Goal: Information Seeking & Learning: Learn about a topic

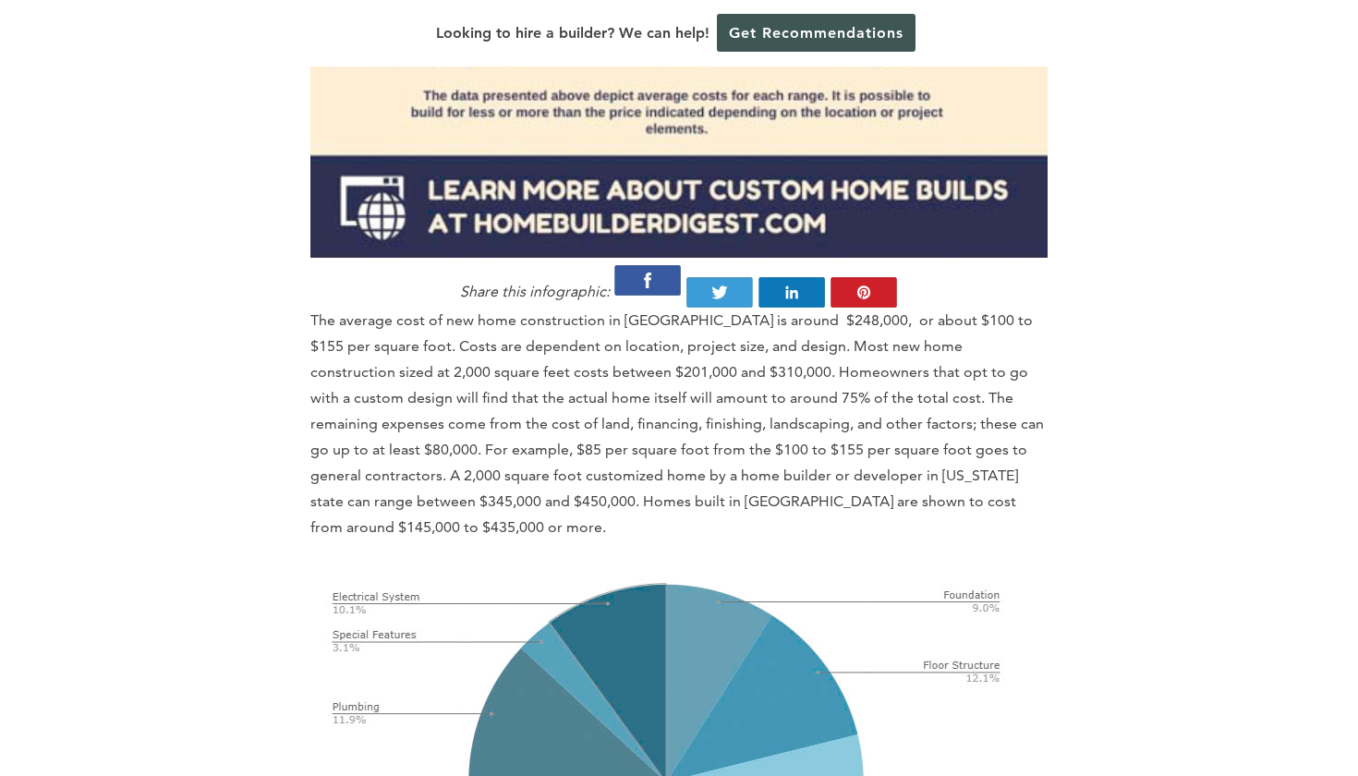
scroll to position [2269, 0]
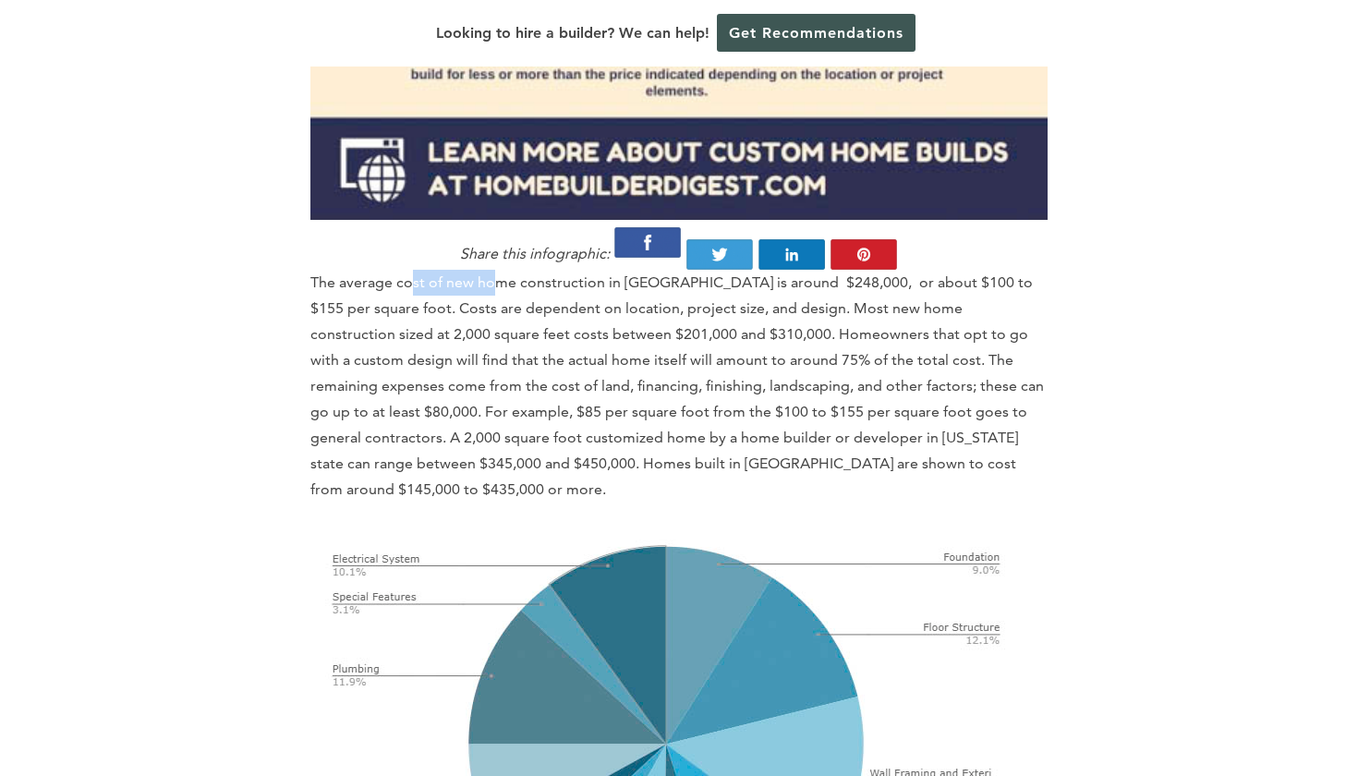
drag, startPoint x: 412, startPoint y: 261, endPoint x: 499, endPoint y: 260, distance: 86.8
click at [499, 270] on p "The average cost of new home construction in [GEOGRAPHIC_DATA] is around $248,0…" at bounding box center [678, 386] width 737 height 233
click at [501, 270] on p "The average cost of new home construction in [GEOGRAPHIC_DATA] is around $248,0…" at bounding box center [678, 386] width 737 height 233
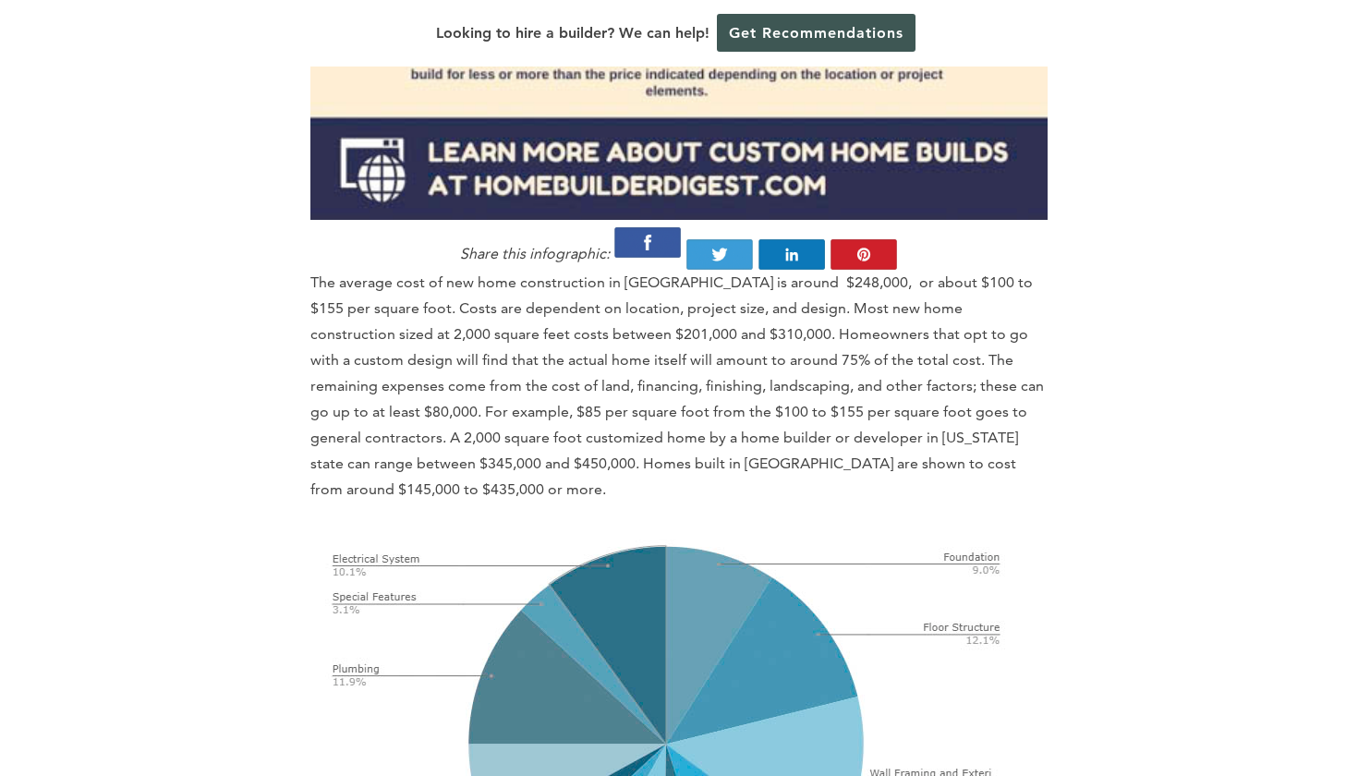
click at [365, 272] on p "The average cost of new home construction in [GEOGRAPHIC_DATA] is around $248,0…" at bounding box center [678, 386] width 737 height 233
click at [454, 277] on p "The average cost of new home construction in [GEOGRAPHIC_DATA] is around $248,0…" at bounding box center [678, 386] width 737 height 233
click at [545, 284] on p "The average cost of new home construction in [GEOGRAPHIC_DATA] is around $248,0…" at bounding box center [678, 386] width 737 height 233
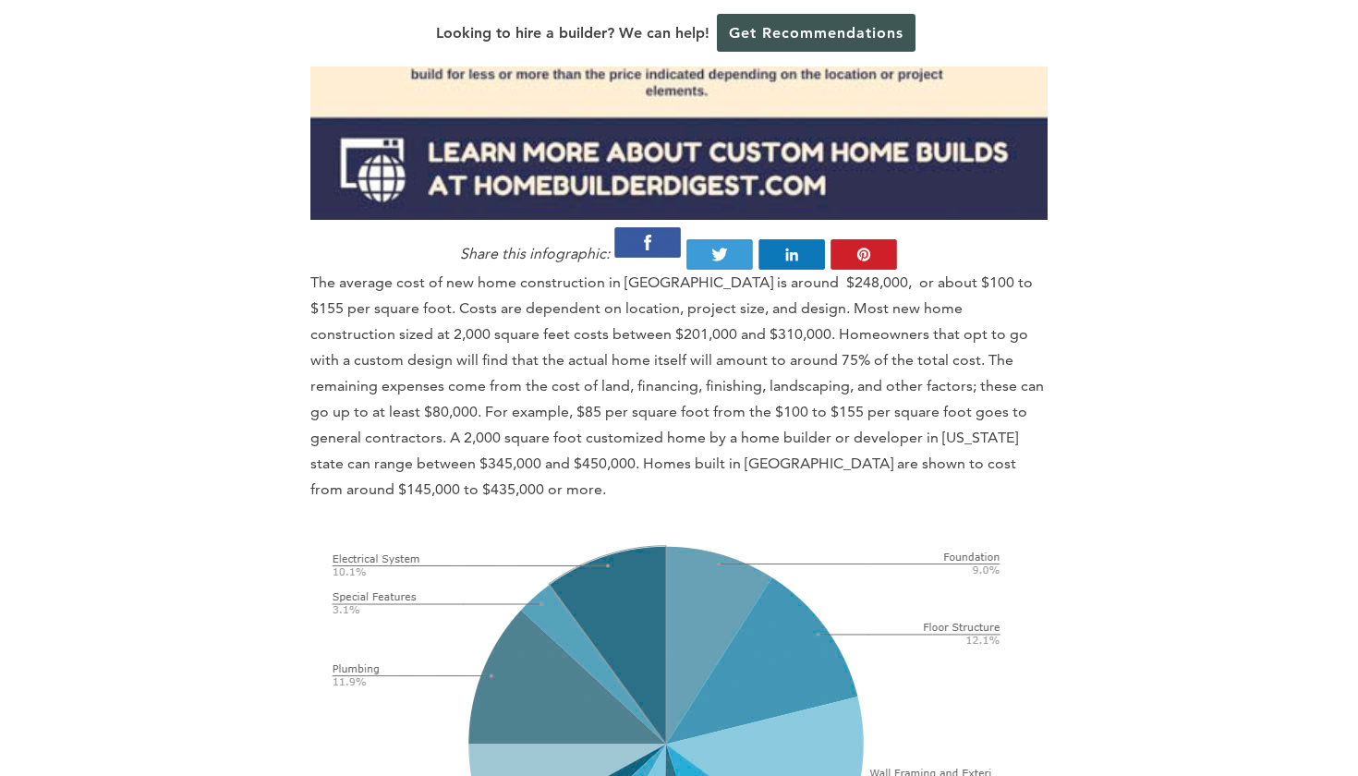
click at [545, 284] on p "The average cost of new home construction in [GEOGRAPHIC_DATA] is around $248,0…" at bounding box center [678, 386] width 737 height 233
click at [648, 287] on p "The average cost of new home construction in [GEOGRAPHIC_DATA] is around $248,0…" at bounding box center [678, 386] width 737 height 233
click at [688, 277] on p "The average cost of new home construction in [GEOGRAPHIC_DATA] is around $248,0…" at bounding box center [678, 386] width 737 height 233
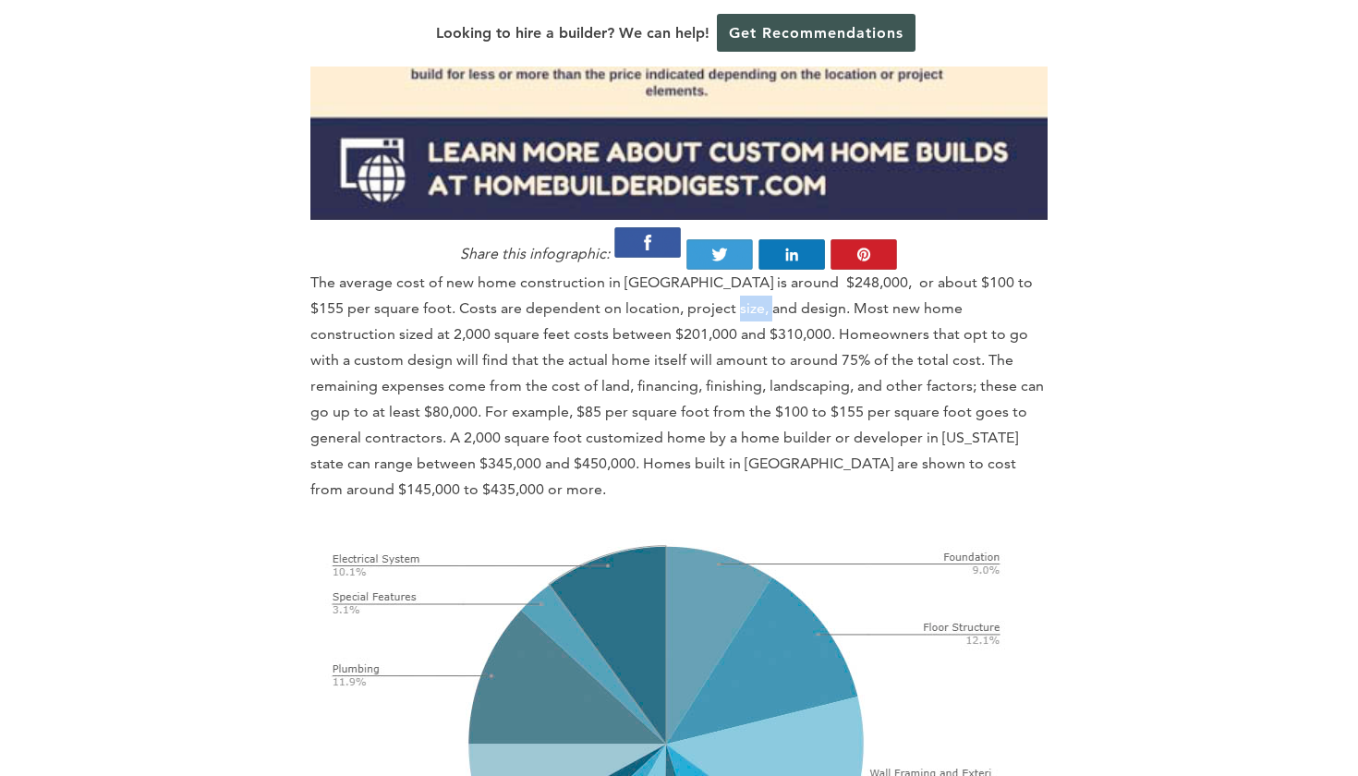
click at [766, 278] on p "The average cost of new home construction in [GEOGRAPHIC_DATA] is around $248,0…" at bounding box center [678, 386] width 737 height 233
click at [813, 282] on p "The average cost of new home construction in [GEOGRAPHIC_DATA] is around $248,0…" at bounding box center [678, 386] width 737 height 233
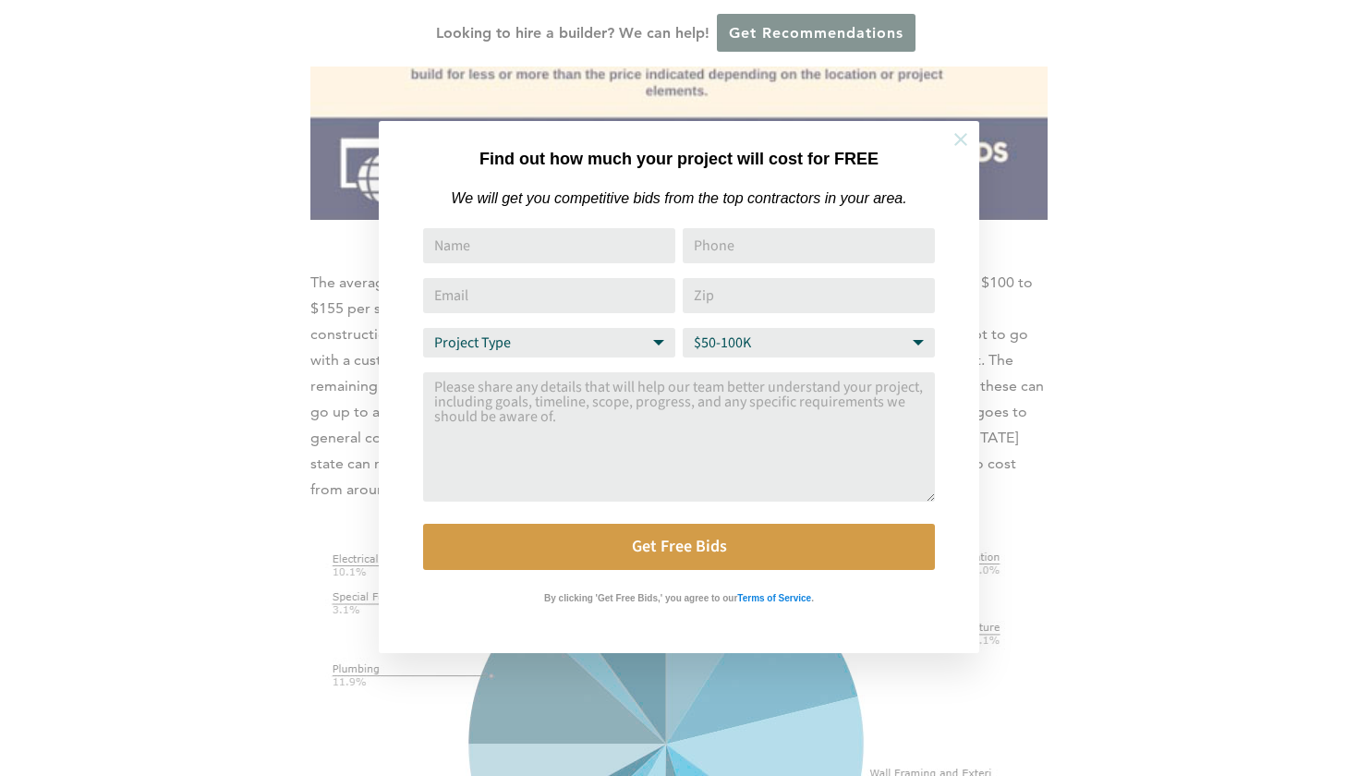
click at [963, 137] on icon at bounding box center [960, 139] width 13 height 13
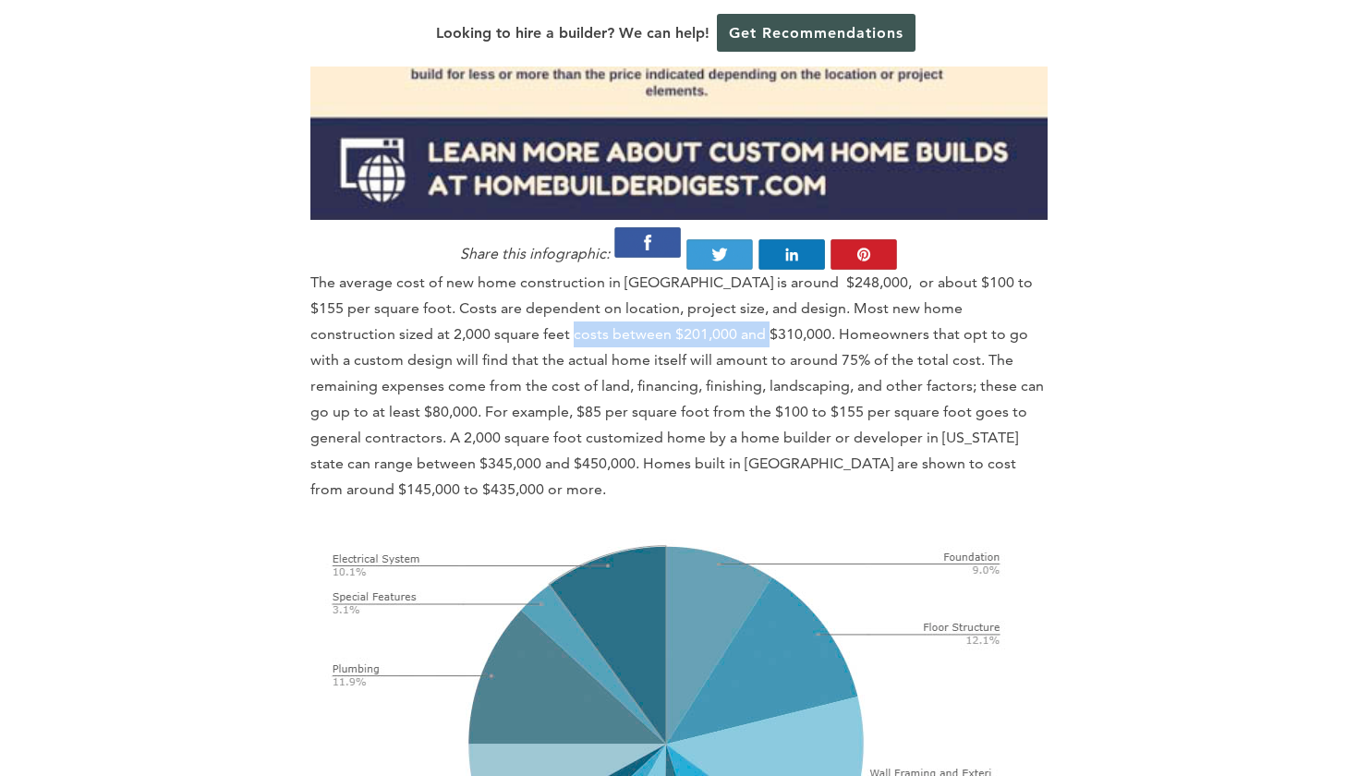
drag, startPoint x: 454, startPoint y: 299, endPoint x: 701, endPoint y: 299, distance: 247.5
click at [698, 299] on p "The average cost of new home construction in [GEOGRAPHIC_DATA] is around $248,0…" at bounding box center [678, 386] width 737 height 233
click at [701, 299] on p "The average cost of new home construction in [GEOGRAPHIC_DATA] is around $248,0…" at bounding box center [678, 386] width 737 height 233
click at [835, 319] on p "The average cost of new home construction in [GEOGRAPHIC_DATA] is around $248,0…" at bounding box center [678, 386] width 737 height 233
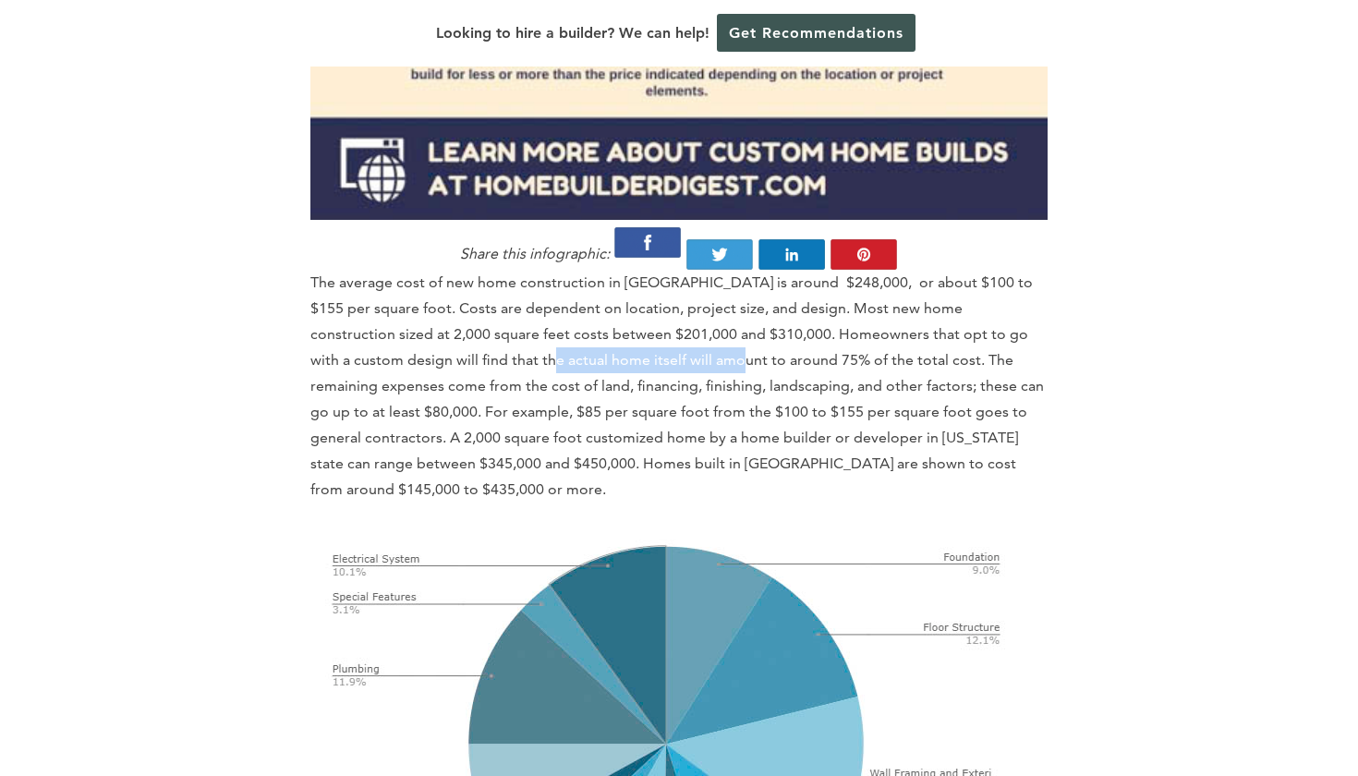
drag, startPoint x: 415, startPoint y: 333, endPoint x: 605, endPoint y: 333, distance: 190.3
click at [600, 333] on p "The average cost of new home construction in [GEOGRAPHIC_DATA] is around $248,0…" at bounding box center [678, 386] width 737 height 233
click at [605, 333] on p "The average cost of new home construction in [GEOGRAPHIC_DATA] is around $248,0…" at bounding box center [678, 386] width 737 height 233
click at [891, 341] on p "The average cost of new home construction in [GEOGRAPHIC_DATA] is around $248,0…" at bounding box center [678, 386] width 737 height 233
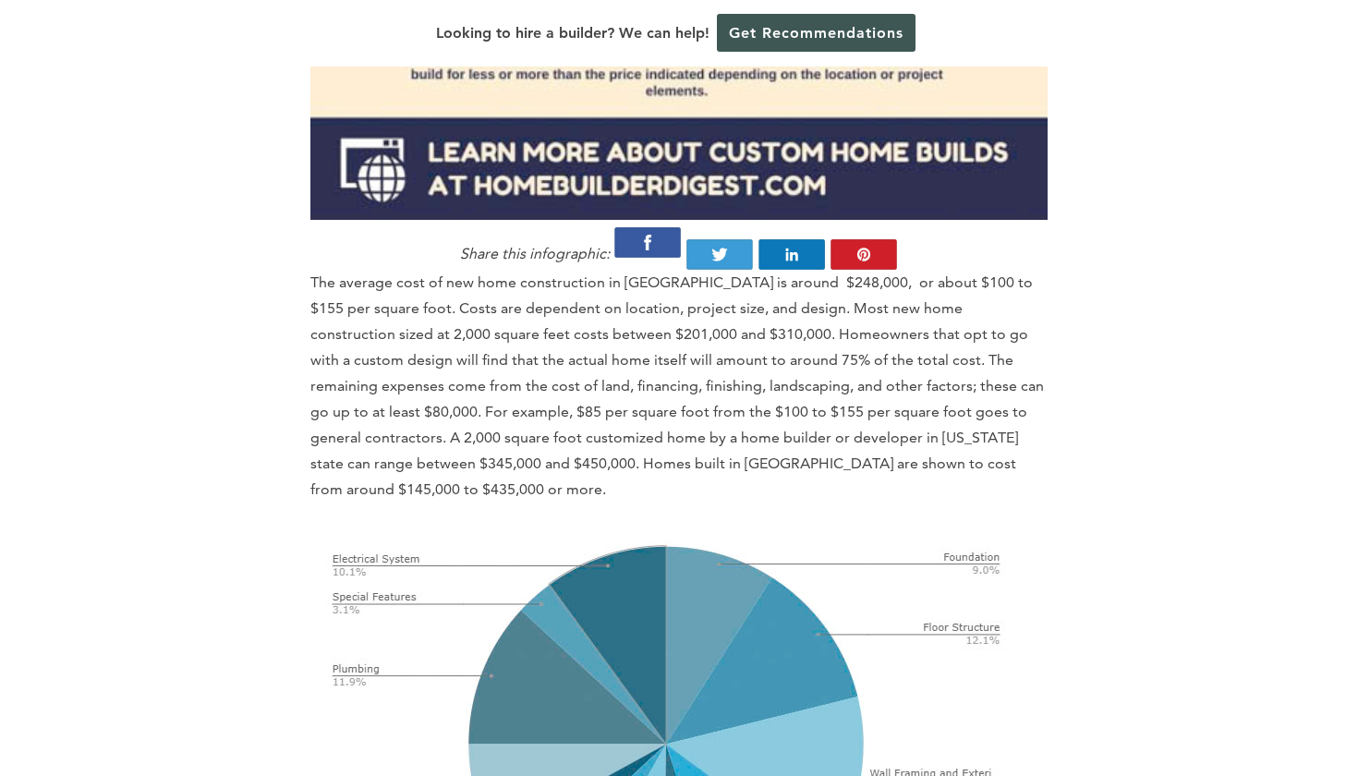
click at [891, 341] on p "The average cost of new home construction in [GEOGRAPHIC_DATA] is around $248,0…" at bounding box center [678, 386] width 737 height 233
click at [484, 357] on p "The average cost of new home construction in [GEOGRAPHIC_DATA] is around $248,0…" at bounding box center [678, 386] width 737 height 233
click at [417, 379] on p "The average cost of new home construction in [GEOGRAPHIC_DATA] is around $248,0…" at bounding box center [678, 386] width 737 height 233
drag, startPoint x: 578, startPoint y: 389, endPoint x: 709, endPoint y: 389, distance: 131.2
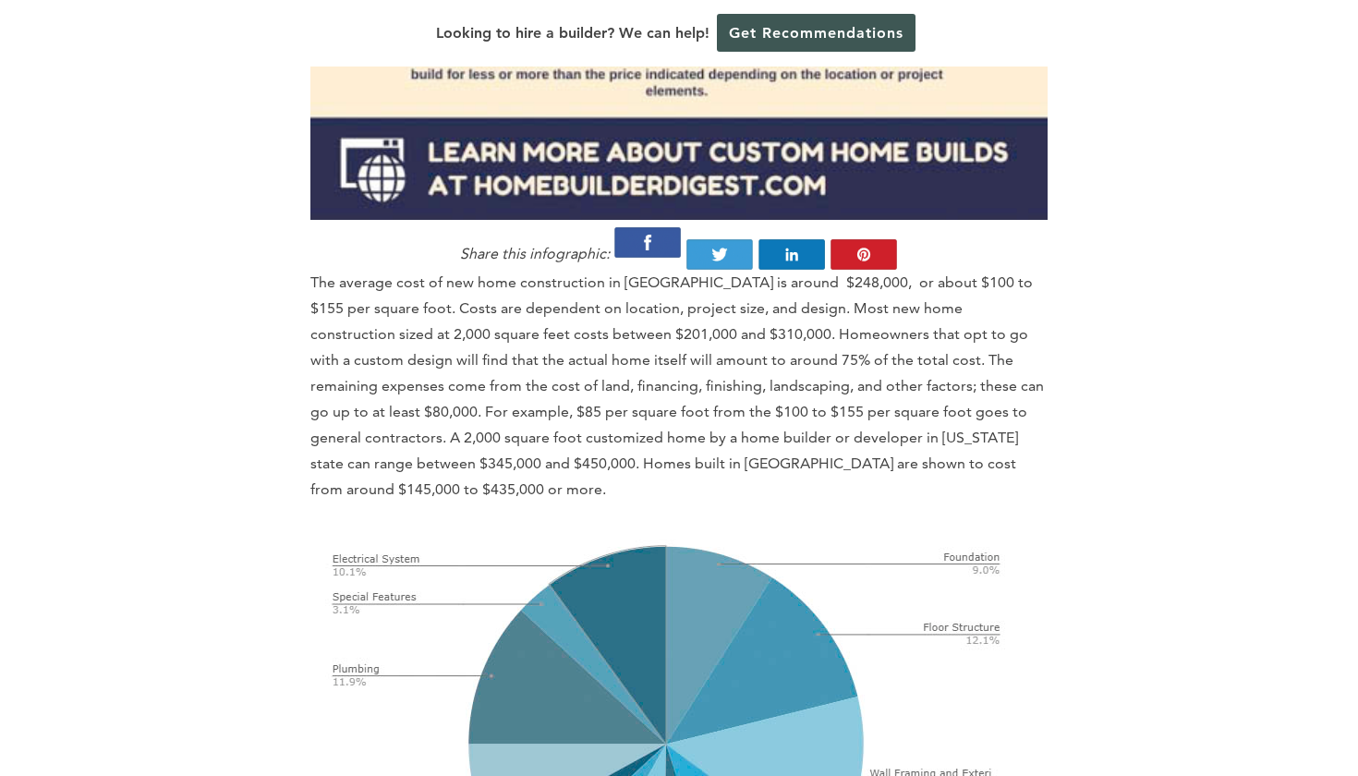
click at [602, 389] on p "The average cost of new home construction in [GEOGRAPHIC_DATA] is around $248,0…" at bounding box center [678, 386] width 737 height 233
click at [712, 389] on p "The average cost of new home construction in [GEOGRAPHIC_DATA] is around $248,0…" at bounding box center [678, 386] width 737 height 233
click at [510, 383] on p "The average cost of new home construction in [GEOGRAPHIC_DATA] is around $248,0…" at bounding box center [678, 386] width 737 height 233
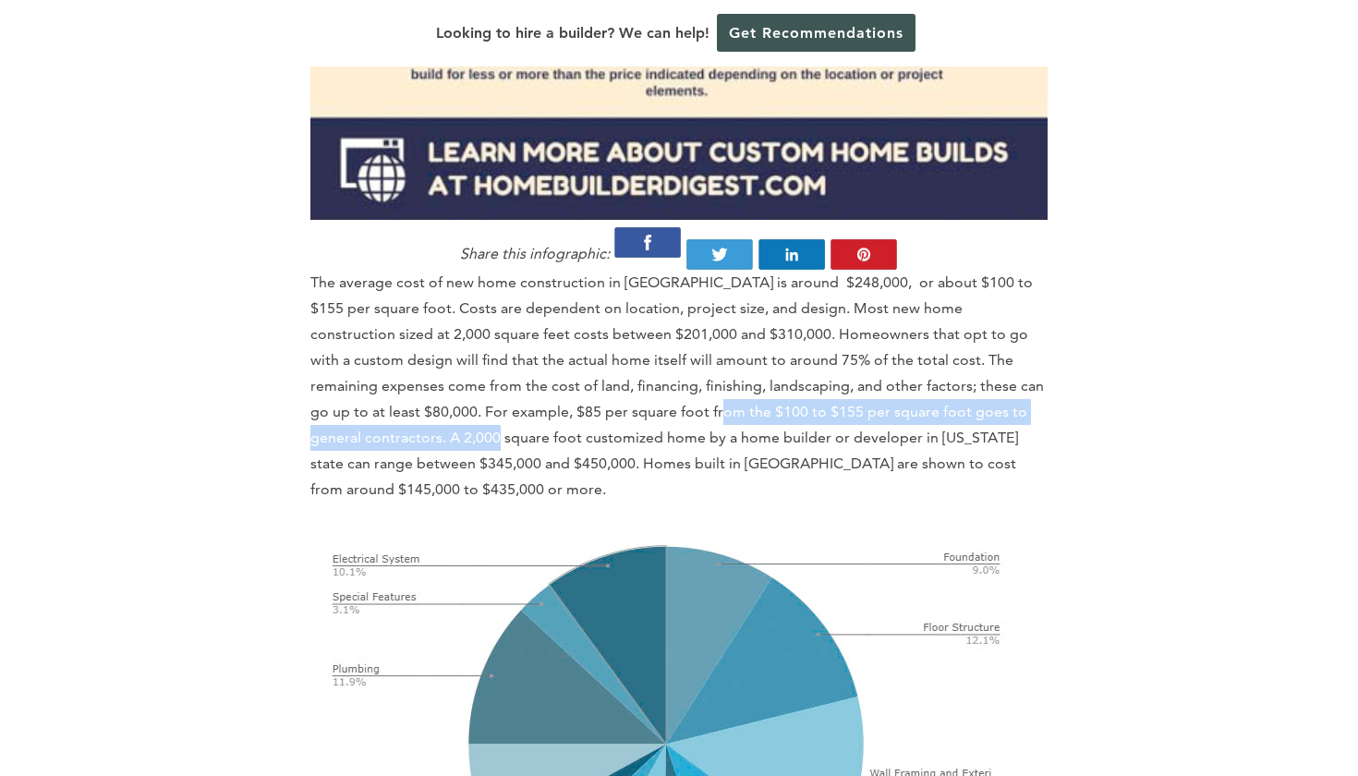
drag, startPoint x: 375, startPoint y: 409, endPoint x: 607, endPoint y: 391, distance: 232.6
click at [597, 391] on p "The average cost of new home construction in [GEOGRAPHIC_DATA] is around $248,0…" at bounding box center [678, 386] width 737 height 233
click at [596, 412] on p "The average cost of new home construction in [GEOGRAPHIC_DATA] is around $248,0…" at bounding box center [678, 386] width 737 height 233
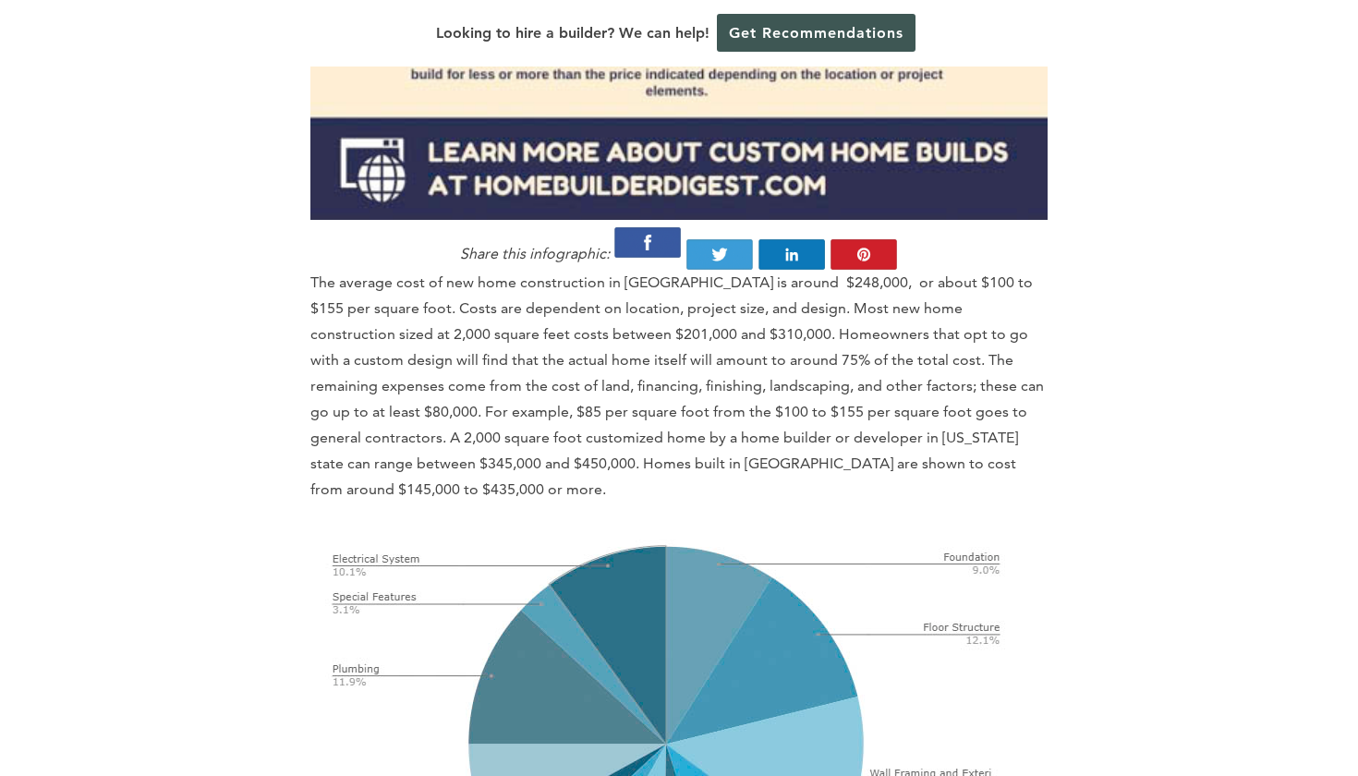
click at [596, 412] on p "The average cost of new home construction in [GEOGRAPHIC_DATA] is around $248,0…" at bounding box center [678, 386] width 737 height 233
click at [666, 410] on p "The average cost of new home construction in [GEOGRAPHIC_DATA] is around $248,0…" at bounding box center [678, 386] width 737 height 233
click at [767, 405] on p "The average cost of new home construction in [GEOGRAPHIC_DATA] is around $248,0…" at bounding box center [678, 386] width 737 height 233
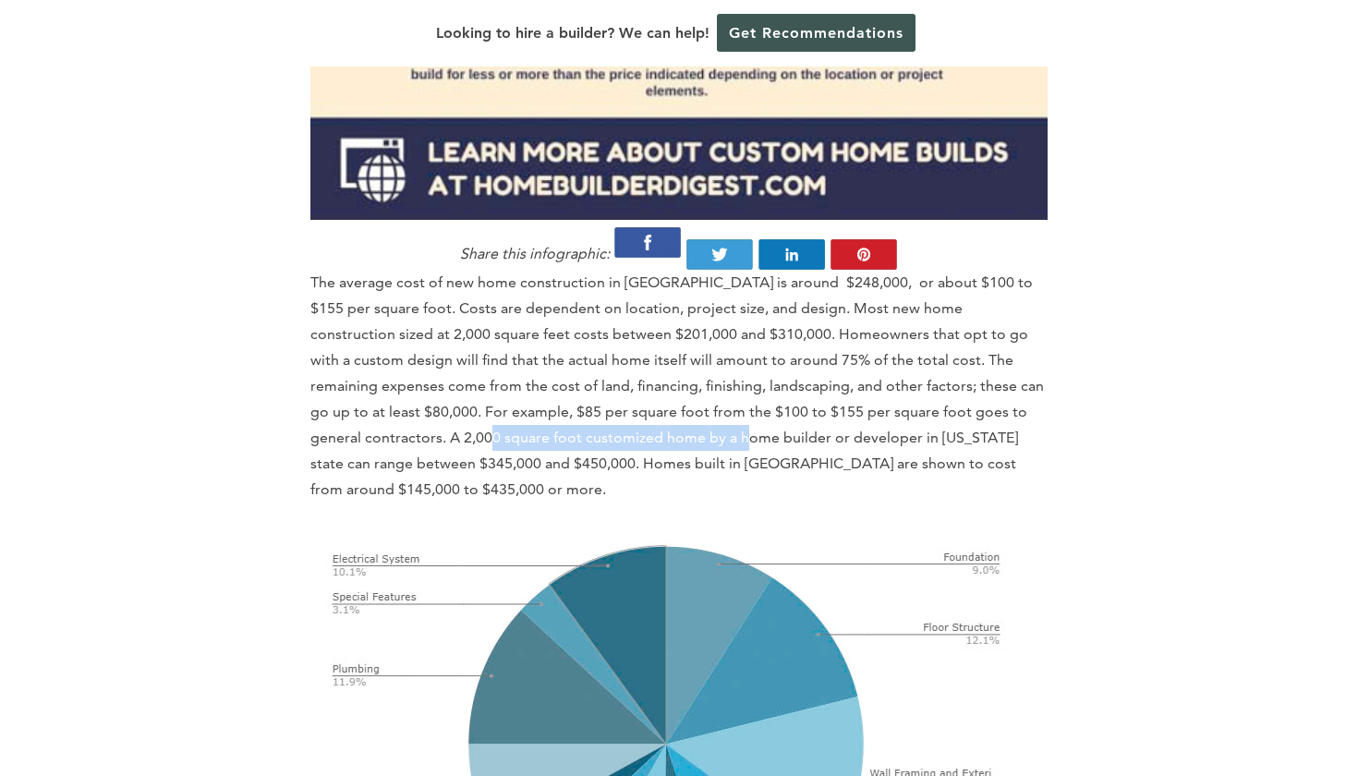
drag, startPoint x: 366, startPoint y: 406, endPoint x: 640, endPoint y: 409, distance: 274.3
click at [639, 409] on p "The average cost of new home construction in [GEOGRAPHIC_DATA] is around $248,0…" at bounding box center [678, 386] width 737 height 233
click at [640, 409] on p "The average cost of new home construction in [GEOGRAPHIC_DATA] is around $248,0…" at bounding box center [678, 386] width 737 height 233
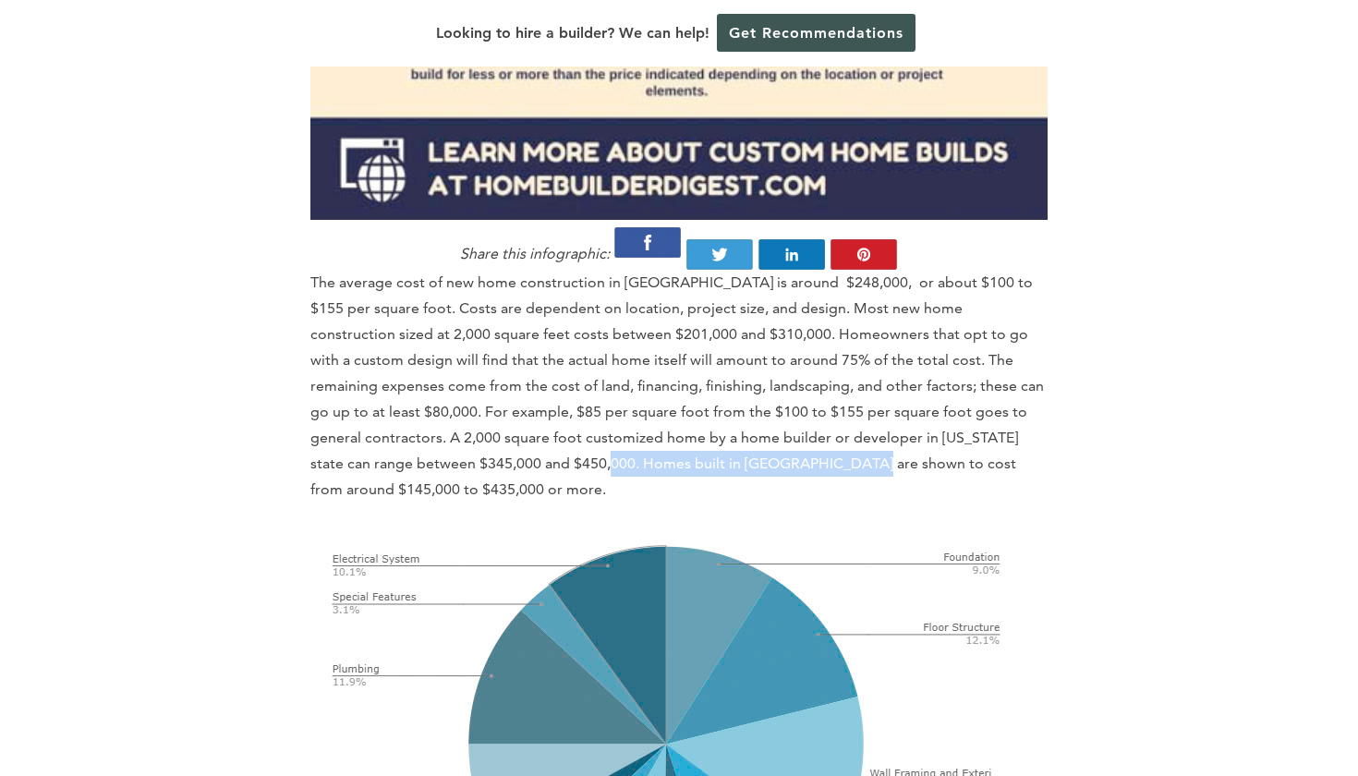
drag, startPoint x: 504, startPoint y: 441, endPoint x: 746, endPoint y: 438, distance: 242.0
click at [744, 438] on p "The average cost of new home construction in [GEOGRAPHIC_DATA] is around $248,0…" at bounding box center [678, 386] width 737 height 233
click at [746, 438] on p "The average cost of new home construction in [GEOGRAPHIC_DATA] is around $248,0…" at bounding box center [678, 386] width 737 height 233
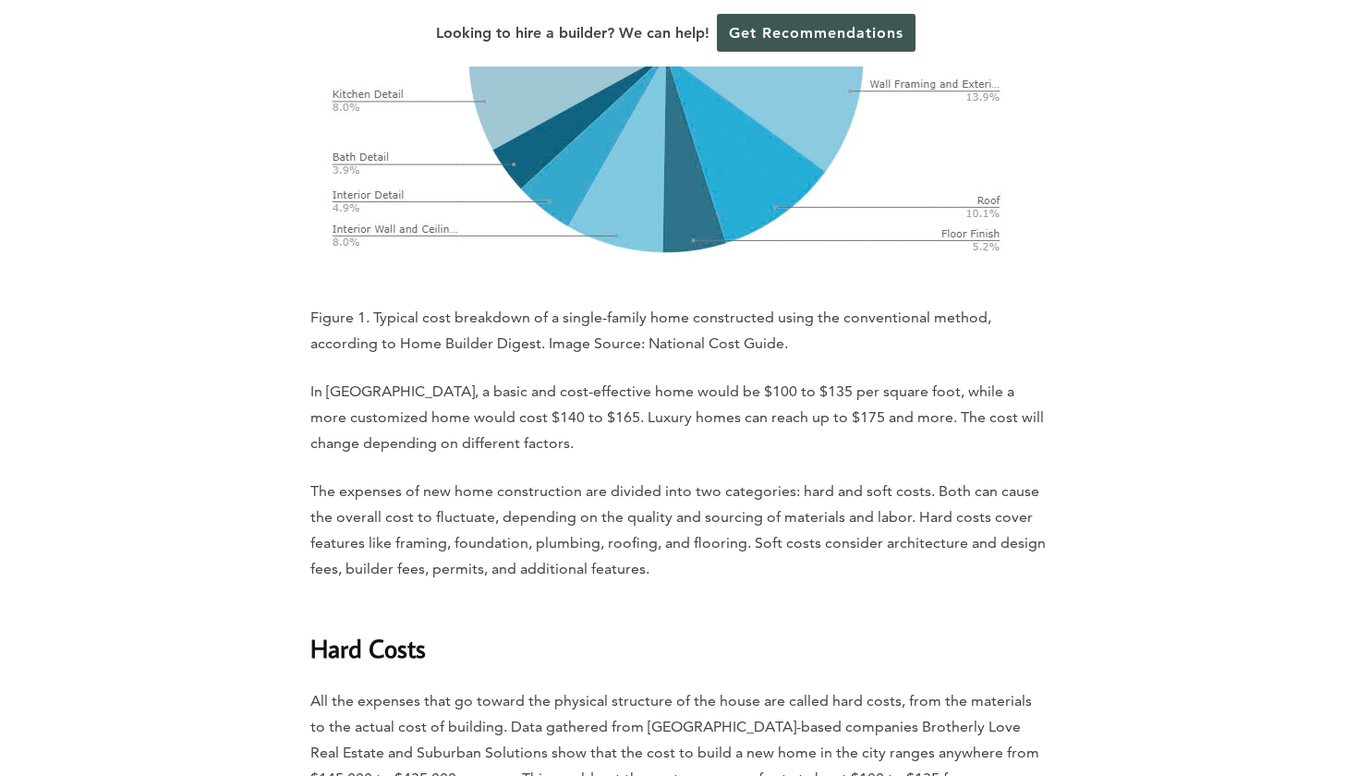
scroll to position [2960, 0]
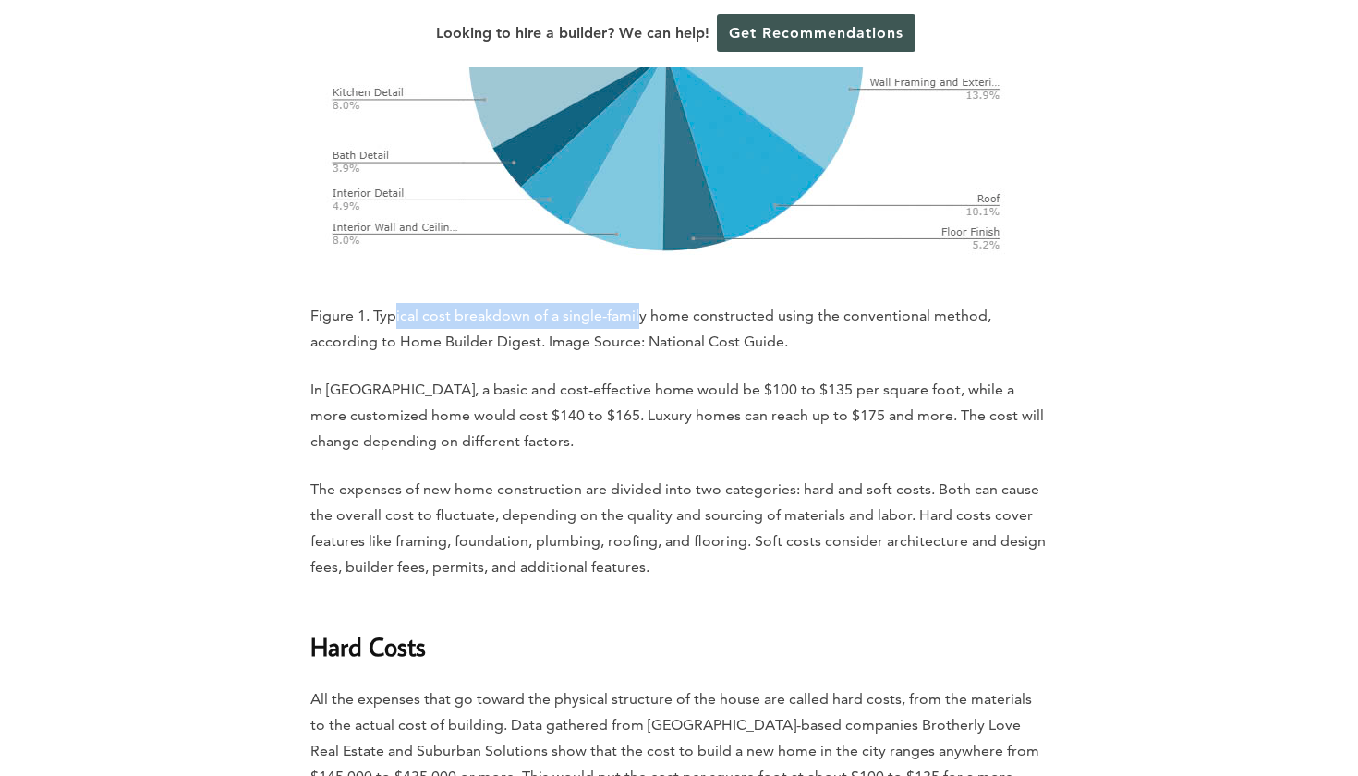
drag, startPoint x: 393, startPoint y: 283, endPoint x: 671, endPoint y: 283, distance: 278.9
click at [671, 303] on p "Figure 1. Typical cost breakdown of a single-family home constructed using the …" at bounding box center [678, 329] width 737 height 52
click at [758, 303] on p "Figure 1. Typical cost breakdown of a single-family home constructed using the …" at bounding box center [678, 329] width 737 height 52
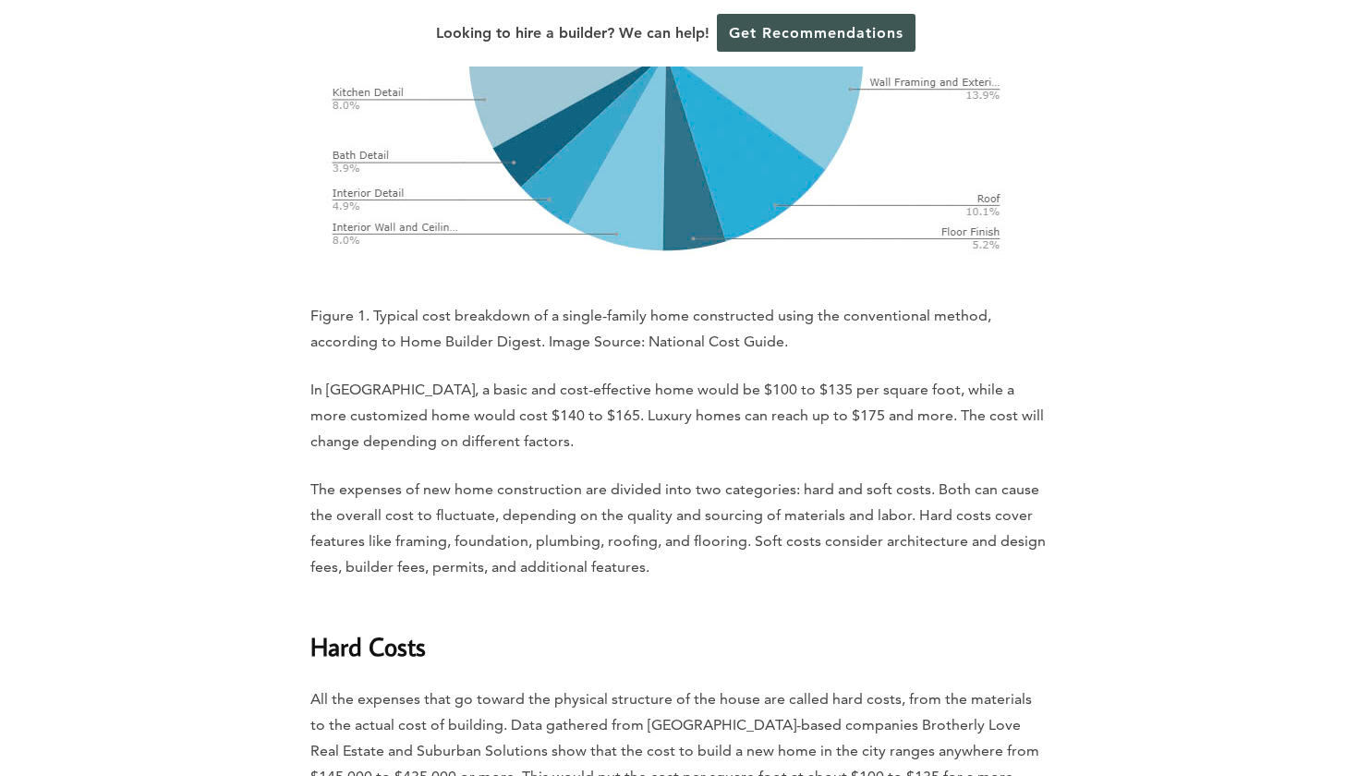
click at [758, 303] on p "Figure 1. Typical cost breakdown of a single-family home constructed using the …" at bounding box center [678, 329] width 737 height 52
click at [754, 303] on p "Figure 1. Typical cost breakdown of a single-family home constructed using the …" at bounding box center [678, 329] width 737 height 52
click at [446, 314] on p "Figure 1. Typical cost breakdown of a single-family home constructed using the …" at bounding box center [678, 329] width 737 height 52
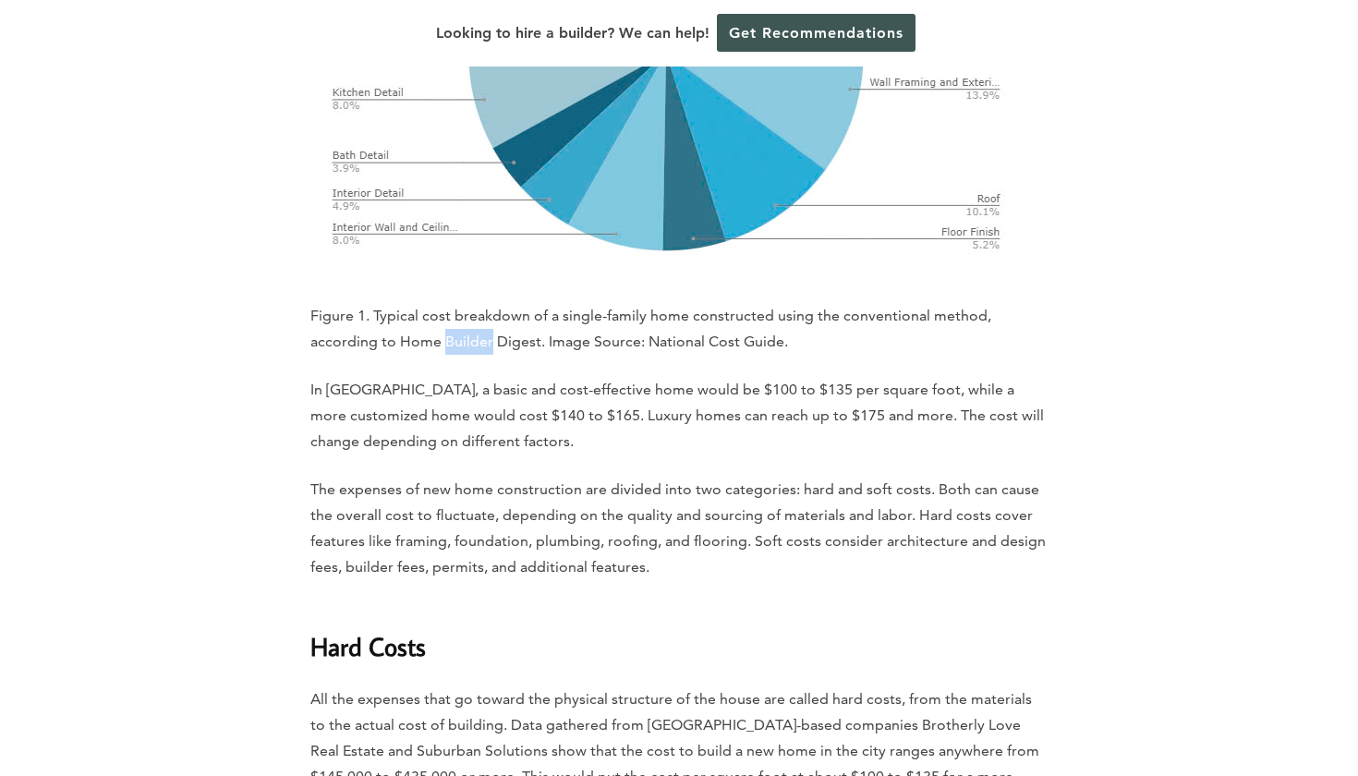
click at [604, 313] on p "Figure 1. Typical cost breakdown of a single-family home constructed using the …" at bounding box center [678, 329] width 737 height 52
click at [385, 377] on p "In [GEOGRAPHIC_DATA], a basic and cost-effective home would be $100 to $135 per…" at bounding box center [678, 416] width 737 height 78
click at [454, 377] on p "In [GEOGRAPHIC_DATA], a basic and cost-effective home would be $100 to $135 per…" at bounding box center [678, 416] width 737 height 78
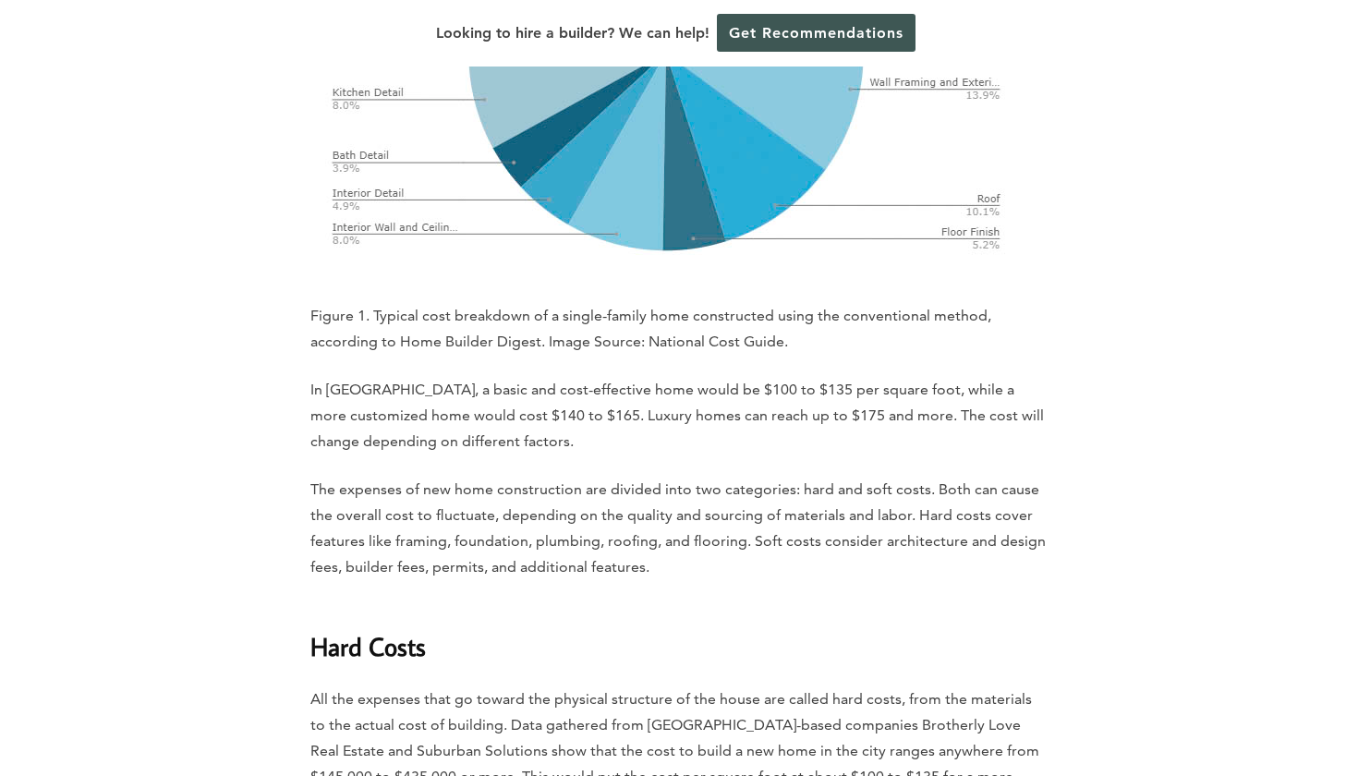
click at [454, 377] on p "In [GEOGRAPHIC_DATA], a basic and cost-effective home would be $100 to $135 per…" at bounding box center [678, 416] width 737 height 78
click at [477, 377] on p "In [GEOGRAPHIC_DATA], a basic and cost-effective home would be $100 to $135 per…" at bounding box center [678, 416] width 737 height 78
click at [660, 377] on p "In [GEOGRAPHIC_DATA], a basic and cost-effective home would be $100 to $135 per…" at bounding box center [678, 416] width 737 height 78
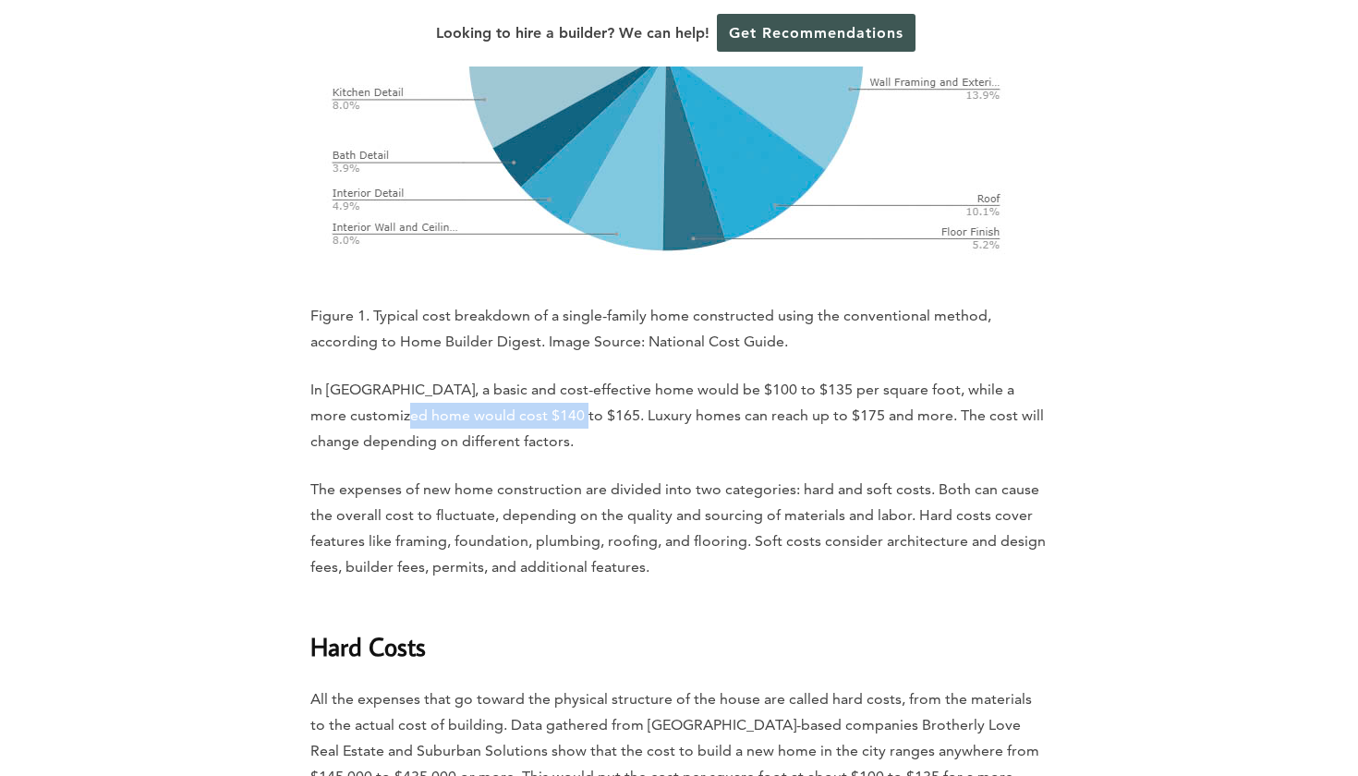
drag, startPoint x: 403, startPoint y: 394, endPoint x: 610, endPoint y: 384, distance: 207.1
click at [602, 384] on p "In [GEOGRAPHIC_DATA], a basic and cost-effective home would be $100 to $135 per…" at bounding box center [678, 416] width 737 height 78
click at [610, 384] on p "In [GEOGRAPHIC_DATA], a basic and cost-effective home would be $100 to $135 per…" at bounding box center [678, 416] width 737 height 78
click at [371, 477] on p "The expenses of new home construction are divided into two categories: hard and…" at bounding box center [678, 528] width 737 height 103
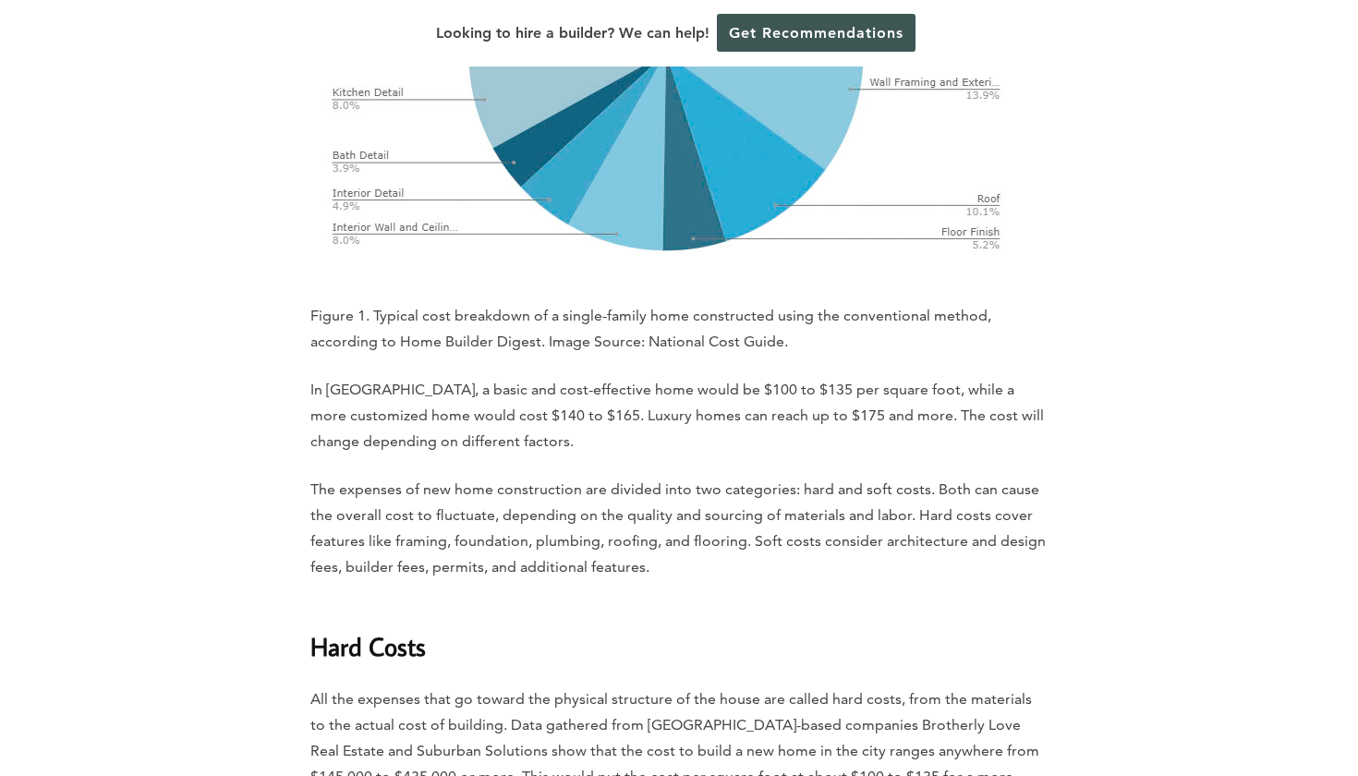
click at [371, 477] on p "The expenses of new home construction are divided into two categories: hard and…" at bounding box center [678, 528] width 737 height 103
click at [437, 477] on p "The expenses of new home construction are divided into two categories: hard and…" at bounding box center [678, 528] width 737 height 103
click at [513, 477] on p "The expenses of new home construction are divided into two categories: hard and…" at bounding box center [678, 528] width 737 height 103
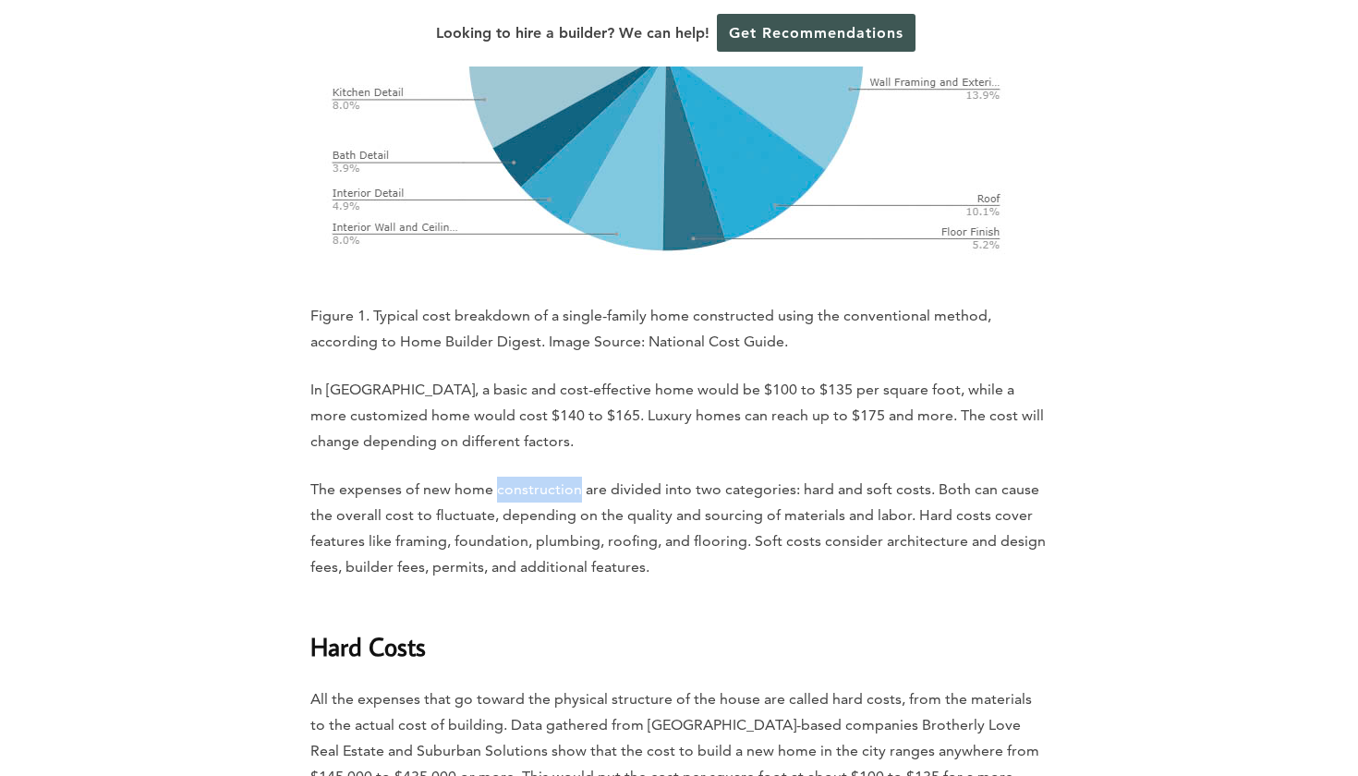
click at [588, 477] on p "The expenses of new home construction are divided into two categories: hard and…" at bounding box center [678, 528] width 737 height 103
click at [669, 477] on p "The expenses of new home construction are divided into two categories: hard and…" at bounding box center [678, 528] width 737 height 103
click at [705, 477] on p "The expenses of new home construction are divided into two categories: hard and…" at bounding box center [678, 528] width 737 height 103
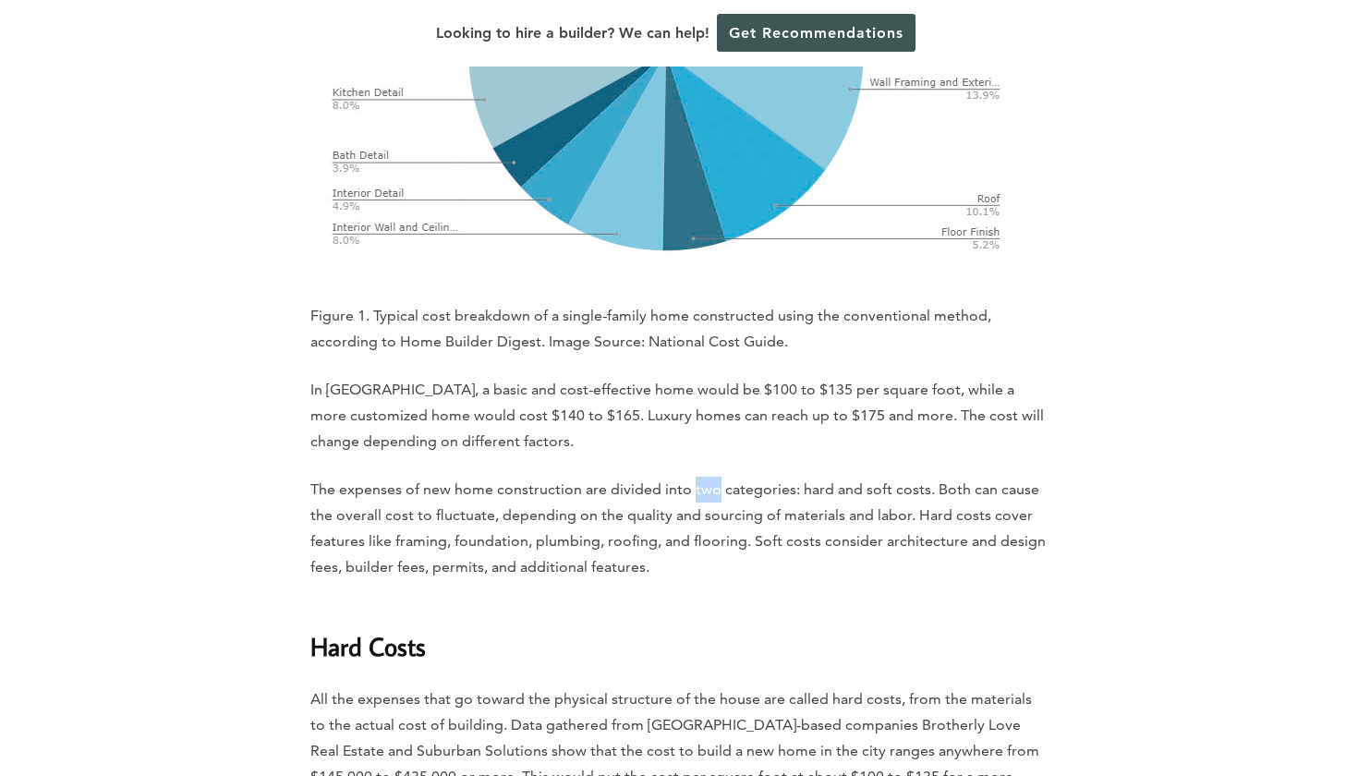
scroll to position [3342, 0]
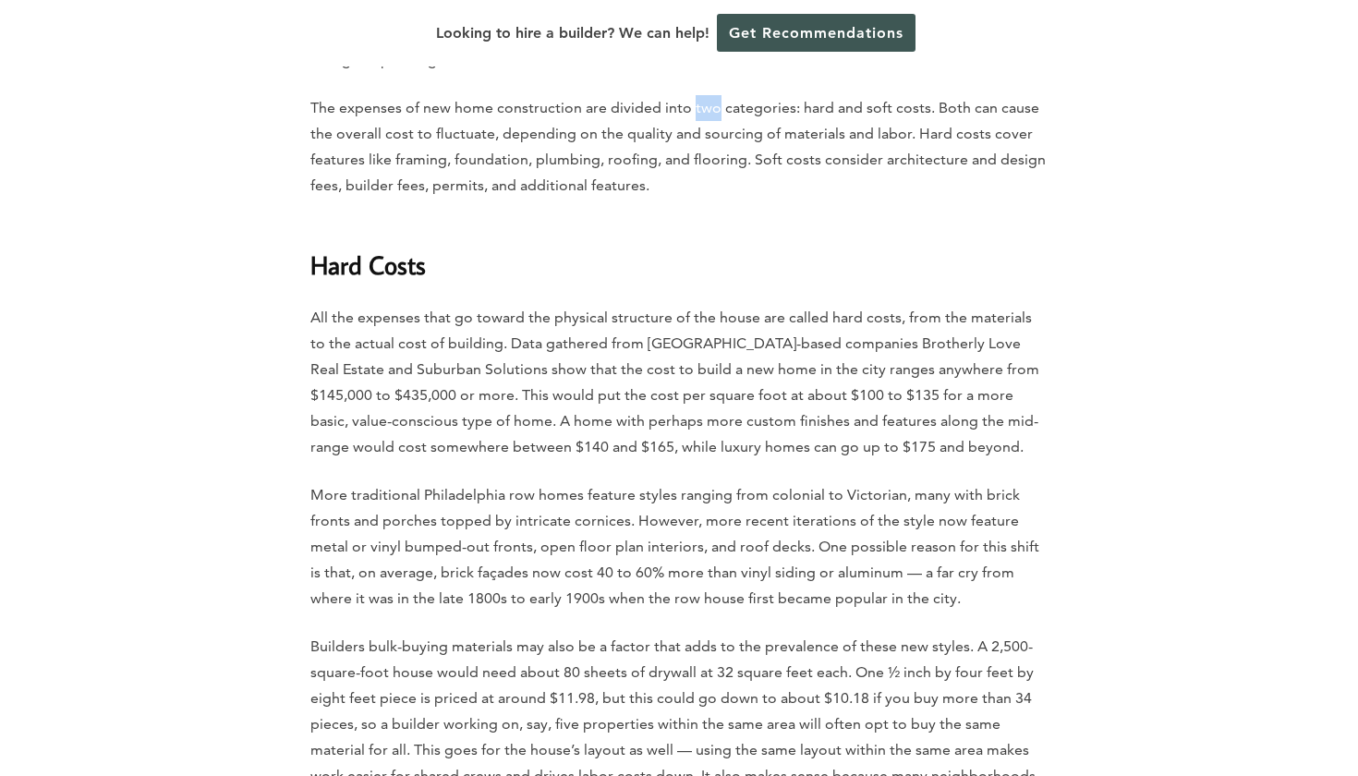
click at [380, 305] on p "All the expenses that go toward the physical structure of the house are called …" at bounding box center [678, 382] width 737 height 155
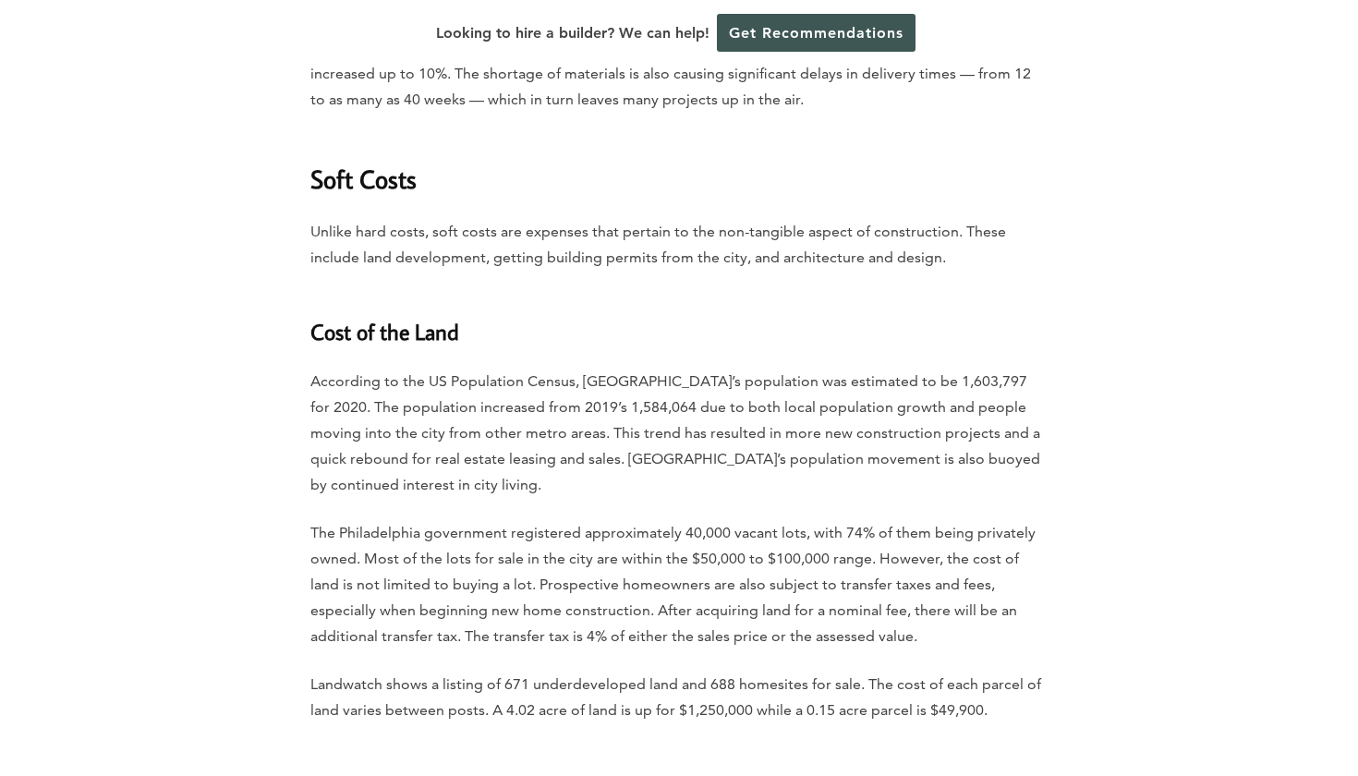
scroll to position [4332, 0]
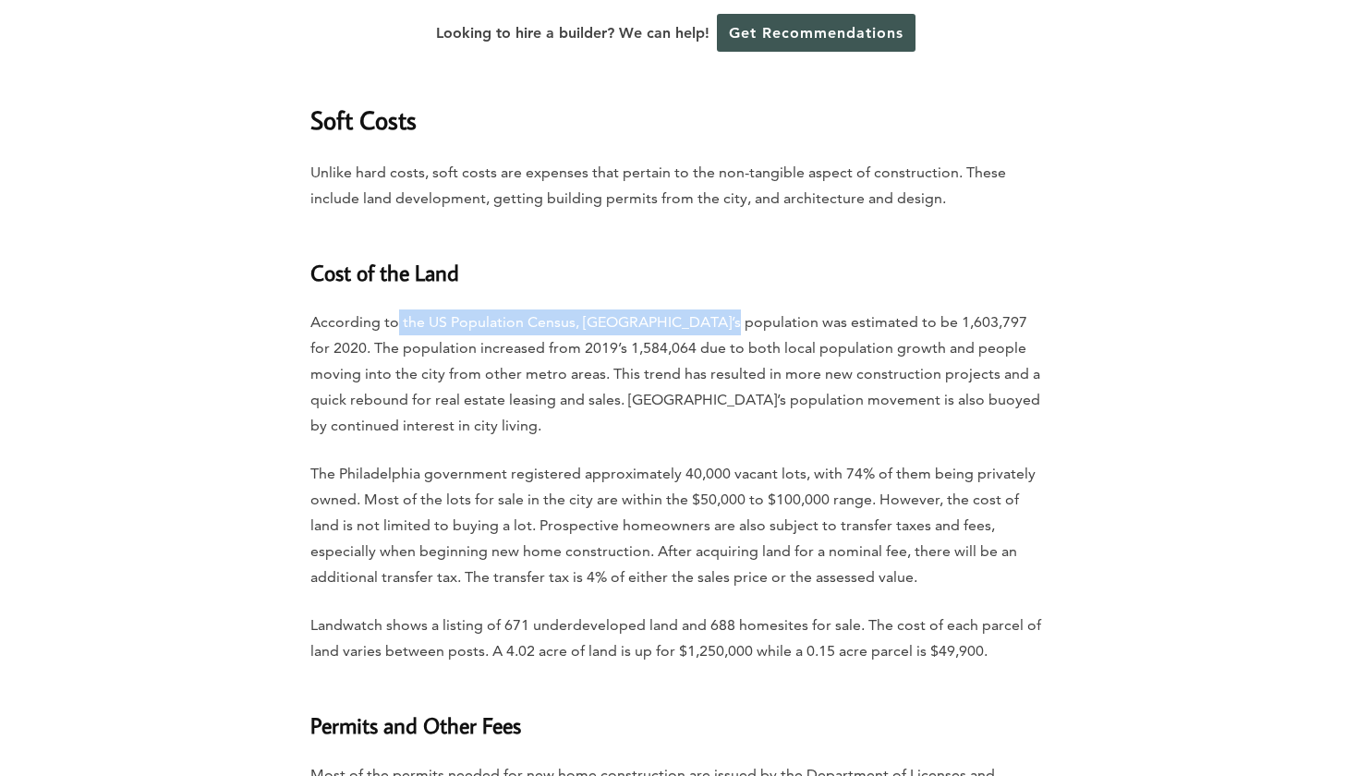
drag, startPoint x: 396, startPoint y: 296, endPoint x: 707, endPoint y: 300, distance: 311.3
click at [706, 309] on p "According to the US Population Census, [GEOGRAPHIC_DATA]’s population was estim…" at bounding box center [678, 373] width 737 height 129
click at [707, 309] on p "According to the US Population Census, [GEOGRAPHIC_DATA]’s population was estim…" at bounding box center [678, 373] width 737 height 129
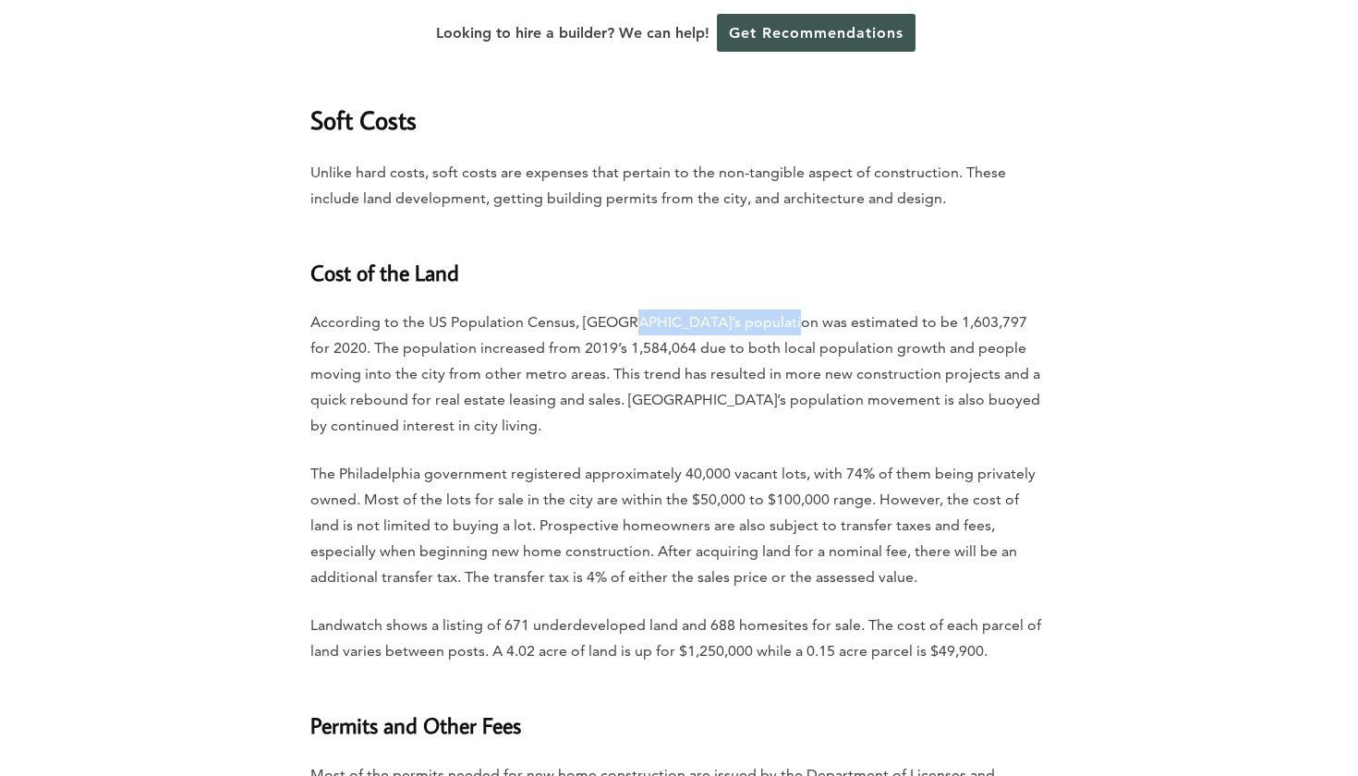
drag, startPoint x: 615, startPoint y: 287, endPoint x: 776, endPoint y: 292, distance: 160.8
click at [773, 309] on p "According to the US Population Census, [GEOGRAPHIC_DATA]’s population was estim…" at bounding box center [678, 373] width 737 height 129
click at [776, 309] on p "According to the US Population Census, [GEOGRAPHIC_DATA]’s population was estim…" at bounding box center [678, 373] width 737 height 129
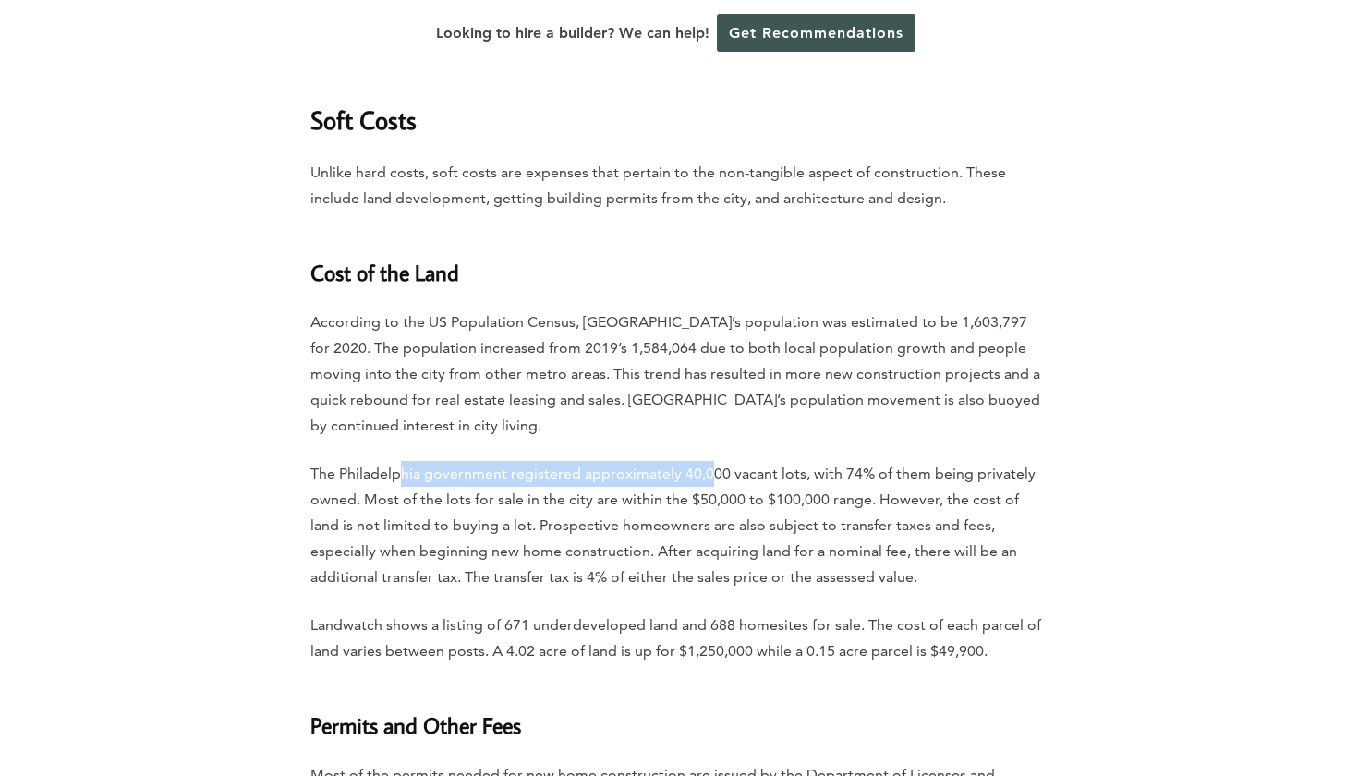
drag, startPoint x: 402, startPoint y: 445, endPoint x: 721, endPoint y: 437, distance: 319.7
click at [720, 461] on p "The Philadelphia government registered approximately 40,000 vacant lots, with 7…" at bounding box center [678, 525] width 737 height 129
click at [721, 461] on p "The Philadelphia government registered approximately 40,000 vacant lots, with 7…" at bounding box center [678, 525] width 737 height 129
click at [763, 461] on p "The Philadelphia government registered approximately 40,000 vacant lots, with 7…" at bounding box center [678, 525] width 737 height 129
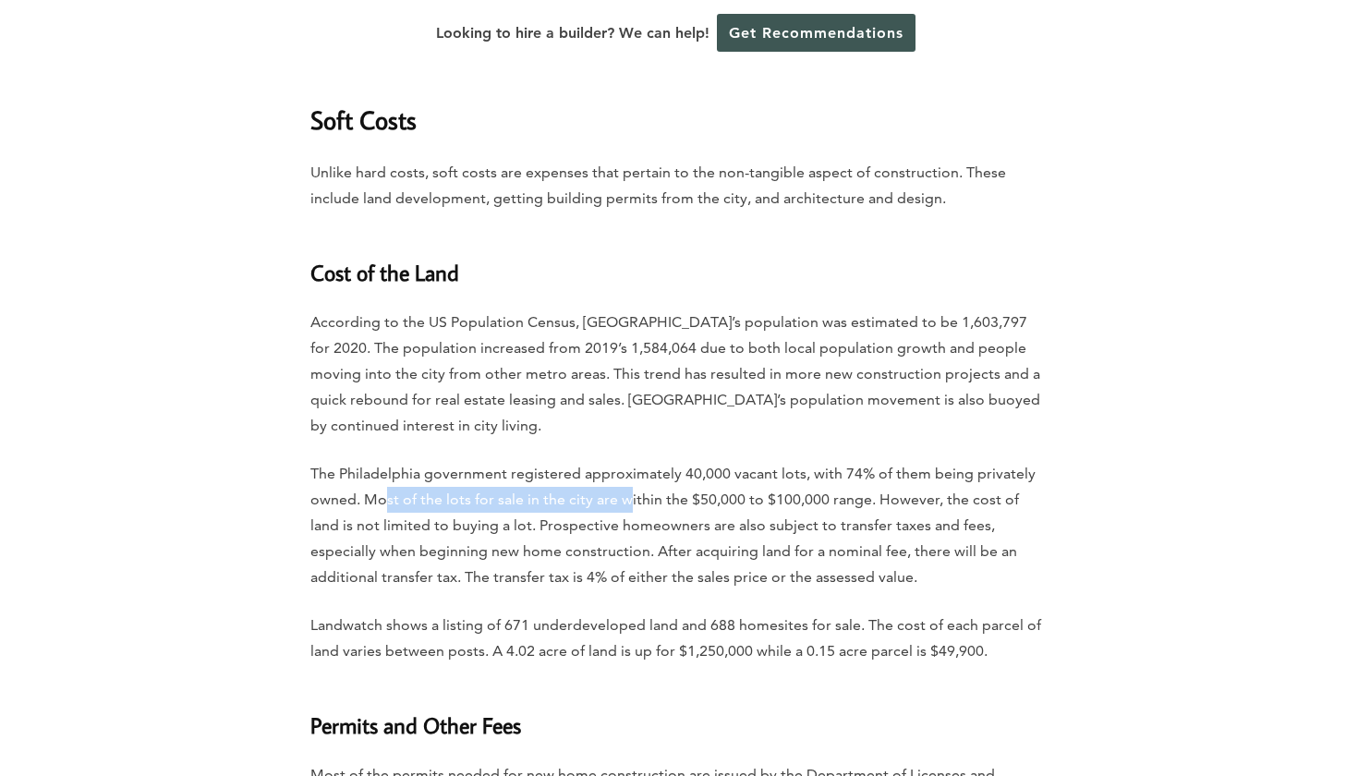
drag, startPoint x: 384, startPoint y: 472, endPoint x: 630, endPoint y: 478, distance: 245.8
click at [629, 478] on p "The Philadelphia government registered approximately 40,000 vacant lots, with 7…" at bounding box center [678, 525] width 737 height 129
click at [630, 478] on p "The Philadelphia government registered approximately 40,000 vacant lots, with 7…" at bounding box center [678, 525] width 737 height 129
click at [657, 474] on p "The Philadelphia government registered approximately 40,000 vacant lots, with 7…" at bounding box center [678, 525] width 737 height 129
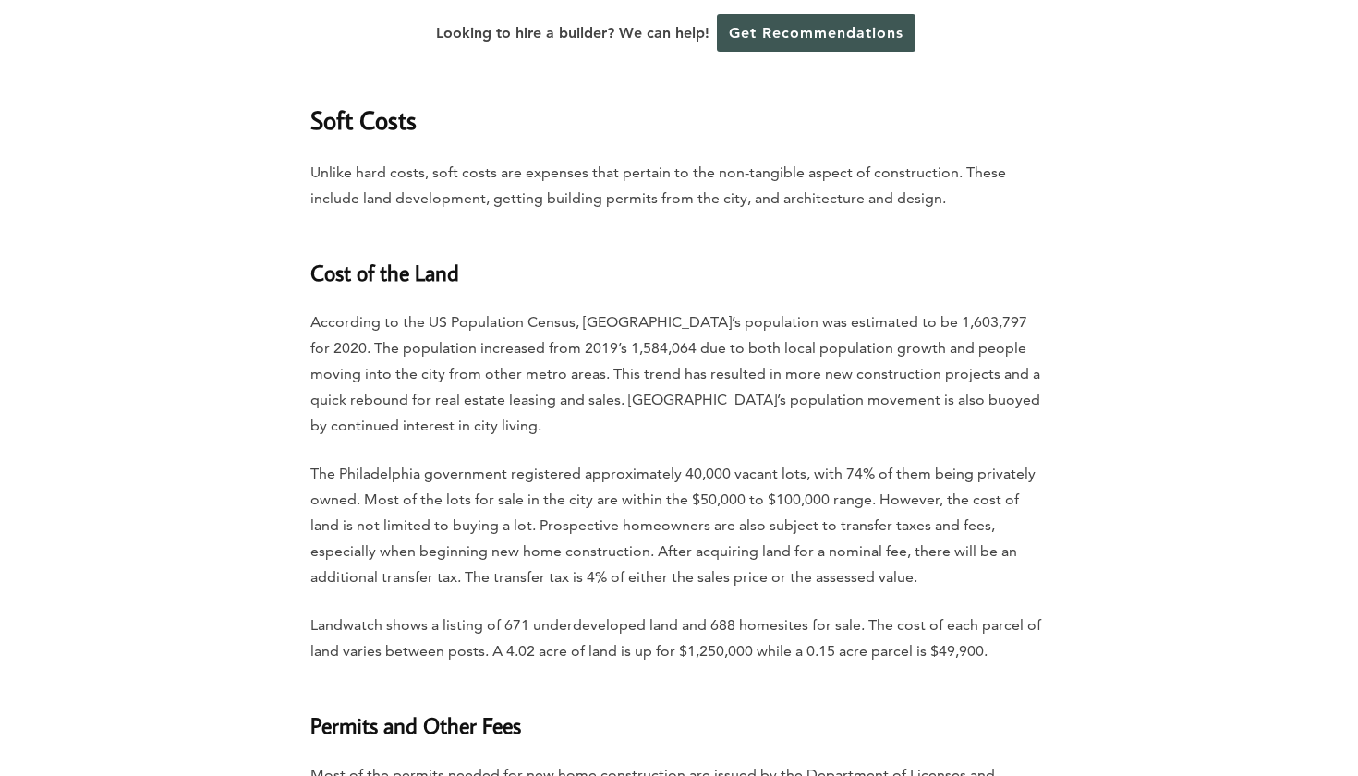
click at [657, 474] on p "The Philadelphia government registered approximately 40,000 vacant lots, with 7…" at bounding box center [678, 525] width 737 height 129
click at [432, 503] on p "The Philadelphia government registered approximately 40,000 vacant lots, with 7…" at bounding box center [678, 525] width 737 height 129
click at [646, 503] on p "The Philadelphia government registered approximately 40,000 vacant lots, with 7…" at bounding box center [678, 525] width 737 height 129
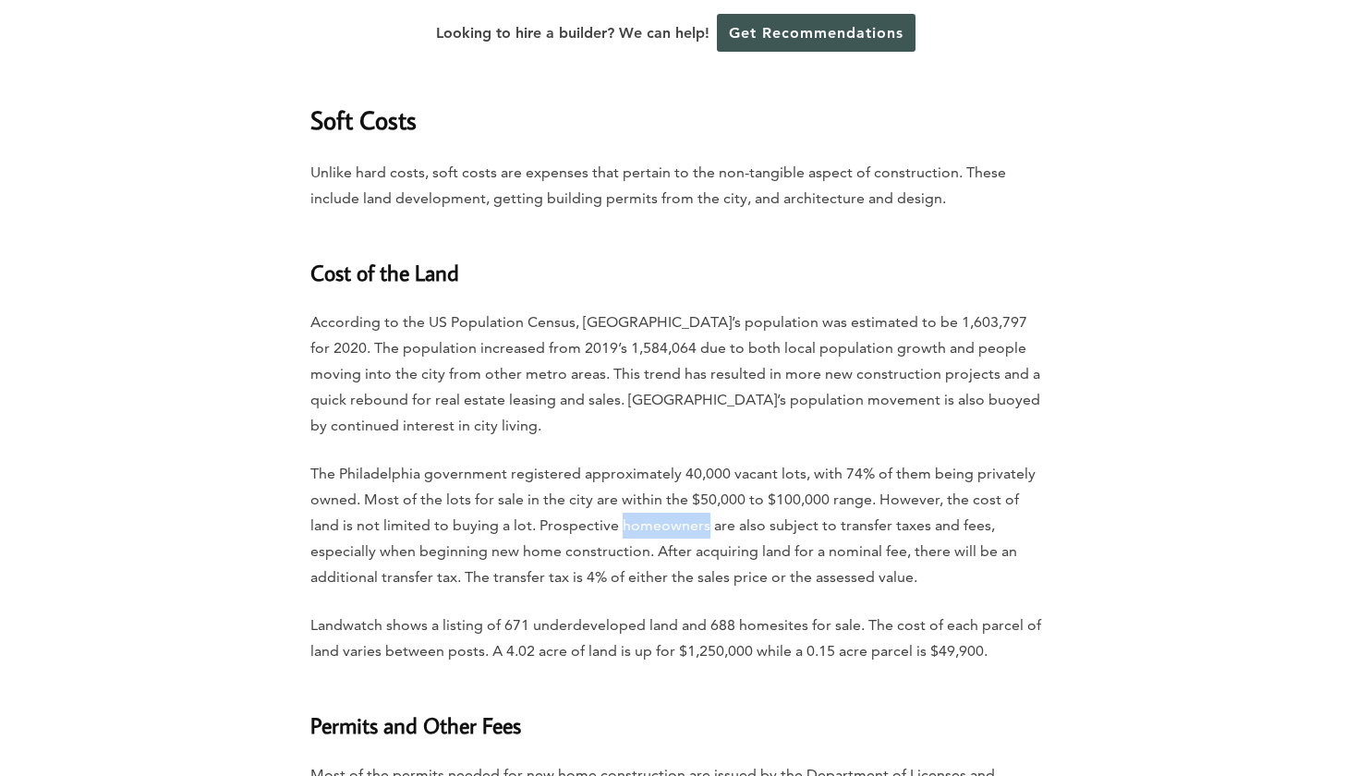
click at [699, 498] on p "The Philadelphia government registered approximately 40,000 vacant lots, with 7…" at bounding box center [678, 525] width 737 height 129
click at [760, 493] on p "The Philadelphia government registered approximately 40,000 vacant lots, with 7…" at bounding box center [678, 525] width 737 height 129
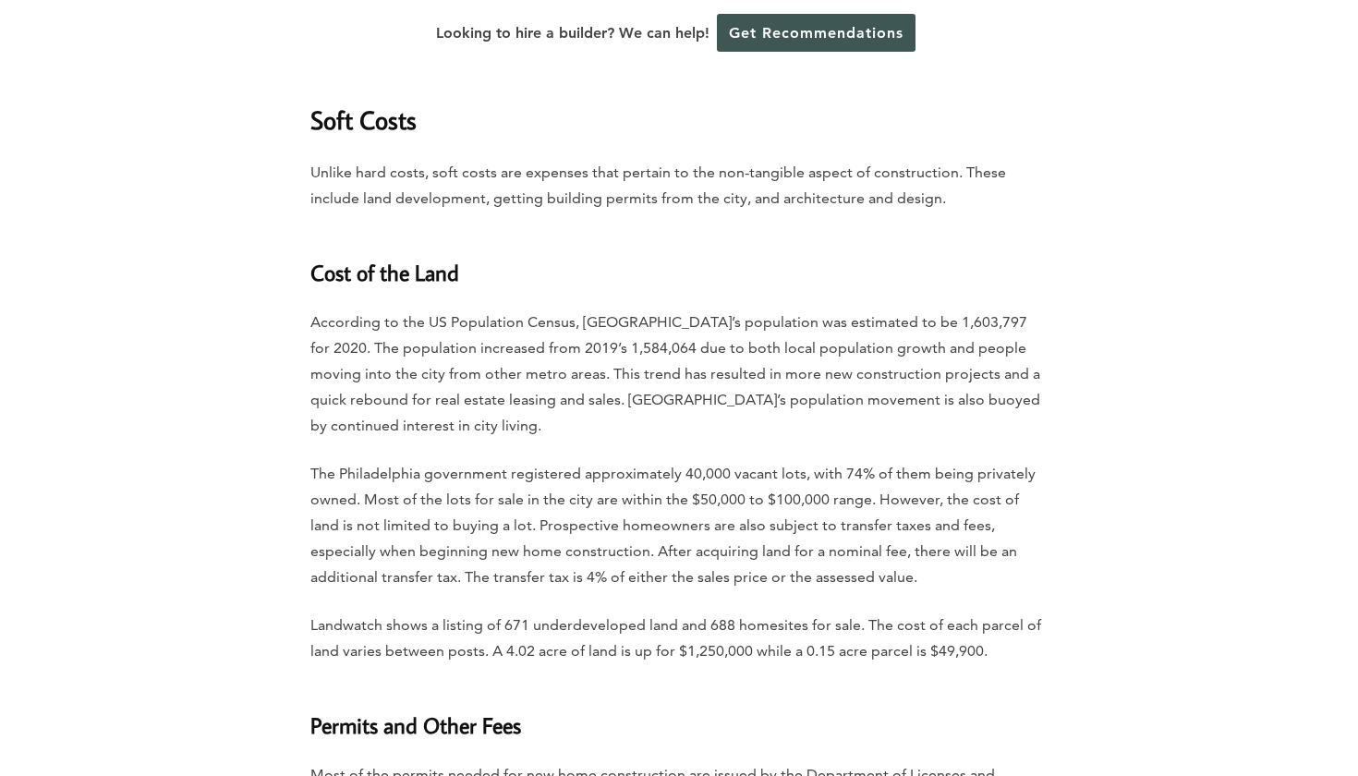
drag, startPoint x: 409, startPoint y: 527, endPoint x: 490, endPoint y: 527, distance: 80.4
click at [452, 527] on p "The Philadelphia government registered approximately 40,000 vacant lots, with 7…" at bounding box center [678, 525] width 737 height 129
click at [541, 527] on p "The Philadelphia government registered approximately 40,000 vacant lots, with 7…" at bounding box center [678, 525] width 737 height 129
click at [660, 525] on p "The Philadelphia government registered approximately 40,000 vacant lots, with 7…" at bounding box center [678, 525] width 737 height 129
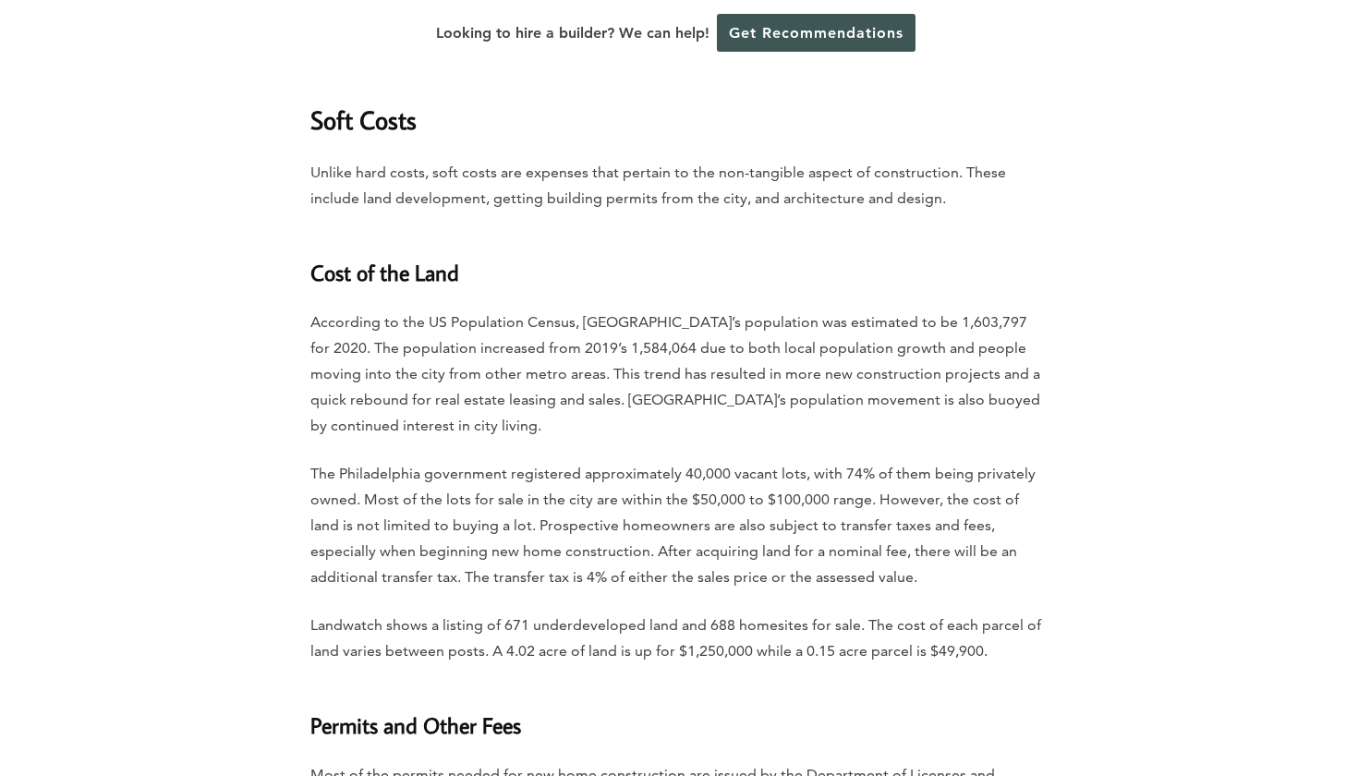
click at [660, 525] on p "The Philadelphia government registered approximately 40,000 vacant lots, with 7…" at bounding box center [678, 525] width 737 height 129
click at [779, 518] on p "The Philadelphia government registered approximately 40,000 vacant lots, with 7…" at bounding box center [678, 525] width 737 height 129
drag, startPoint x: 484, startPoint y: 600, endPoint x: 643, endPoint y: 600, distance: 158.9
click at [641, 612] on p "Landwatch shows a listing of 671 underdeveloped land and 688 homesites for sale…" at bounding box center [678, 638] width 737 height 52
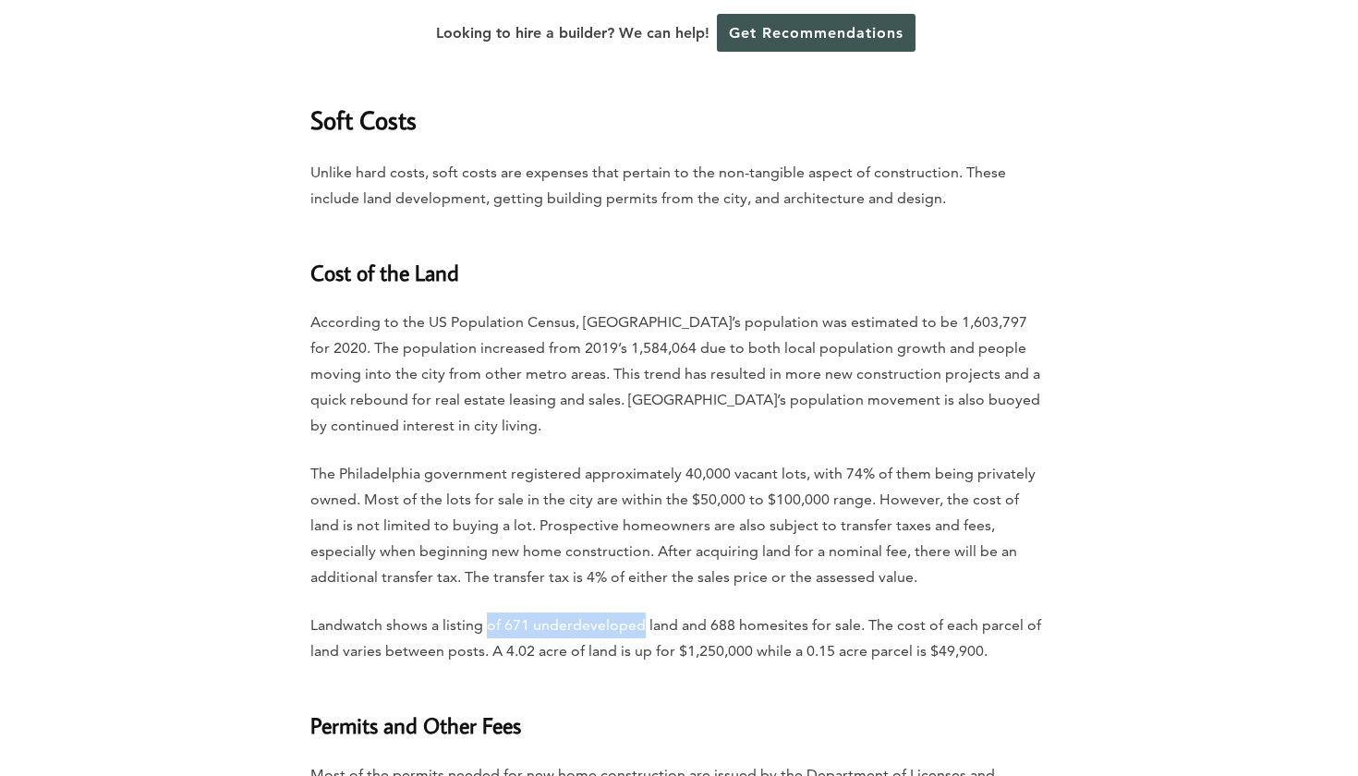
click at [643, 612] on p "Landwatch shows a listing of 671 underdeveloped land and 688 homesites for sale…" at bounding box center [678, 638] width 737 height 52
click at [653, 612] on p "Landwatch shows a listing of 671 underdeveloped land and 688 homesites for sale…" at bounding box center [678, 638] width 737 height 52
click at [731, 612] on p "Landwatch shows a listing of 671 underdeveloped land and 688 homesites for sale…" at bounding box center [678, 638] width 737 height 52
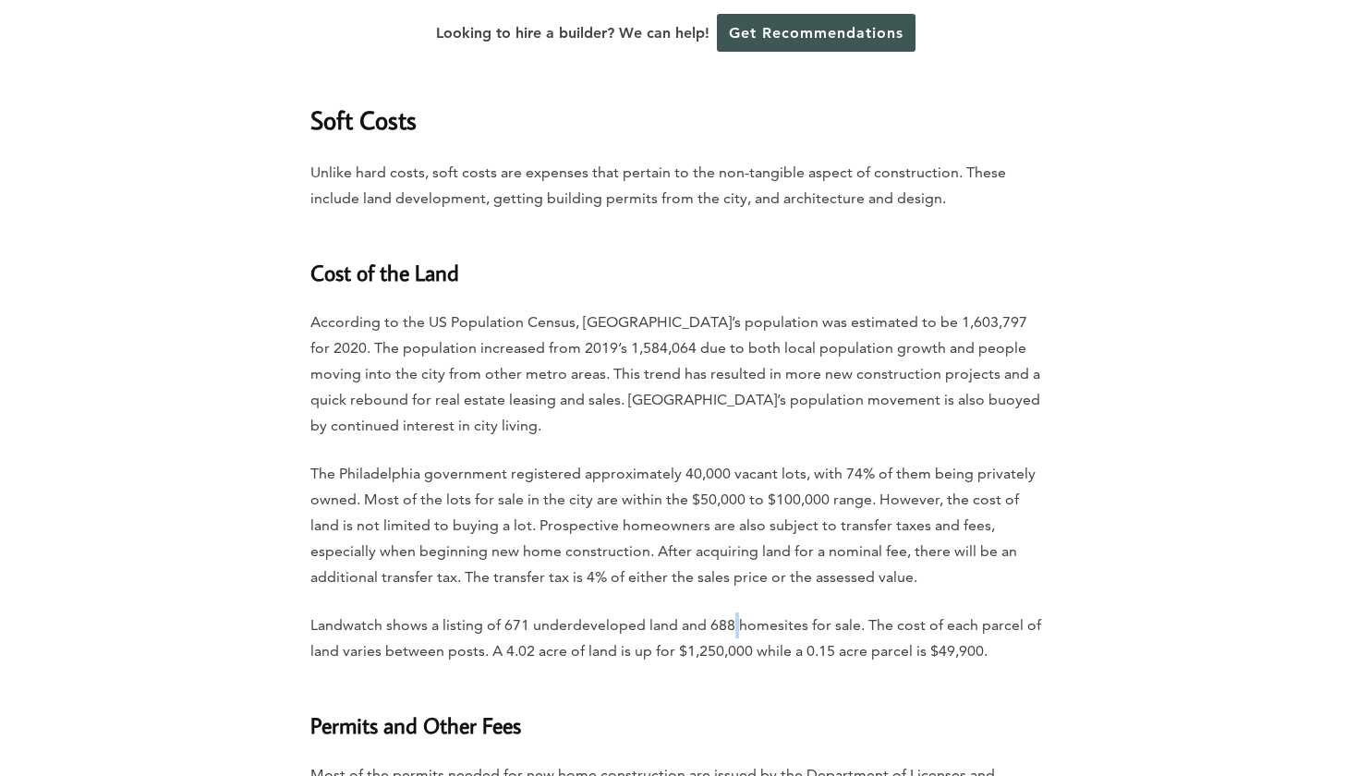
click at [868, 612] on p "Landwatch shows a listing of 671 underdeveloped land and 688 homesites for sale…" at bounding box center [678, 638] width 737 height 52
click at [913, 612] on p "Landwatch shows a listing of 671 underdeveloped land and 688 homesites for sale…" at bounding box center [678, 638] width 737 height 52
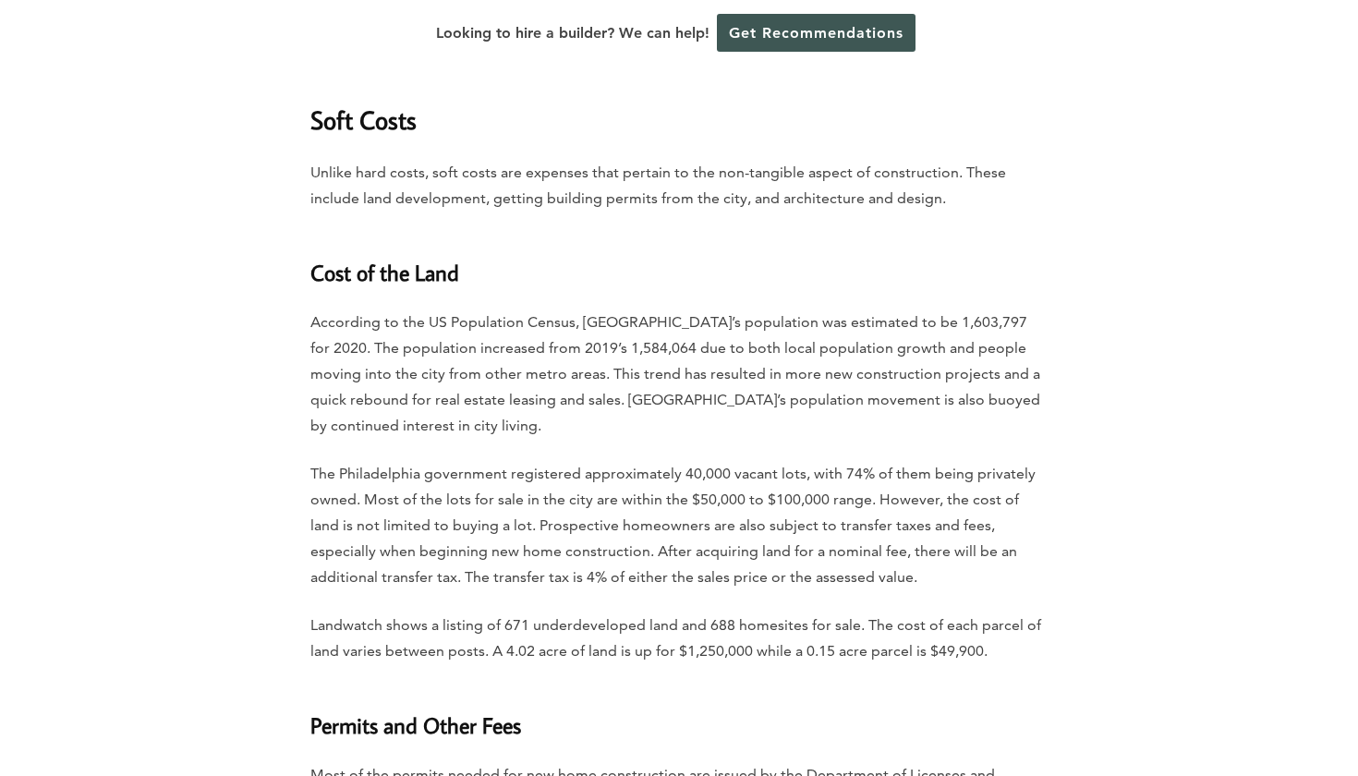
click at [913, 612] on p "Landwatch shows a listing of 671 underdeveloped land and 688 homesites for sale…" at bounding box center [678, 638] width 737 height 52
click at [858, 612] on p "Landwatch shows a listing of 671 underdeveloped land and 688 homesites for sale…" at bounding box center [678, 638] width 737 height 52
click at [877, 612] on p "Landwatch shows a listing of 671 underdeveloped land and 688 homesites for sale…" at bounding box center [678, 638] width 737 height 52
click at [448, 629] on p "Landwatch shows a listing of 671 underdeveloped land and 688 homesites for sale…" at bounding box center [678, 638] width 737 height 52
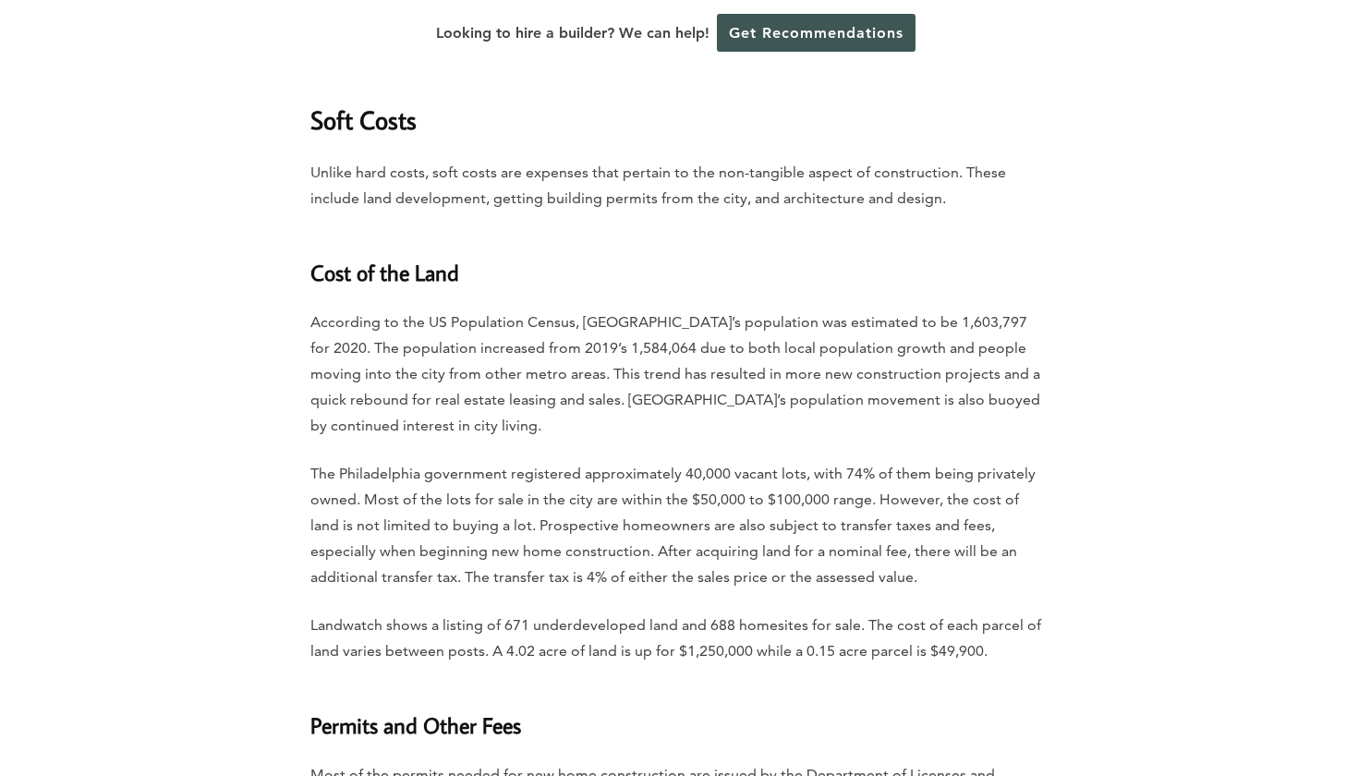
click at [448, 629] on p "Landwatch shows a listing of 671 underdeveloped land and 688 homesites for sale…" at bounding box center [678, 638] width 737 height 52
click at [587, 628] on p "Landwatch shows a listing of 671 underdeveloped land and 688 homesites for sale…" at bounding box center [678, 638] width 737 height 52
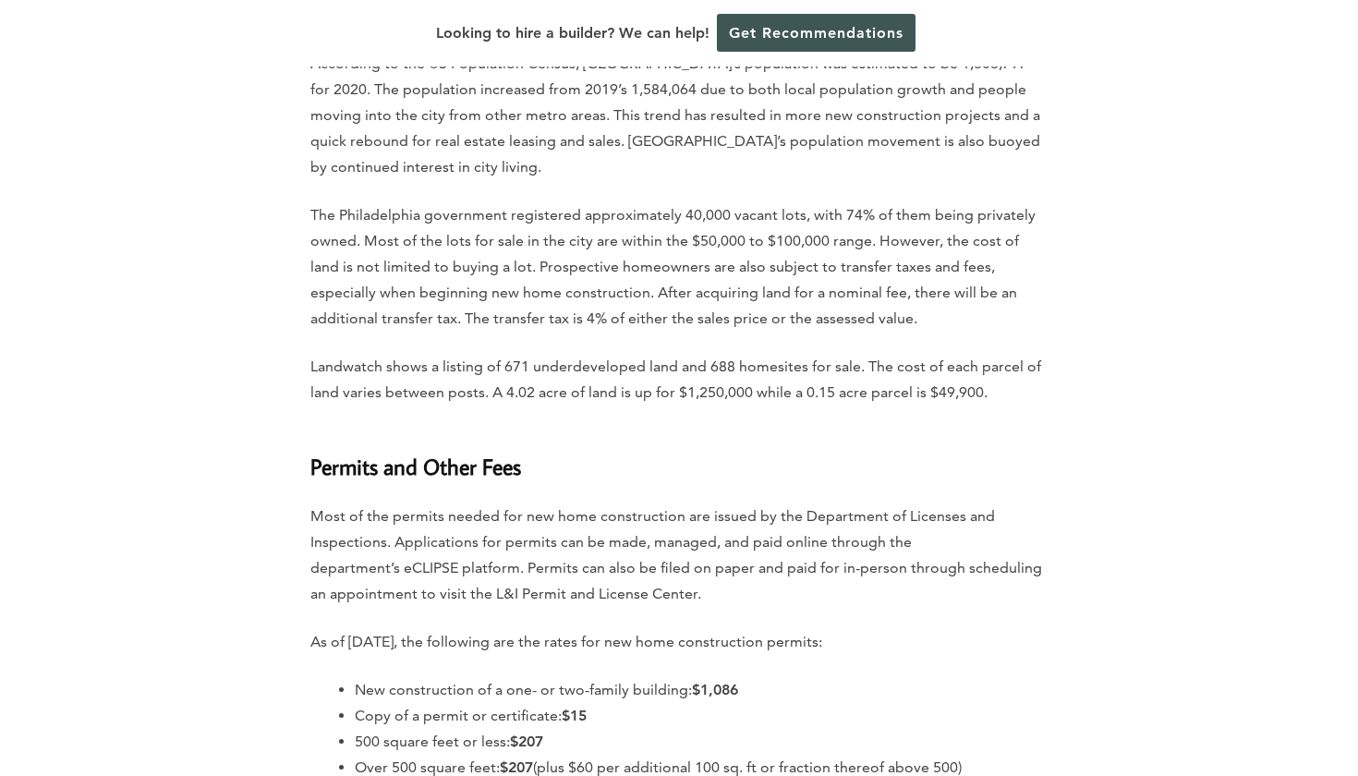
scroll to position [4594, 0]
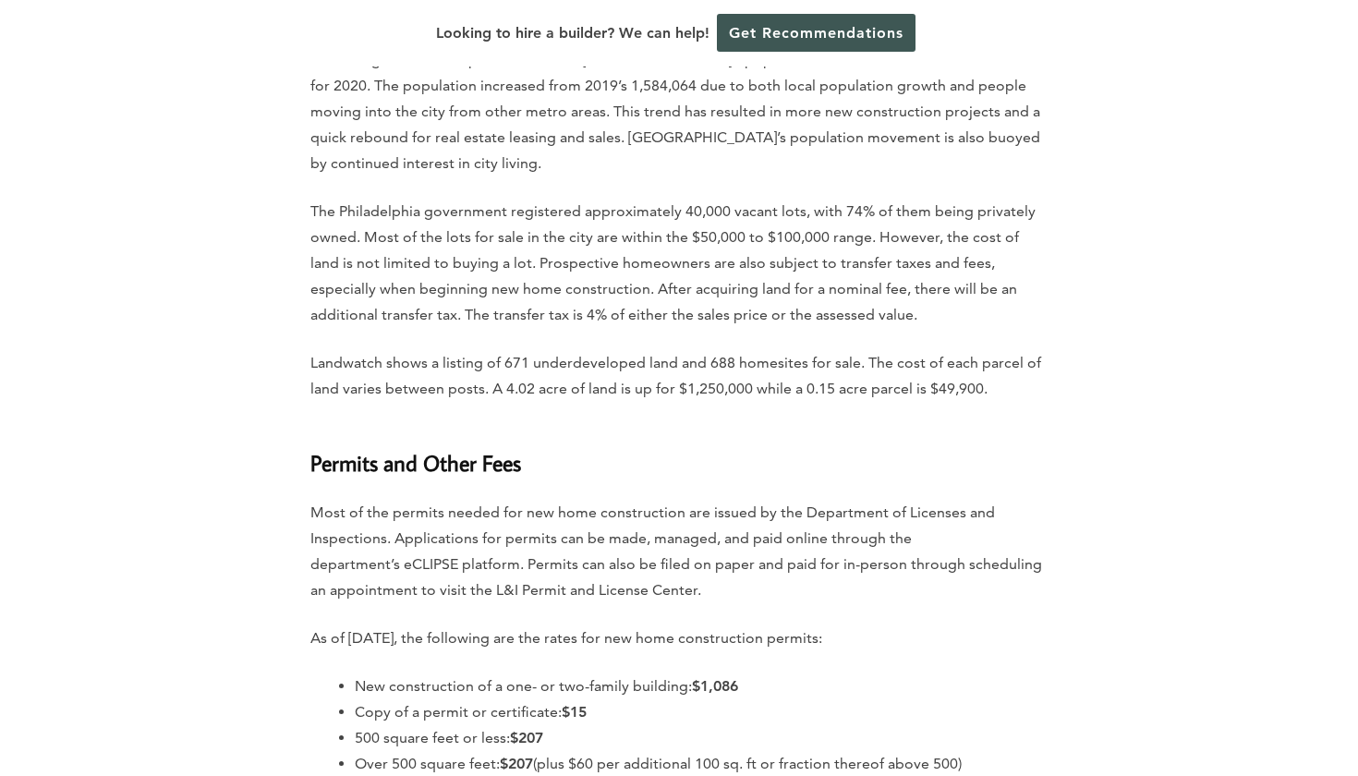
drag, startPoint x: 306, startPoint y: 482, endPoint x: 502, endPoint y: 472, distance: 197.0
click at [502, 500] on p "Most of the permits needed for new home construction are issued by the Departme…" at bounding box center [678, 551] width 737 height 103
click at [464, 500] on p "Most of the permits needed for new home construction are issued by the Departme…" at bounding box center [678, 551] width 737 height 103
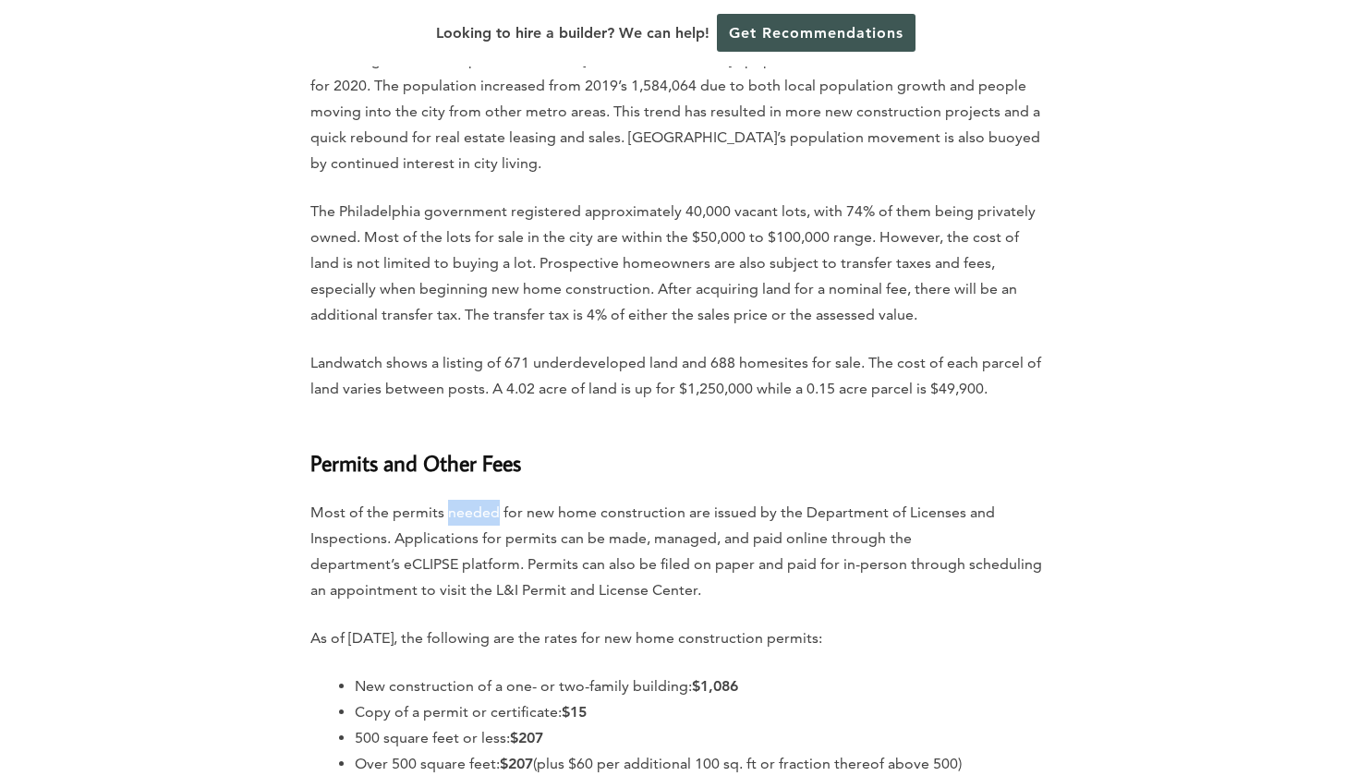
click at [384, 500] on p "Most of the permits needed for new home construction are issued by the Departme…" at bounding box center [678, 551] width 737 height 103
click at [414, 500] on p "Most of the permits needed for new home construction are issued by the Departme…" at bounding box center [678, 551] width 737 height 103
click at [656, 500] on p "Most of the permits needed for new home construction are issued by the Departme…" at bounding box center [678, 551] width 737 height 103
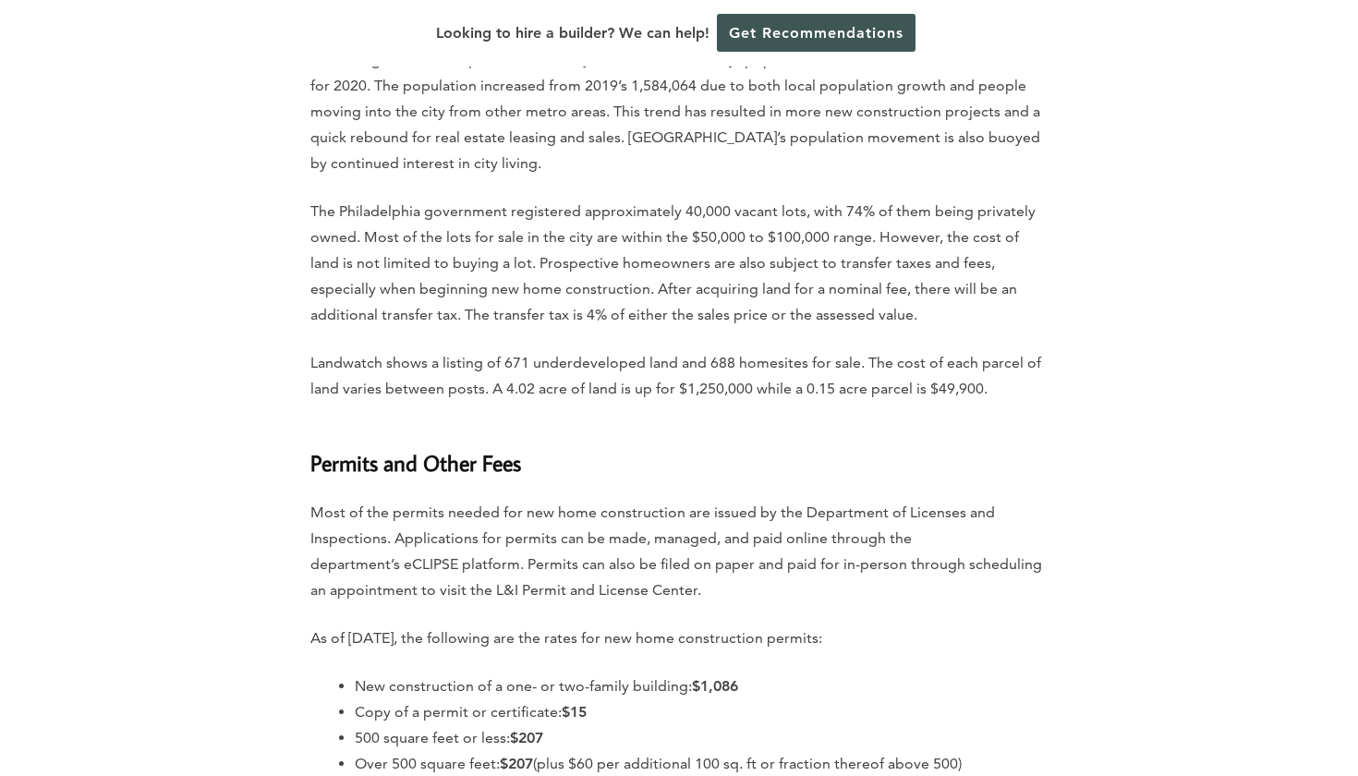
click at [656, 500] on p "Most of the permits needed for new home construction are issued by the Departme…" at bounding box center [678, 551] width 737 height 103
click at [426, 515] on p "Most of the permits needed for new home construction are issued by the Departme…" at bounding box center [678, 551] width 737 height 103
click at [574, 509] on p "Most of the permits needed for new home construction are issued by the Departme…" at bounding box center [678, 551] width 737 height 103
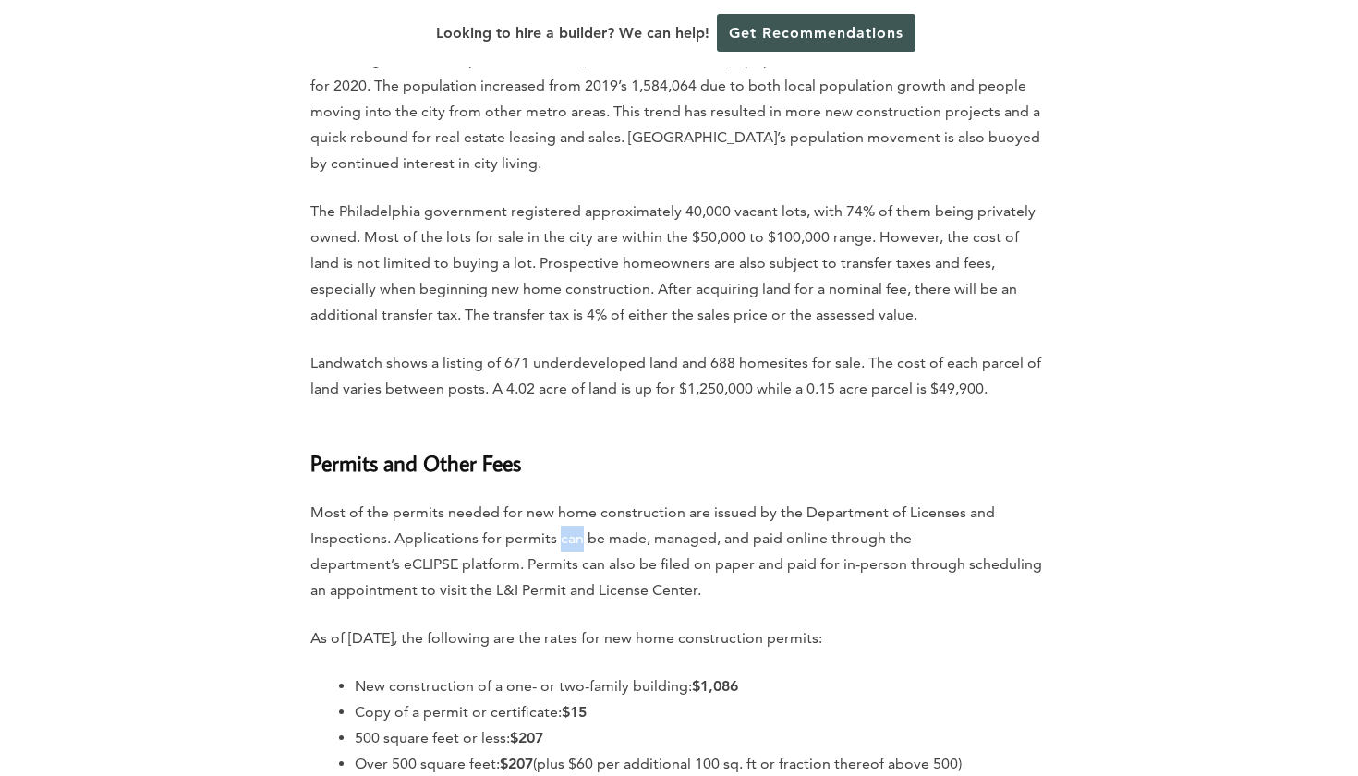
click at [659, 509] on p "Most of the permits needed for new home construction are issued by the Departme…" at bounding box center [678, 551] width 737 height 103
click at [805, 502] on p "Most of the permits needed for new home construction are issued by the Departme…" at bounding box center [678, 551] width 737 height 103
click at [514, 535] on p "Most of the permits needed for new home construction are issued by the Departme…" at bounding box center [678, 551] width 737 height 103
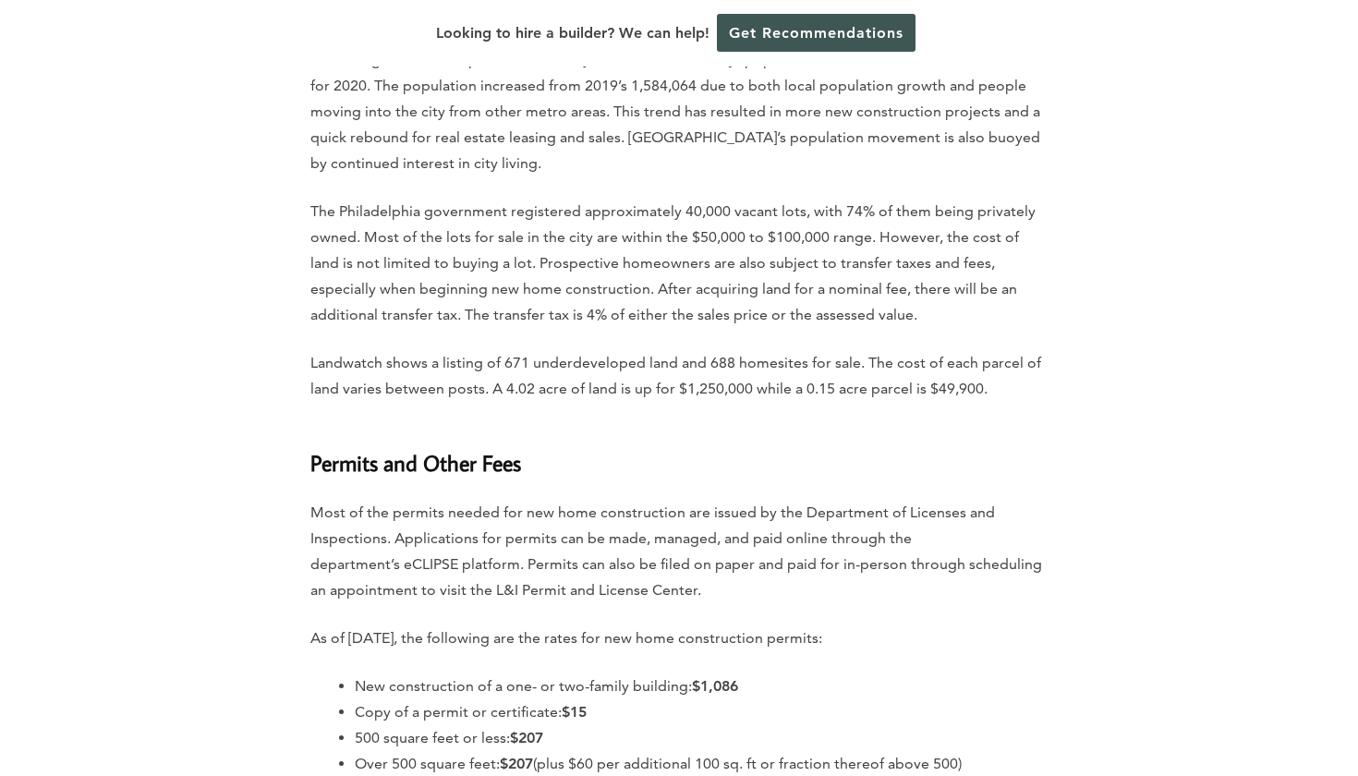
click at [514, 535] on p "Most of the permits needed for new home construction are issued by the Departme…" at bounding box center [678, 551] width 737 height 103
click at [600, 542] on p "Most of the permits needed for new home construction are issued by the Departme…" at bounding box center [678, 551] width 737 height 103
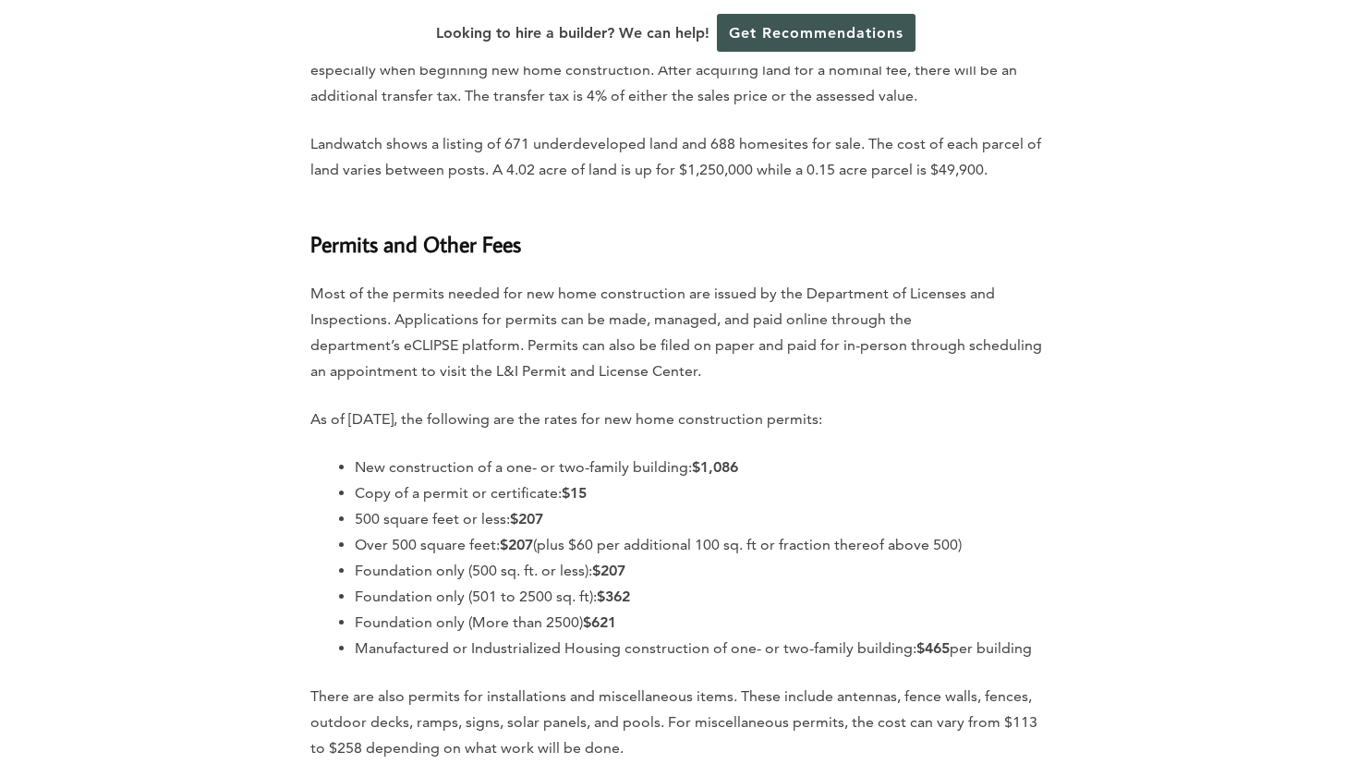
scroll to position [4831, 0]
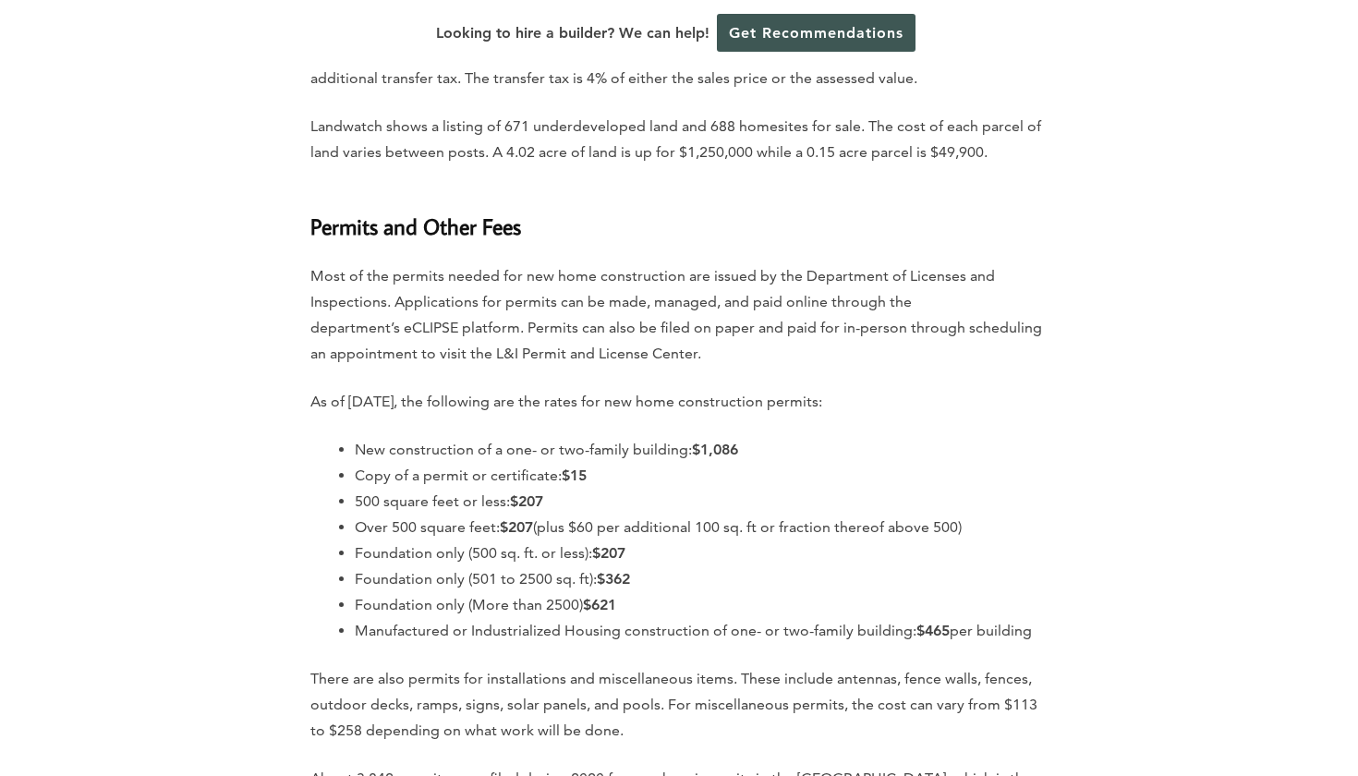
click at [373, 389] on p "As of [DATE], the following are the rates for new home construction permits:" at bounding box center [678, 402] width 737 height 26
click at [526, 389] on p "As of [DATE], the following are the rates for new home construction permits:" at bounding box center [678, 402] width 737 height 26
drag, startPoint x: 393, startPoint y: 424, endPoint x: 587, endPoint y: 424, distance: 194.9
click at [587, 437] on li "New construction of a one- or two-family building: $1,086" at bounding box center [701, 450] width 693 height 26
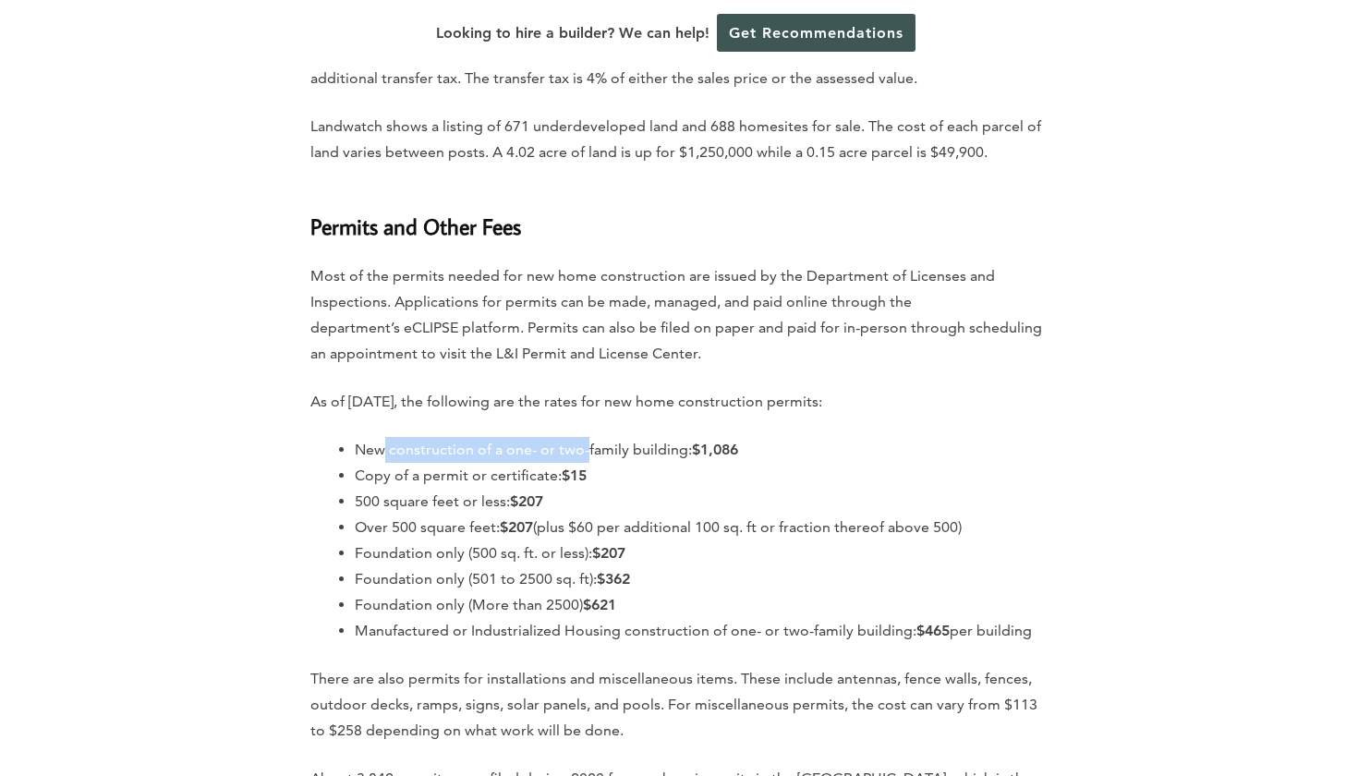
click at [587, 437] on li "New construction of a one- or two-family building: $1,086" at bounding box center [701, 450] width 693 height 26
click at [399, 463] on li "Copy of a permit or certificate: $15" at bounding box center [701, 476] width 693 height 26
click at [454, 463] on li "Copy of a permit or certificate: $15" at bounding box center [701, 476] width 693 height 26
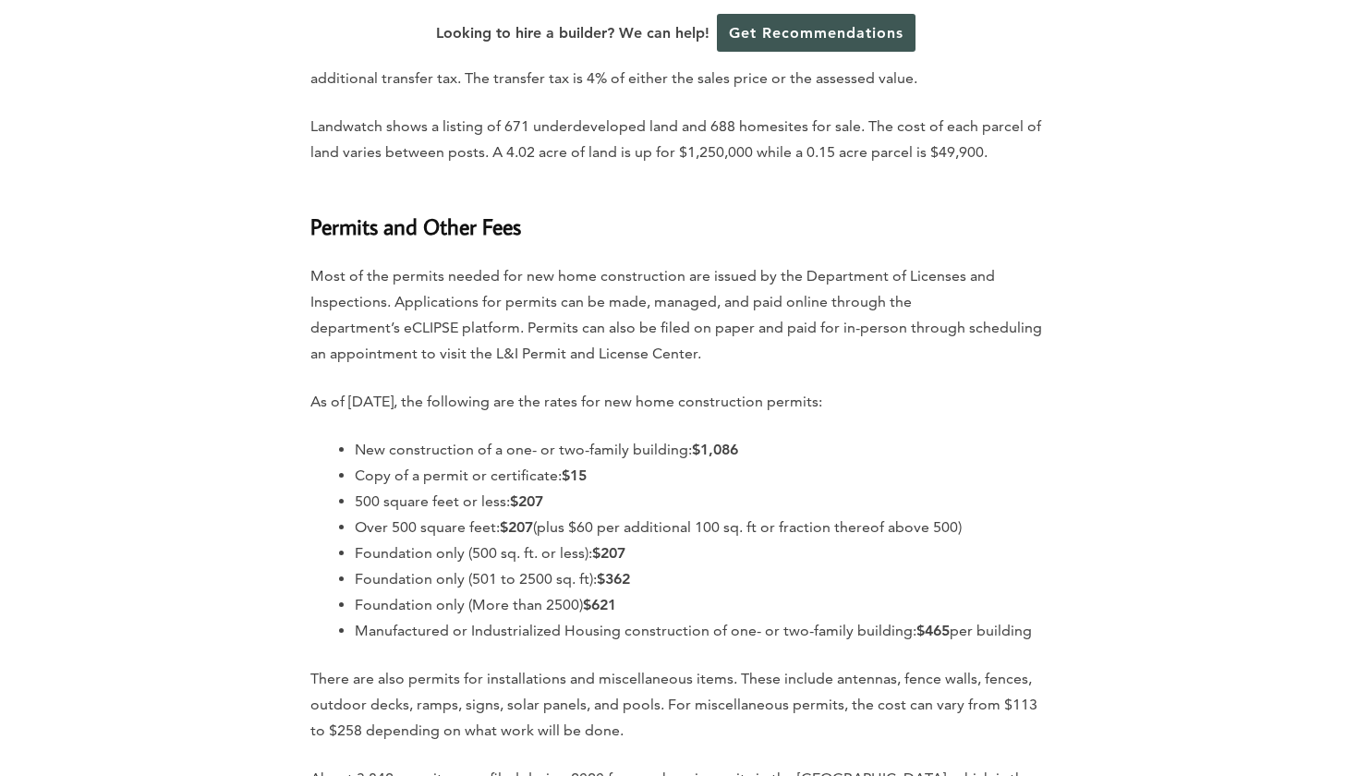
click at [454, 463] on li "Copy of a permit or certificate: $15" at bounding box center [701, 476] width 693 height 26
click at [528, 463] on li "Copy of a permit or certificate: $15" at bounding box center [701, 476] width 693 height 26
click at [413, 463] on li "Copy of a permit or certificate: $15" at bounding box center [701, 476] width 693 height 26
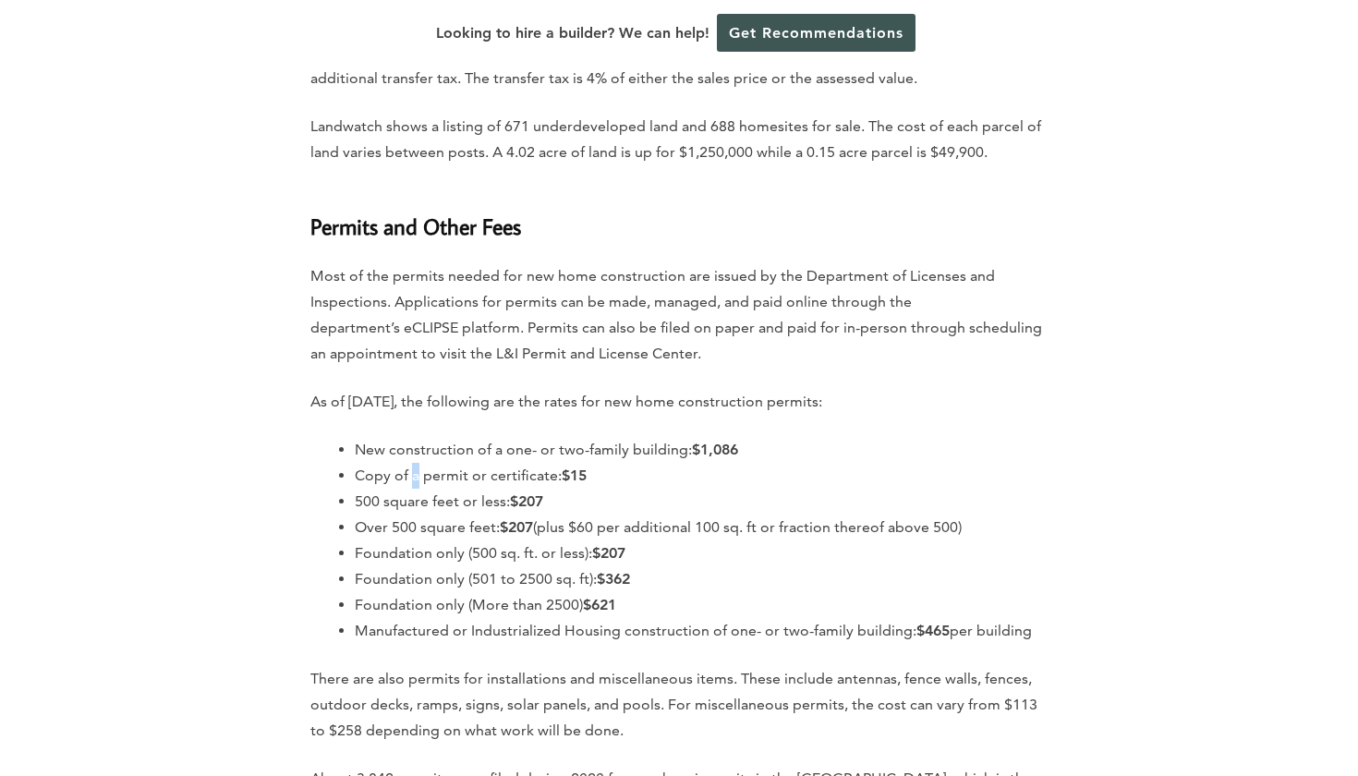
click at [461, 463] on li "Copy of a permit or certificate: $15" at bounding box center [701, 476] width 693 height 26
click at [449, 489] on li "500 square feet or less: $207" at bounding box center [701, 502] width 693 height 26
click at [453, 514] on li "Over 500 square feet: $207 (plus $60 per additional 100 sq. ft or fraction ther…" at bounding box center [701, 527] width 693 height 26
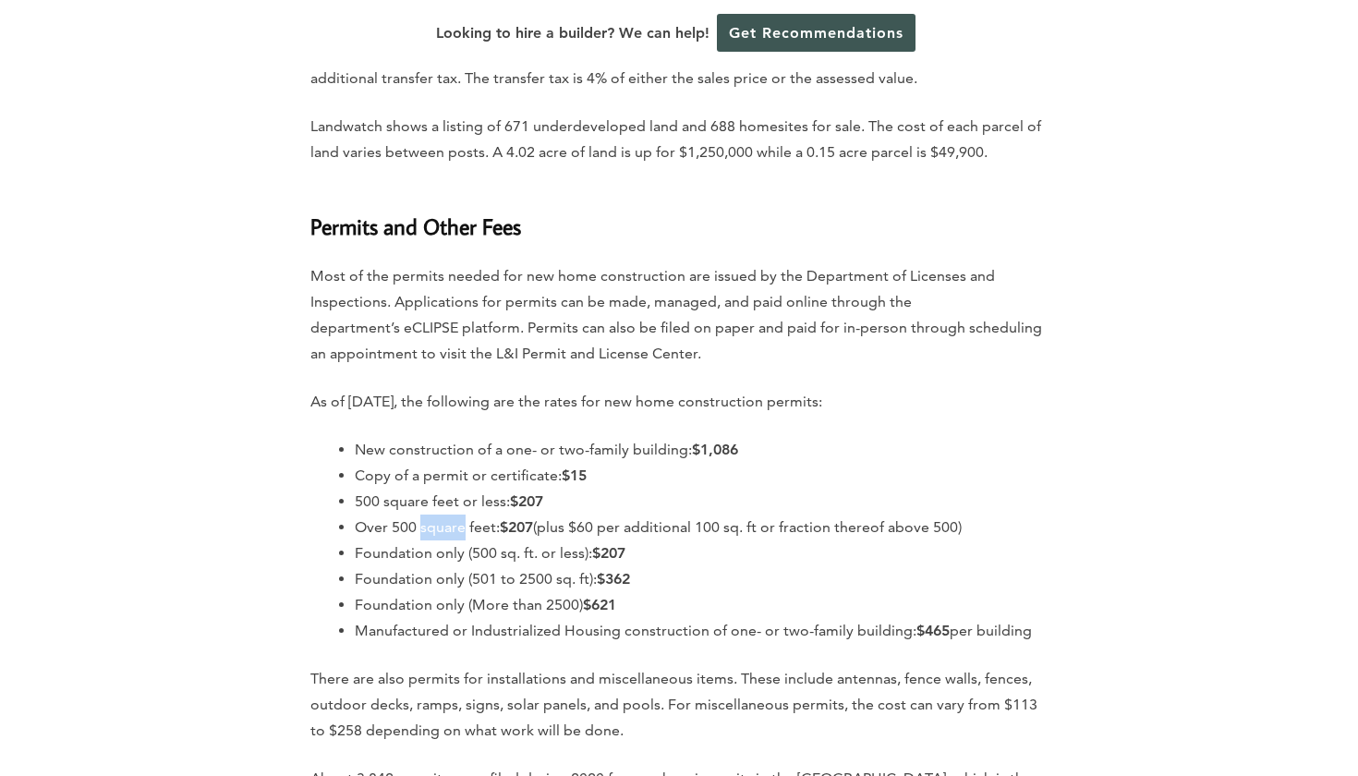
click at [579, 514] on li "Over 500 square feet: $207 (plus $60 per additional 100 sq. ft or fraction ther…" at bounding box center [701, 527] width 693 height 26
click at [618, 514] on li "Over 500 square feet: $207 (plus $60 per additional 100 sq. ft or fraction ther…" at bounding box center [701, 527] width 693 height 26
click at [682, 514] on li "Over 500 square feet: $207 (plus $60 per additional 100 sq. ft or fraction ther…" at bounding box center [701, 527] width 693 height 26
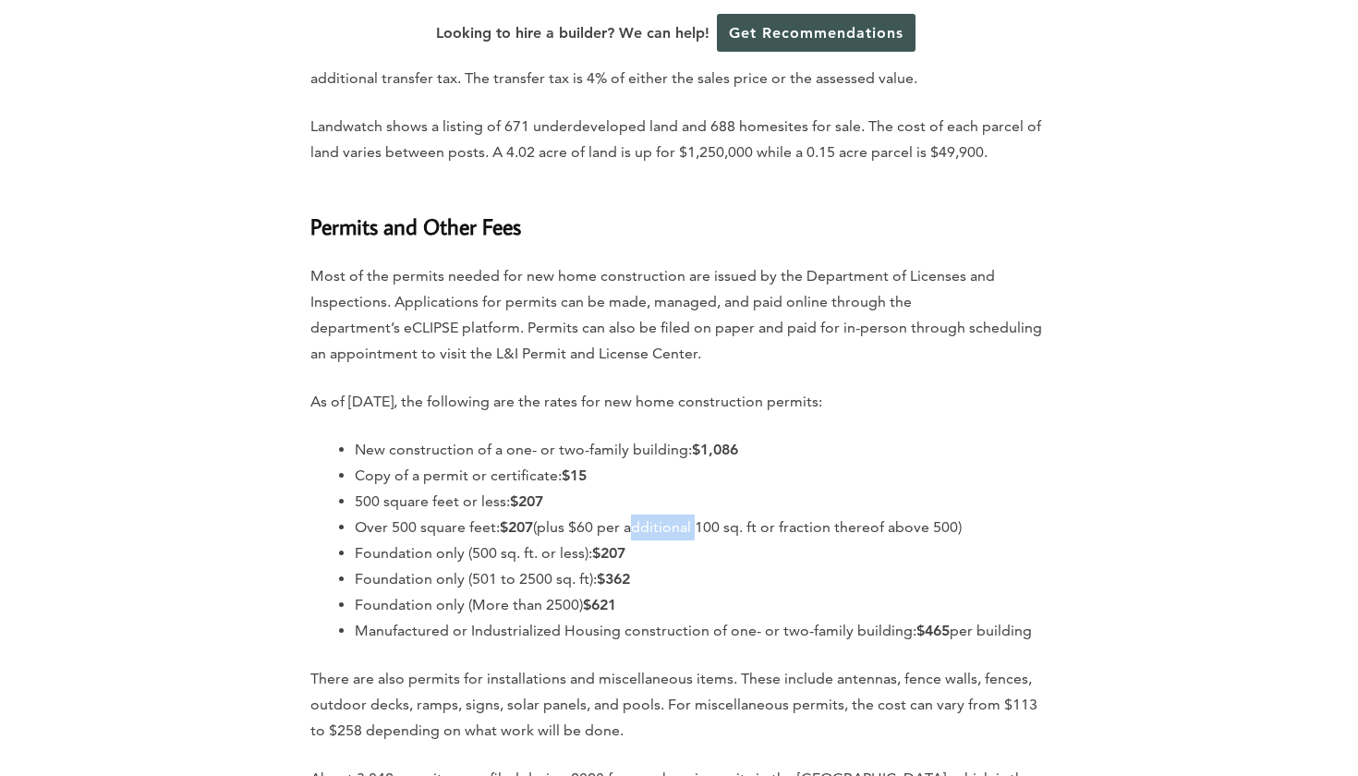
click at [682, 514] on li "Over 500 square feet: $207 (plus $60 per additional 100 sq. ft or fraction ther…" at bounding box center [701, 527] width 693 height 26
click at [405, 540] on li "Foundation only (500 sq. ft. or less): $207" at bounding box center [701, 553] width 693 height 26
click at [442, 540] on li "Foundation only (500 sq. ft. or less): $207" at bounding box center [701, 553] width 693 height 26
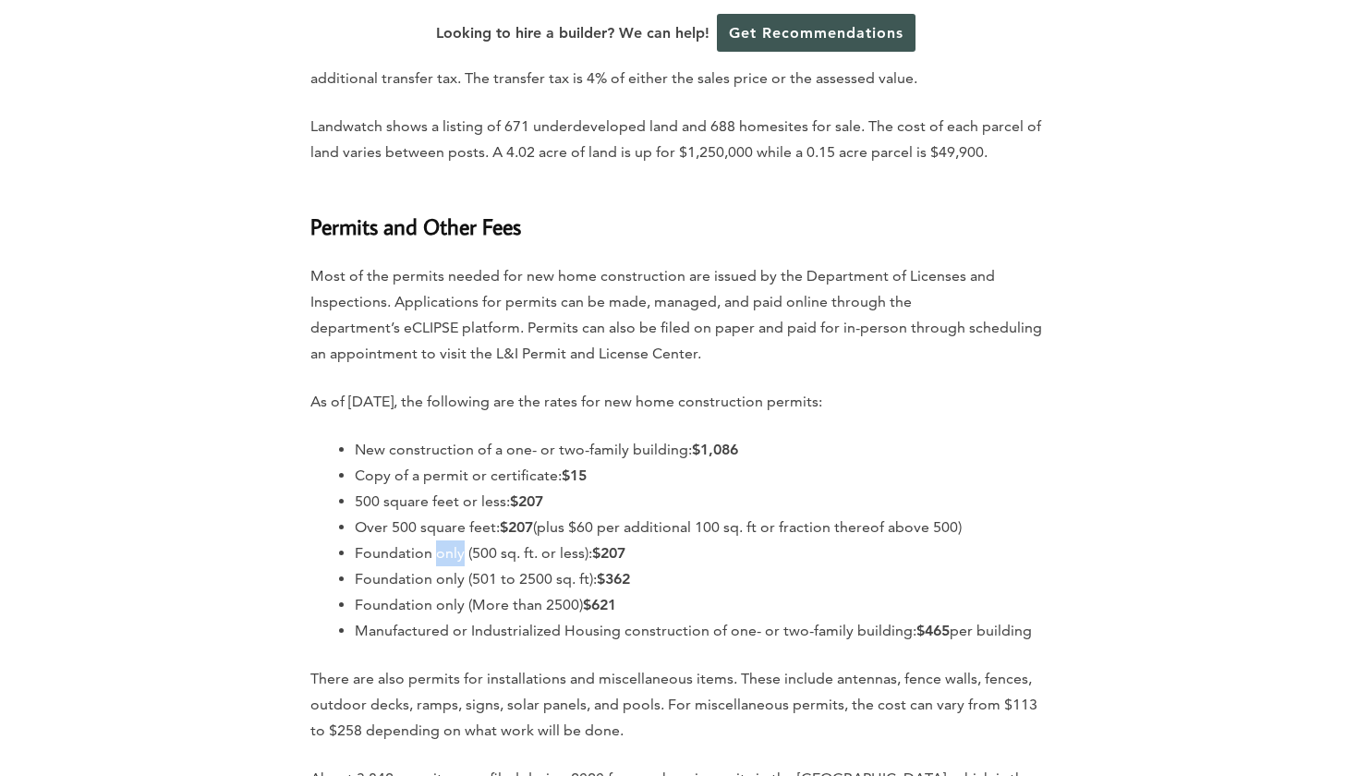
click at [442, 540] on li "Foundation only (500 sq. ft. or less): $207" at bounding box center [701, 553] width 693 height 26
click at [427, 618] on li "Manufactured or Industrialized Housing construction of one- or two-family build…" at bounding box center [701, 631] width 693 height 26
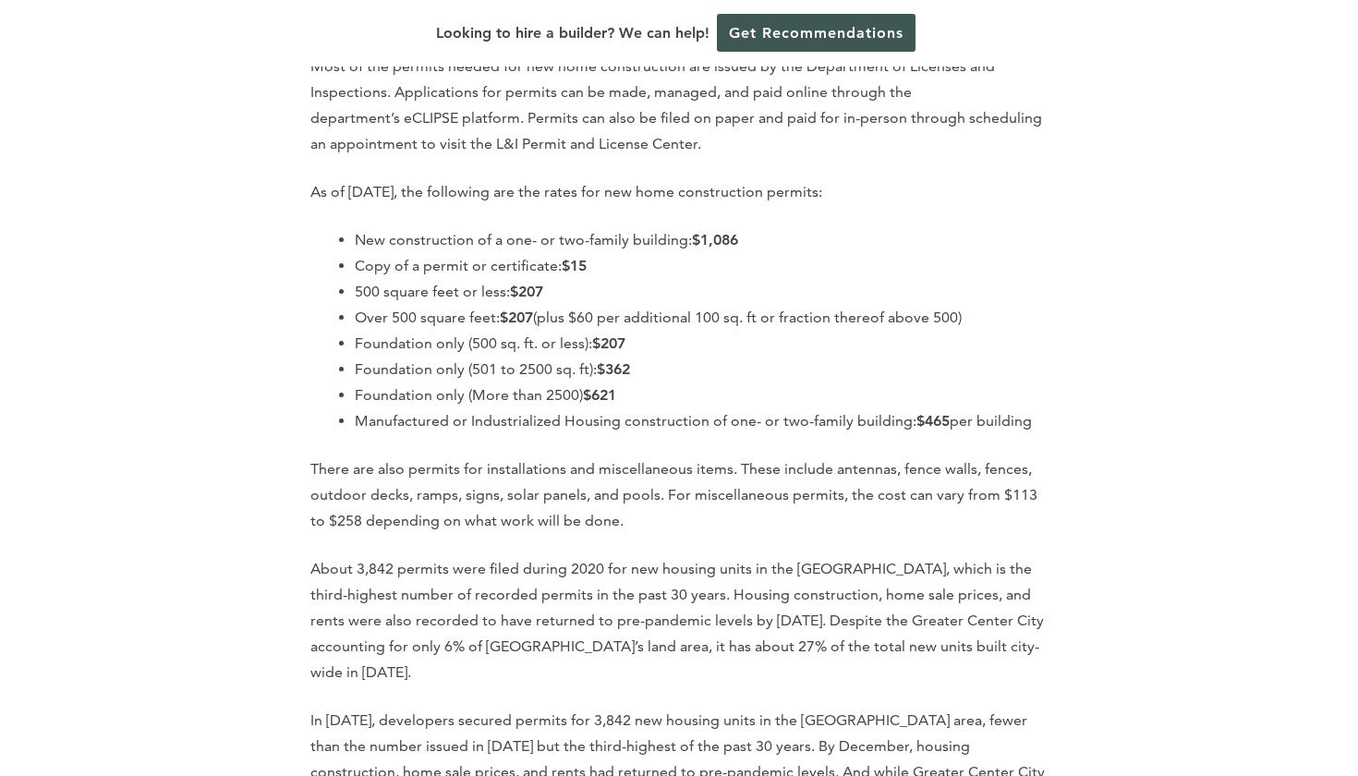
scroll to position [5055, 0]
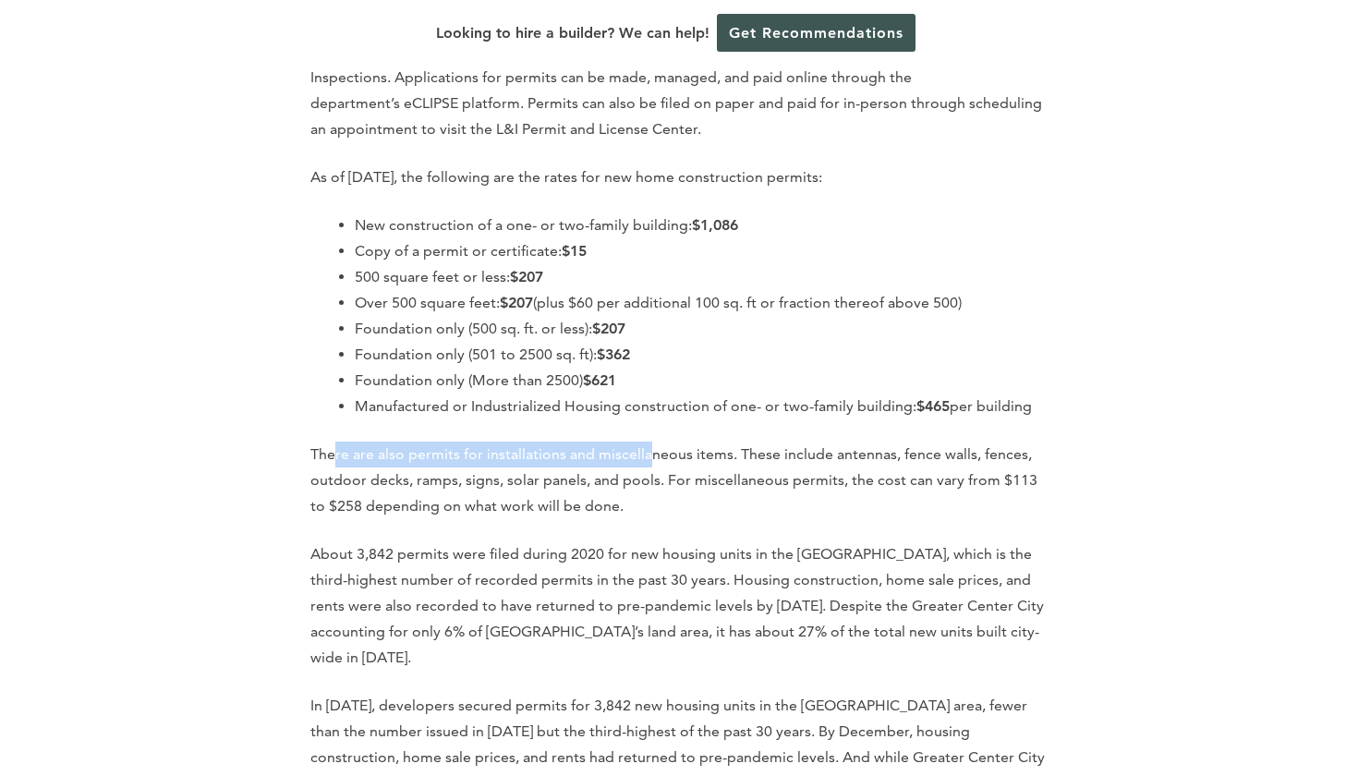
drag, startPoint x: 333, startPoint y: 422, endPoint x: 654, endPoint y: 427, distance: 321.5
click at [648, 441] on p "There are also permits for installations and miscellaneous items. These include…" at bounding box center [678, 480] width 737 height 78
click at [654, 441] on p "There are also permits for installations and miscellaneous items. These include…" at bounding box center [678, 480] width 737 height 78
click at [768, 441] on p "There are also permits for installations and miscellaneous items. These include…" at bounding box center [678, 480] width 737 height 78
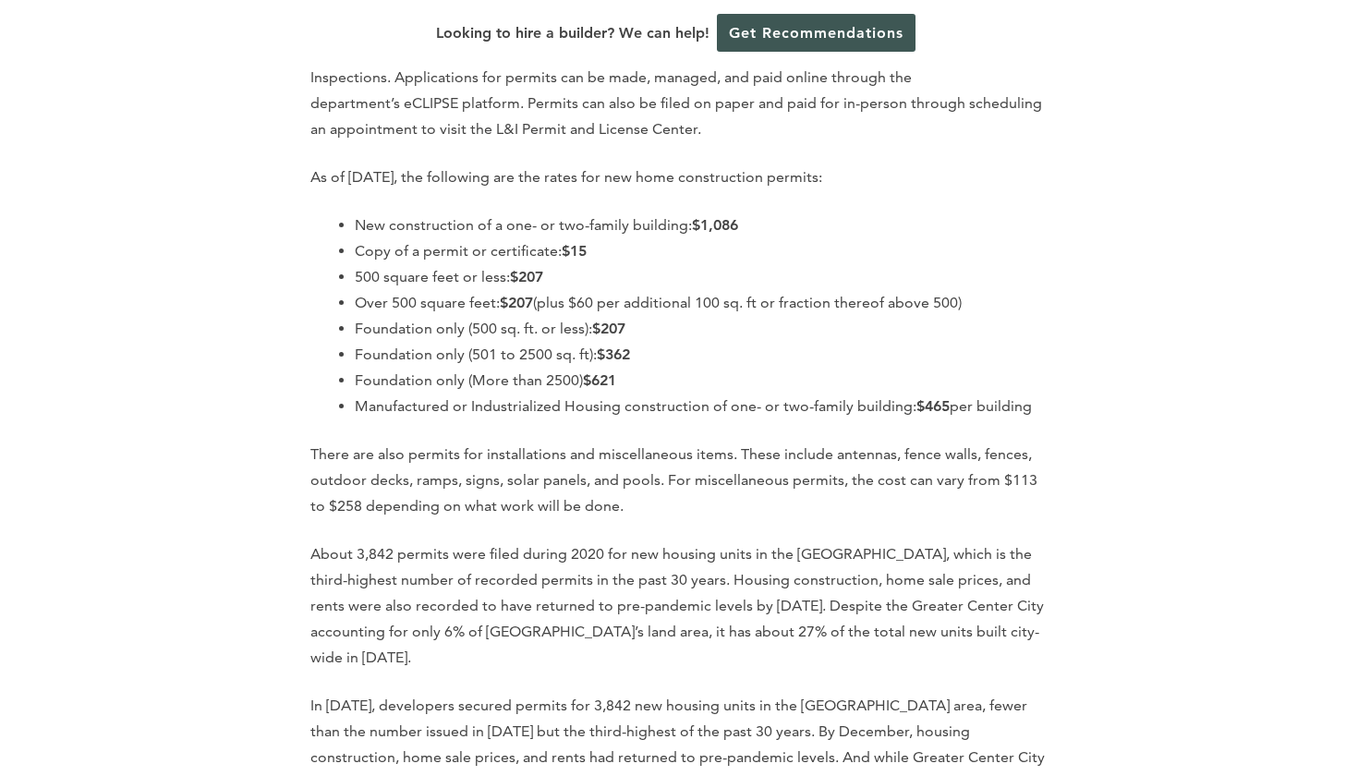
click at [768, 441] on p "There are also permits for installations and miscellaneous items. These include…" at bounding box center [678, 480] width 737 height 78
click at [819, 441] on p "There are also permits for installations and miscellaneous items. These include…" at bounding box center [678, 480] width 737 height 78
click at [937, 441] on p "There are also permits for installations and miscellaneous items. These include…" at bounding box center [678, 480] width 737 height 78
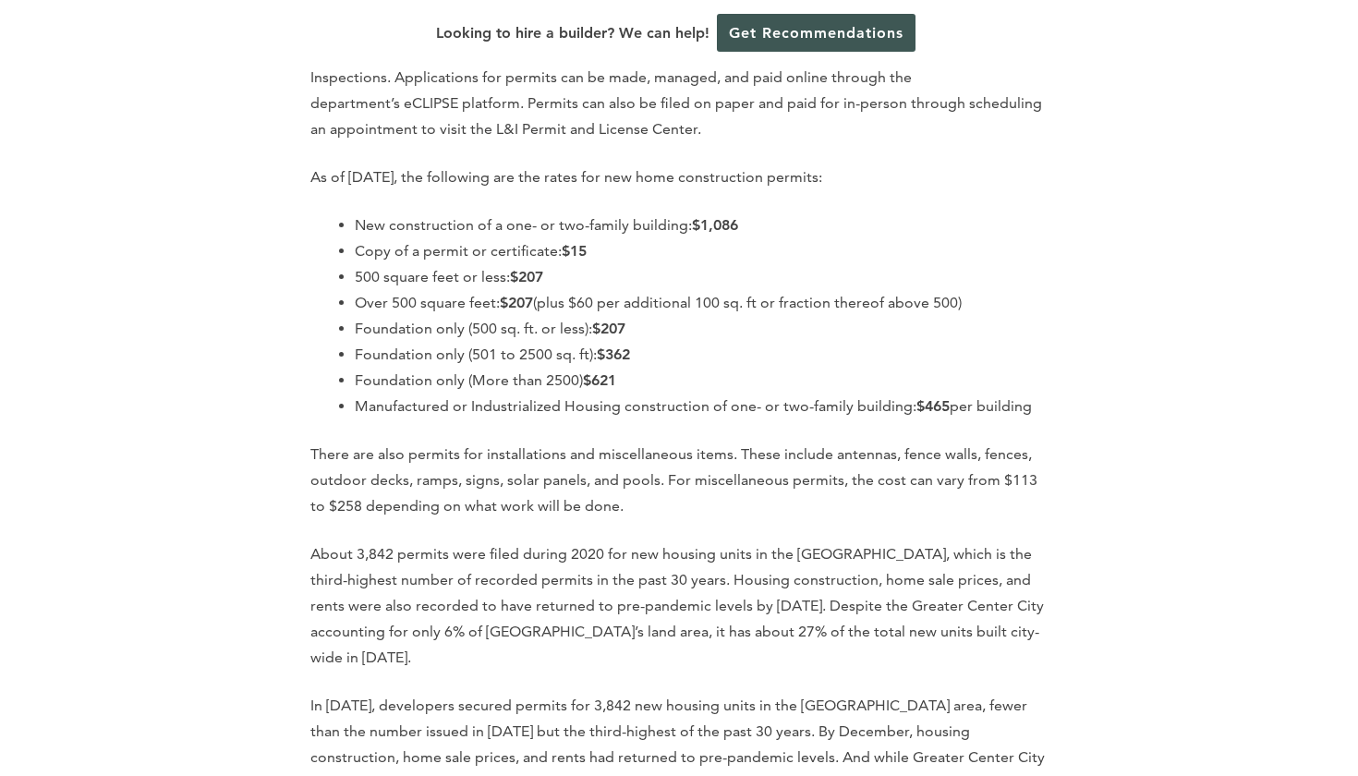
click at [937, 441] on p "There are also permits for installations and miscellaneous items. These include…" at bounding box center [678, 480] width 737 height 78
click at [486, 450] on p "There are also permits for installations and miscellaneous items. These include…" at bounding box center [678, 480] width 737 height 78
click at [633, 460] on p "There are also permits for installations and miscellaneous items. These include…" at bounding box center [678, 480] width 737 height 78
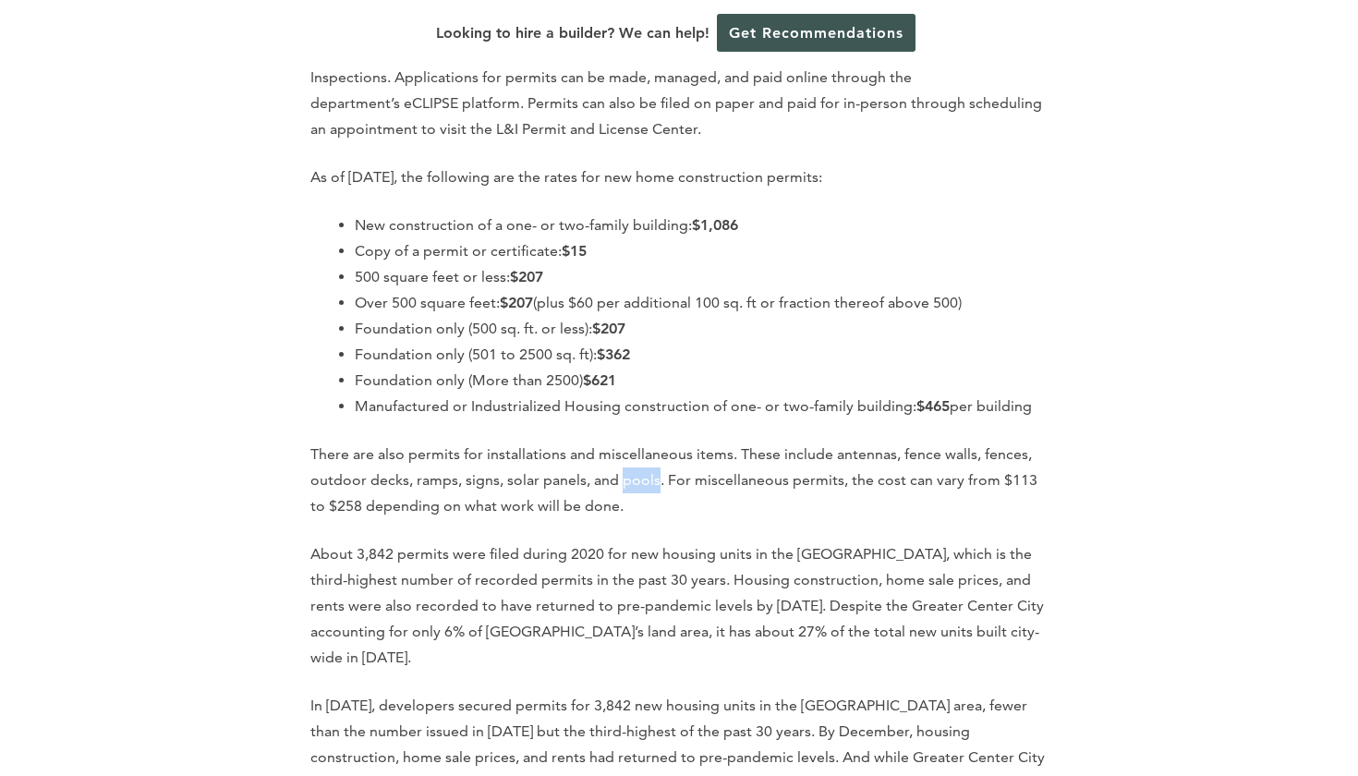
click at [735, 453] on p "There are also permits for installations and miscellaneous items. These include…" at bounding box center [678, 480] width 737 height 78
click at [834, 453] on p "There are also permits for installations and miscellaneous items. These include…" at bounding box center [678, 480] width 737 height 78
click at [881, 448] on p "There are also permits for installations and miscellaneous items. These include…" at bounding box center [678, 480] width 737 height 78
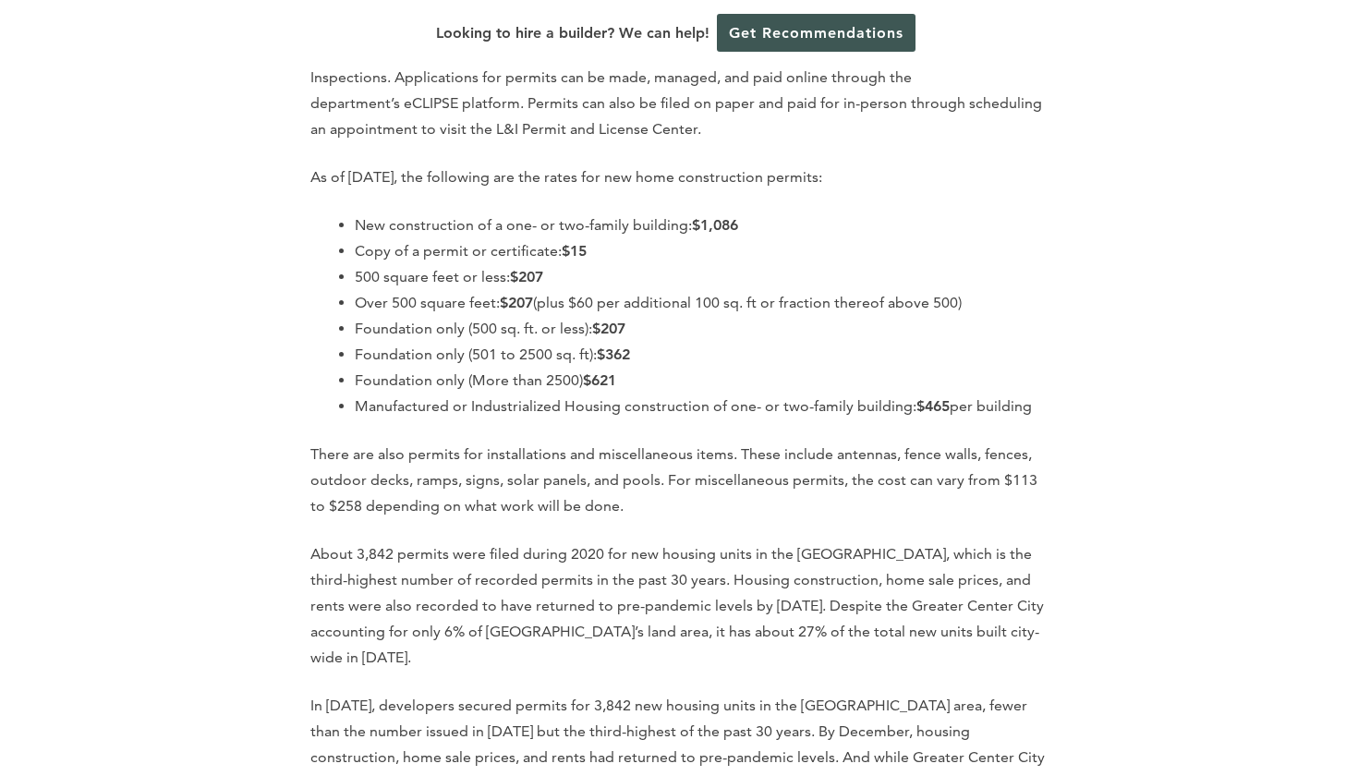
click at [881, 448] on p "There are also permits for installations and miscellaneous items. These include…" at bounding box center [678, 480] width 737 height 78
click at [929, 450] on p "There are also permits for installations and miscellaneous items. These include…" at bounding box center [678, 480] width 737 height 78
click at [396, 485] on p "There are also permits for installations and miscellaneous items. These include…" at bounding box center [678, 480] width 737 height 78
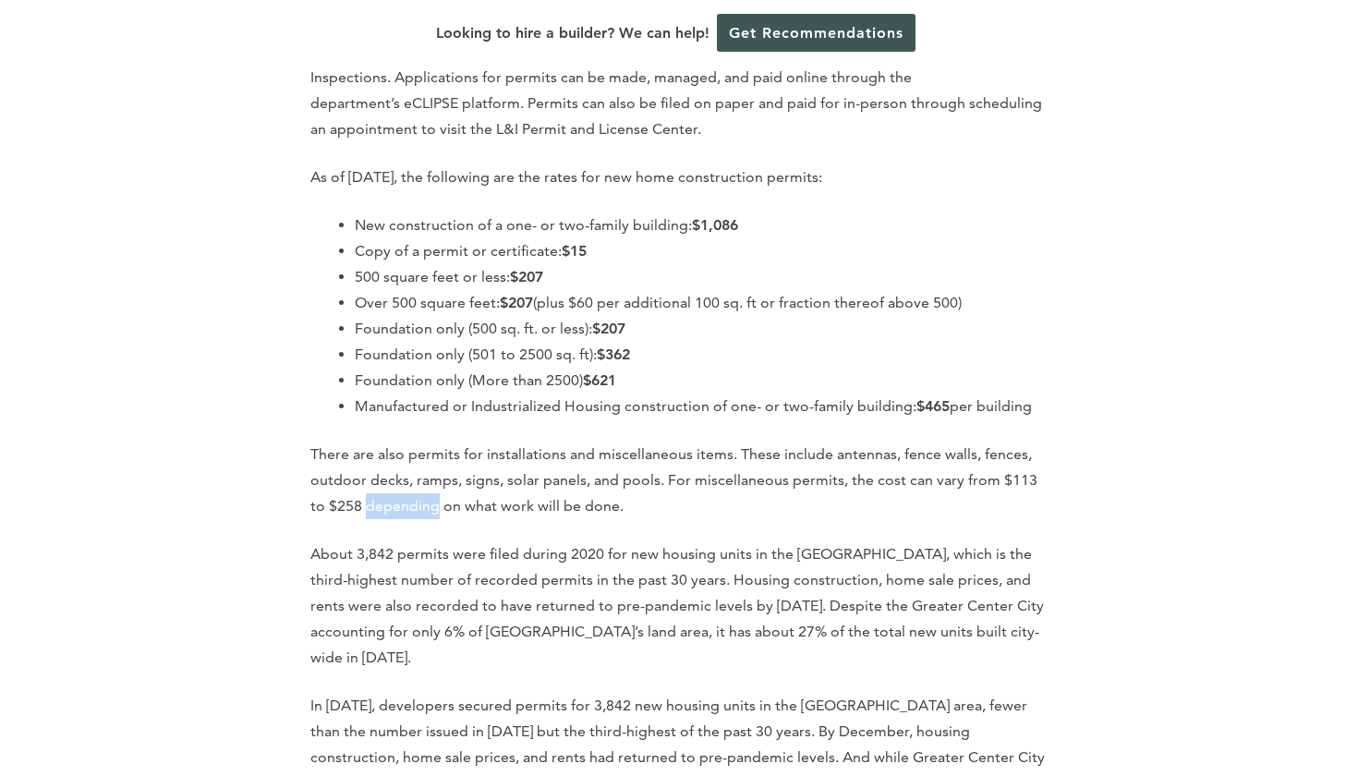
click at [354, 480] on p "There are also permits for installations and miscellaneous items. These include…" at bounding box center [678, 480] width 737 height 78
click at [330, 477] on p "There are also permits for installations and miscellaneous items. These include…" at bounding box center [678, 480] width 737 height 78
click at [490, 485] on p "There are also permits for installations and miscellaneous items. These include…" at bounding box center [678, 480] width 737 height 78
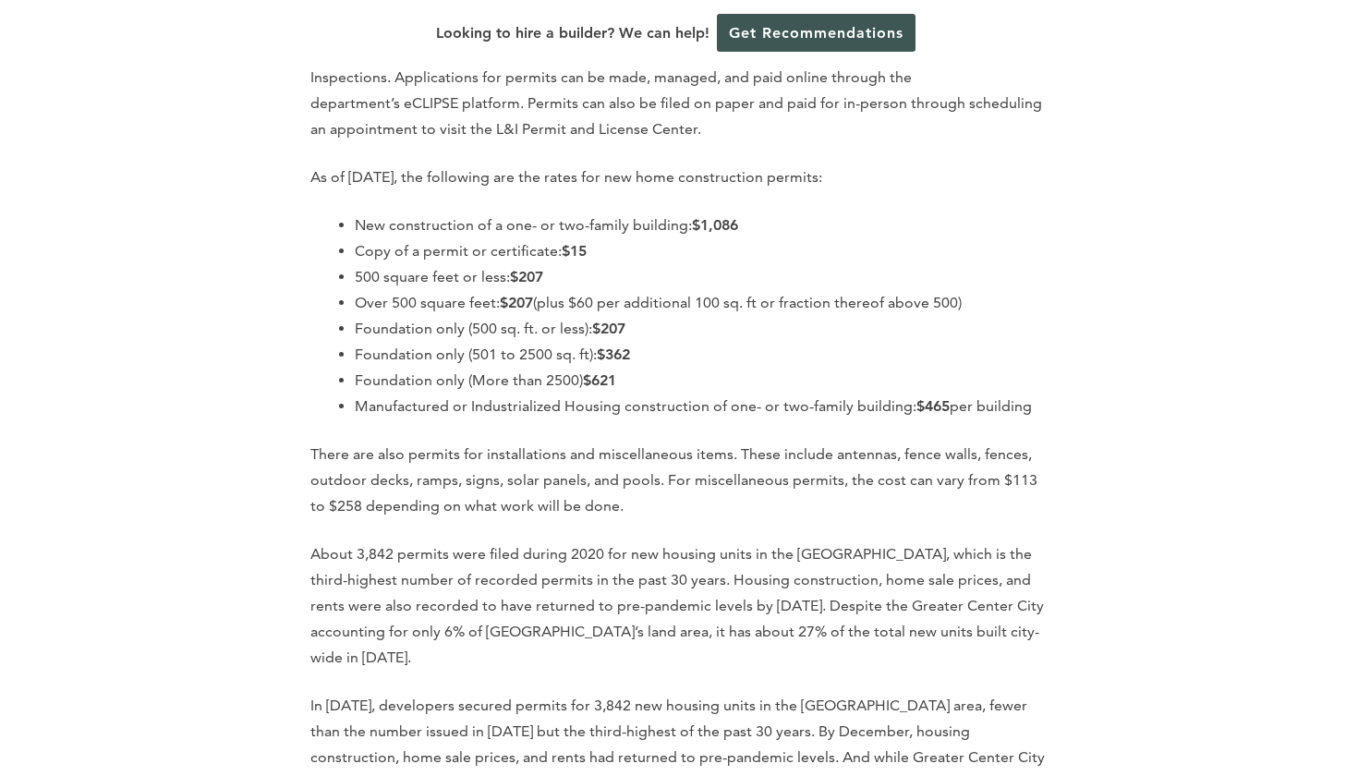
click at [490, 485] on p "There are also permits for installations and miscellaneous items. These include…" at bounding box center [678, 480] width 737 height 78
click at [375, 467] on p "There are also permits for installations and miscellaneous items. These include…" at bounding box center [678, 480] width 737 height 78
click at [328, 541] on p "About 3,842 permits were filed during 2020 for new housing units in the [GEOGRA…" at bounding box center [678, 605] width 737 height 129
click at [408, 541] on p "About 3,842 permits were filed during 2020 for new housing units in the [GEOGRA…" at bounding box center [678, 605] width 737 height 129
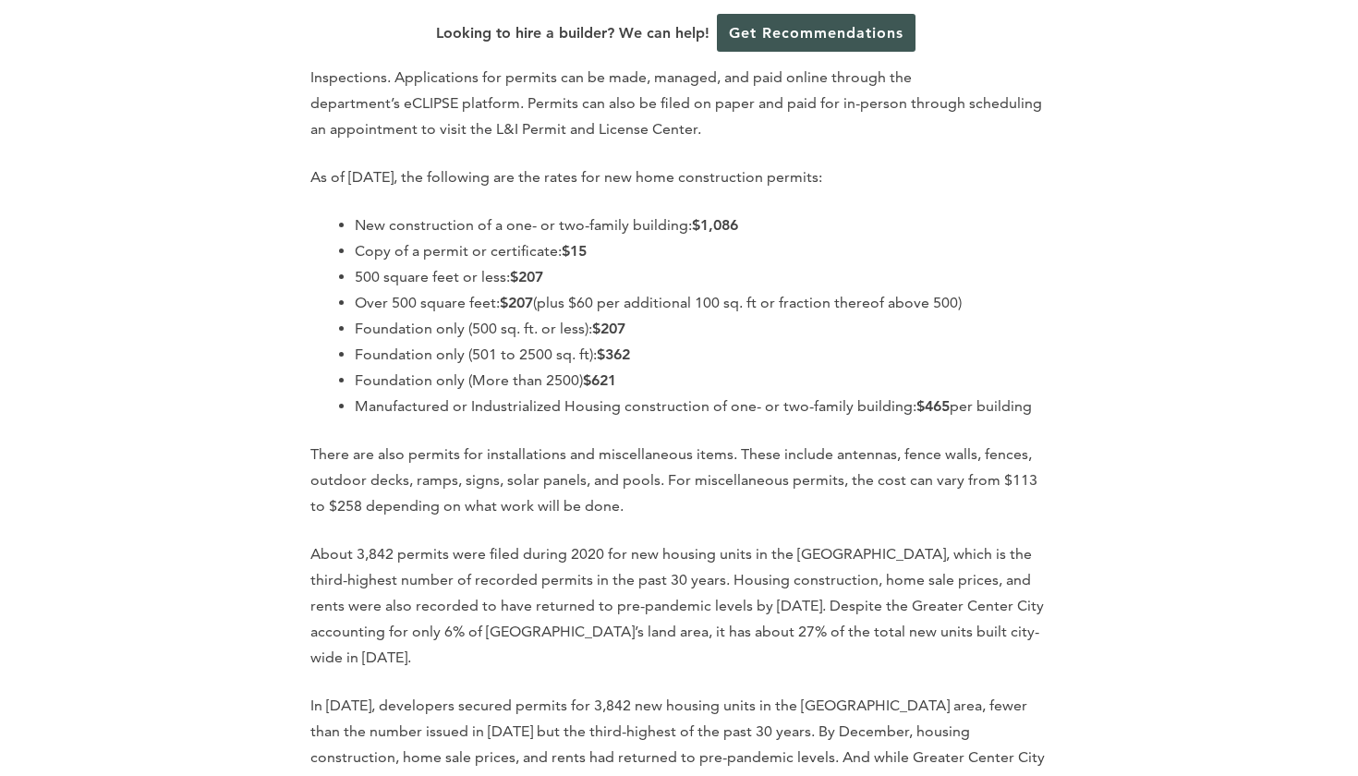
click at [408, 541] on p "About 3,842 permits were filed during 2020 for new housing units in the [GEOGRA…" at bounding box center [678, 605] width 737 height 129
click at [516, 541] on p "About 3,842 permits were filed during 2020 for new housing units in the [GEOGRA…" at bounding box center [678, 605] width 737 height 129
click at [571, 541] on p "About 3,842 permits were filed during 2020 for new housing units in the [GEOGRA…" at bounding box center [678, 605] width 737 height 129
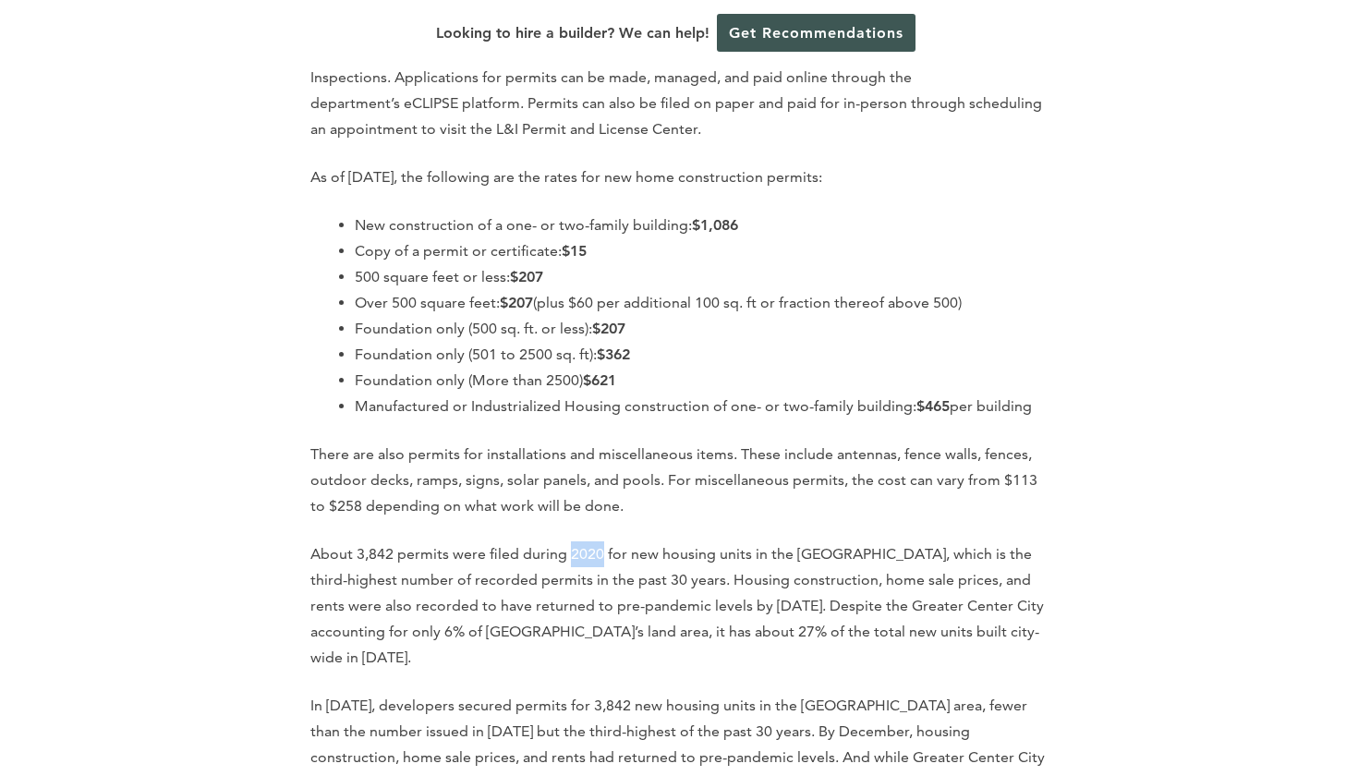
click at [571, 541] on p "About 3,842 permits were filed during 2020 for new housing units in the [GEOGRA…" at bounding box center [678, 605] width 737 height 129
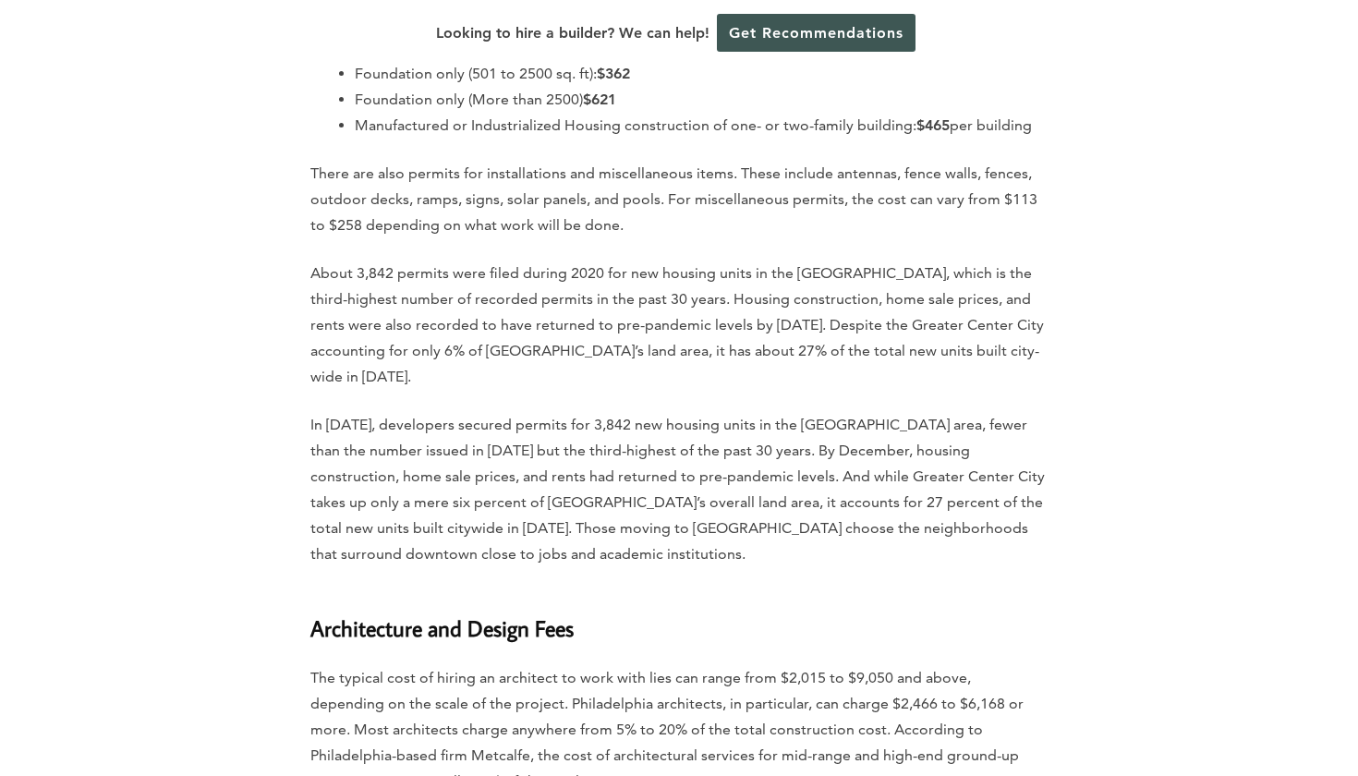
scroll to position [5351, 0]
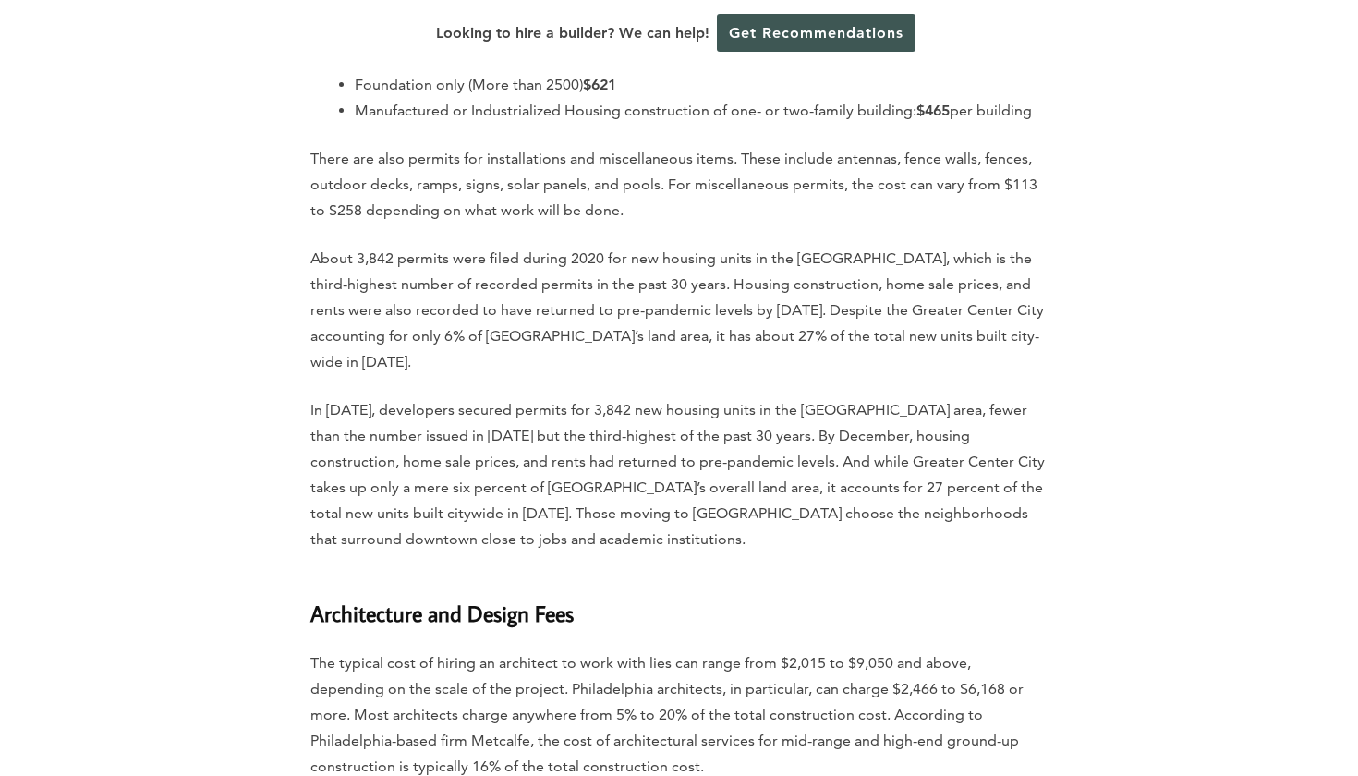
click at [405, 397] on p "In [DATE], developers secured permits for 3,842 new housing units in the [GEOGR…" at bounding box center [678, 474] width 737 height 155
click at [525, 397] on p "In [DATE], developers secured permits for 3,842 new housing units in the [GEOGR…" at bounding box center [678, 474] width 737 height 155
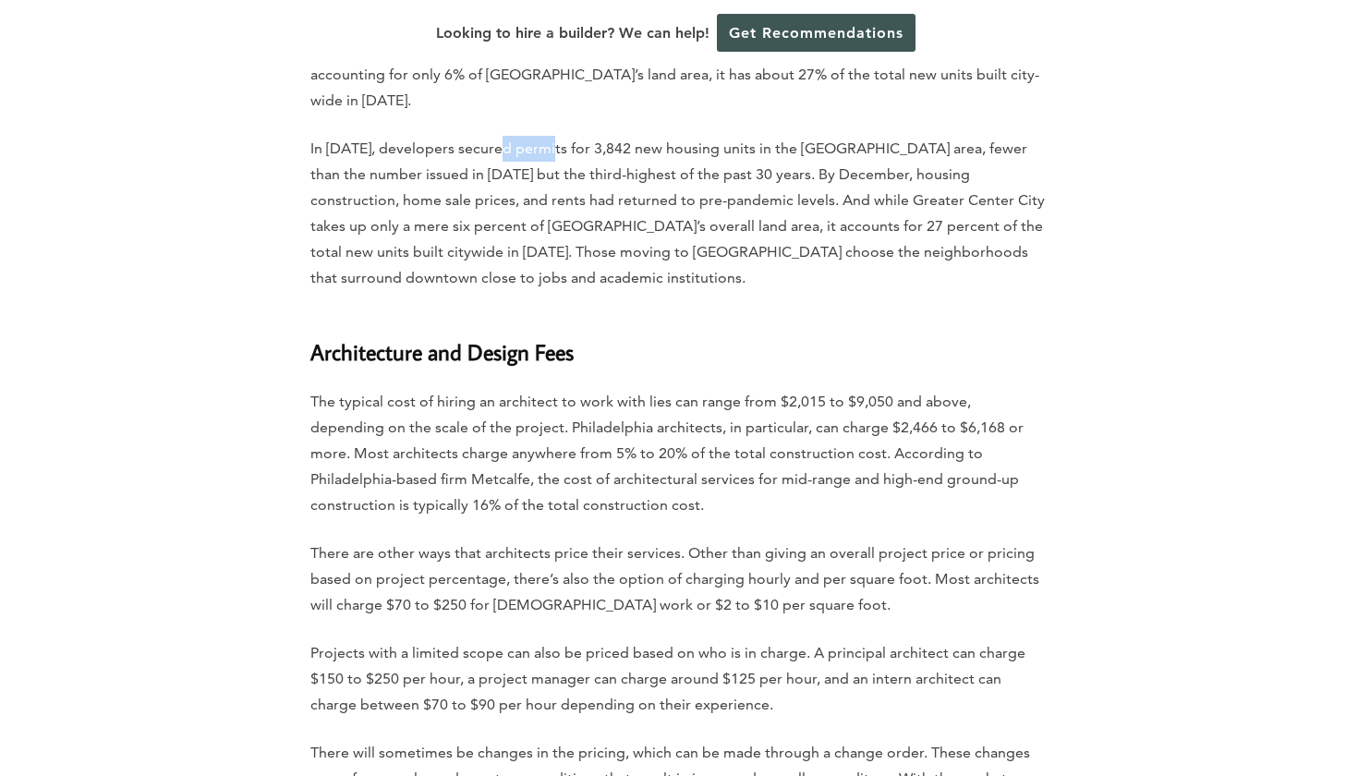
scroll to position [5622, 0]
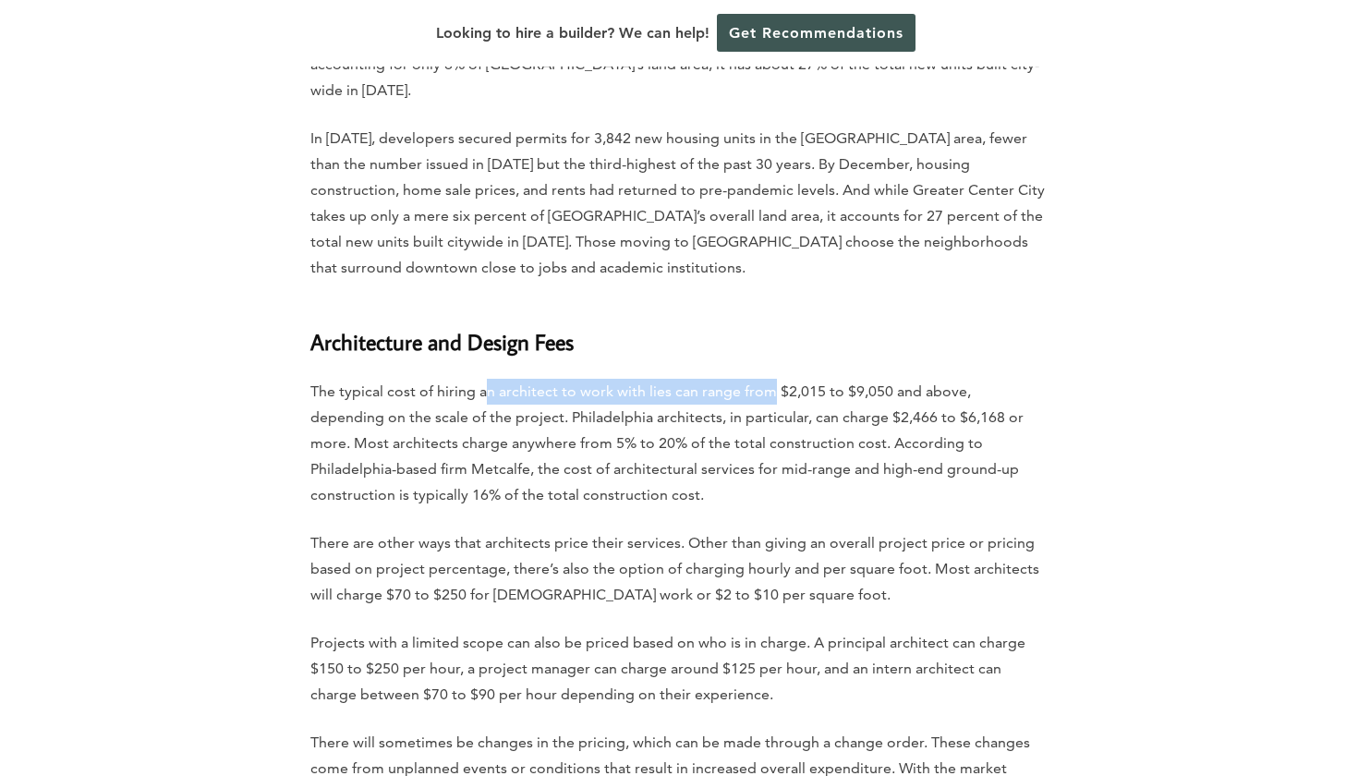
drag, startPoint x: 483, startPoint y: 369, endPoint x: 767, endPoint y: 369, distance: 283.6
click at [767, 379] on p "The typical cost of hiring an architect to work with lies can range from $2,015…" at bounding box center [678, 443] width 737 height 129
click at [768, 379] on p "The typical cost of hiring an architect to work with lies can range from $2,015…" at bounding box center [678, 443] width 737 height 129
click at [552, 395] on p "The typical cost of hiring an architect to work with lies can range from $2,015…" at bounding box center [678, 443] width 737 height 129
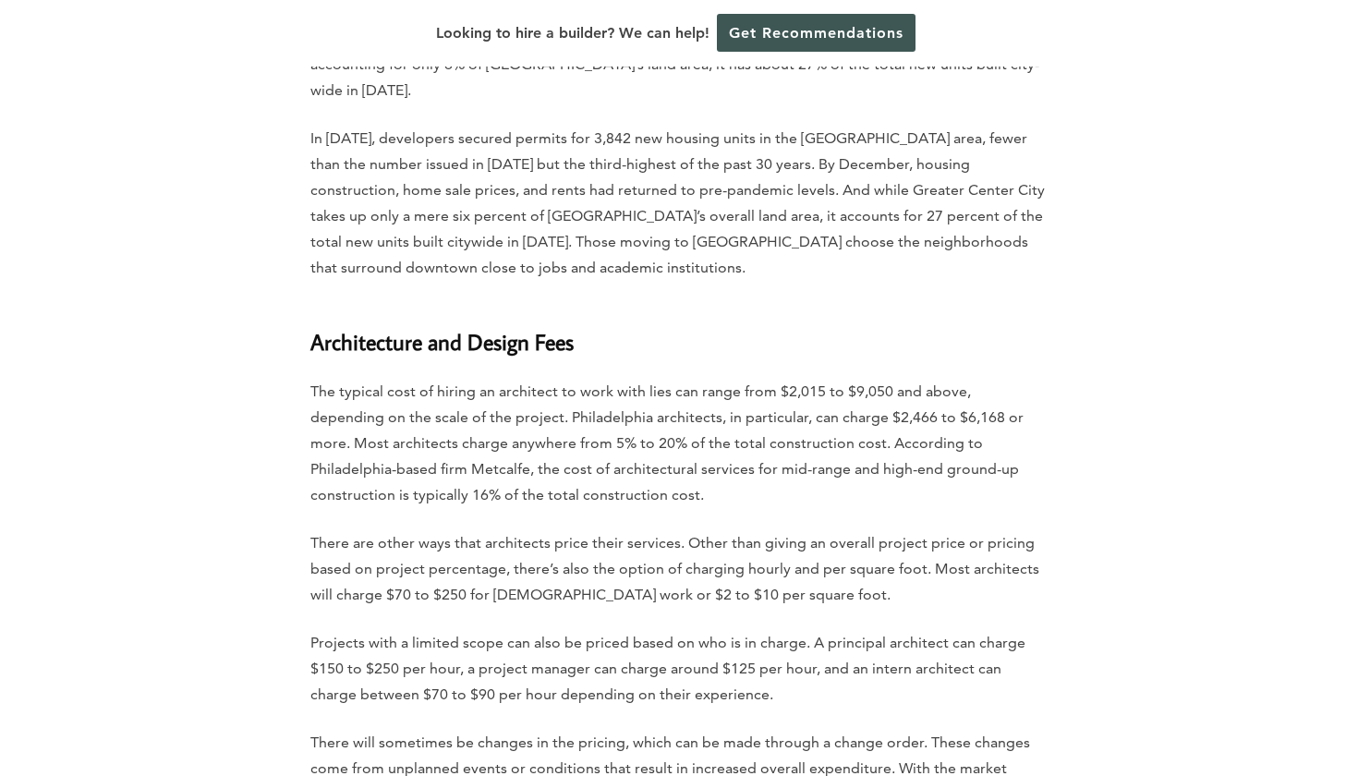
click at [552, 395] on p "The typical cost of hiring an architect to work with lies can range from $2,015…" at bounding box center [678, 443] width 737 height 129
click at [602, 387] on p "The typical cost of hiring an architect to work with lies can range from $2,015…" at bounding box center [678, 443] width 737 height 129
click at [697, 387] on p "The typical cost of hiring an architect to work with lies can range from $2,015…" at bounding box center [678, 443] width 737 height 129
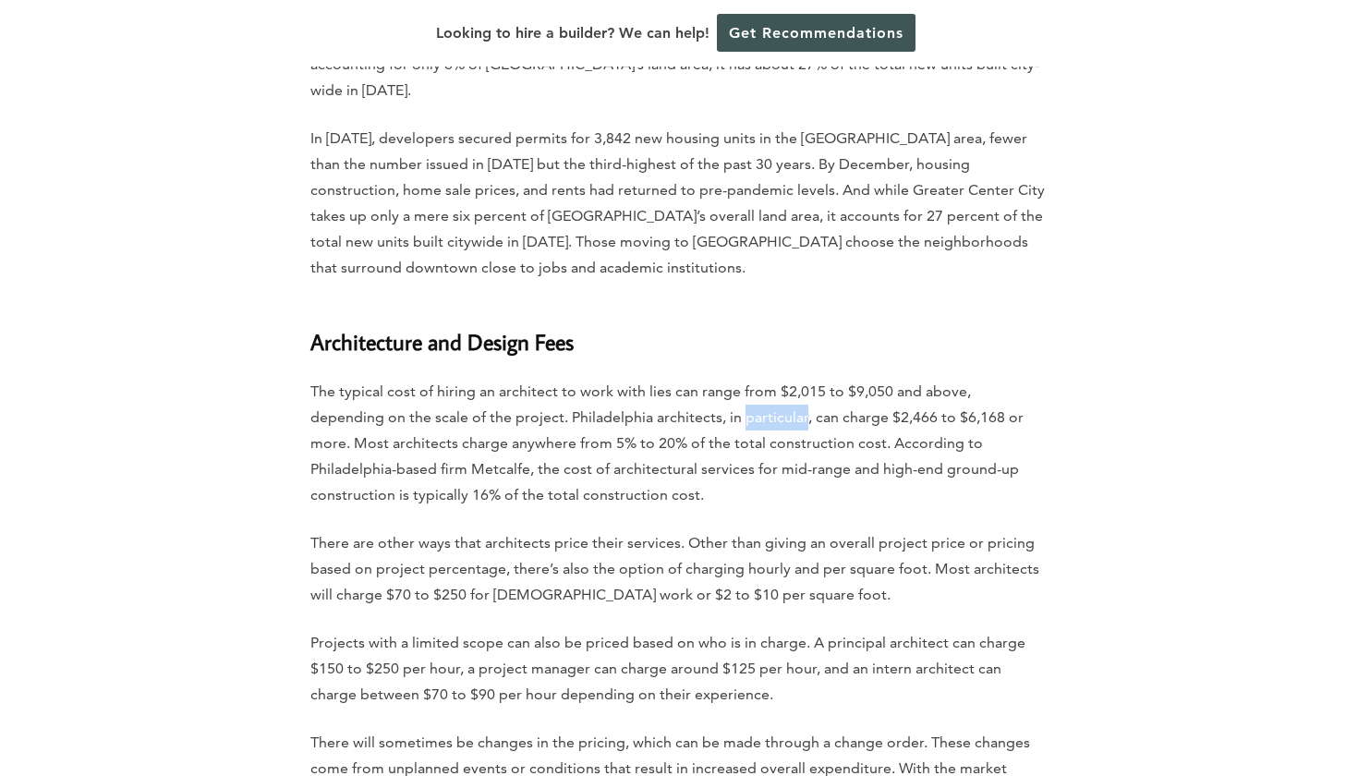
click at [779, 397] on p "The typical cost of hiring an architect to work with lies can range from $2,015…" at bounding box center [678, 443] width 737 height 129
click at [842, 393] on p "The typical cost of hiring an architect to work with lies can range from $2,015…" at bounding box center [678, 443] width 737 height 129
click at [897, 388] on p "The typical cost of hiring an architect to work with lies can range from $2,015…" at bounding box center [678, 443] width 737 height 129
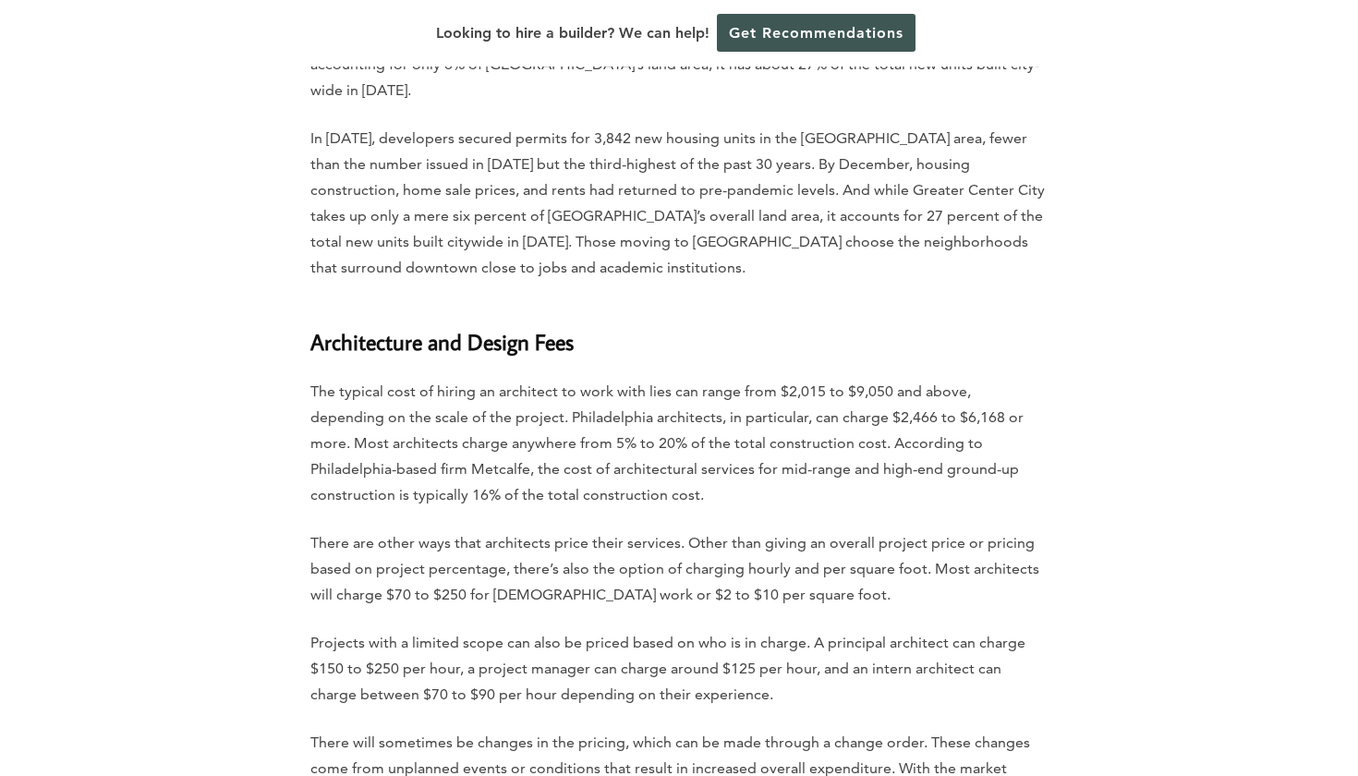
click at [897, 388] on p "The typical cost of hiring an architect to work with lies can range from $2,015…" at bounding box center [678, 443] width 737 height 129
click at [439, 422] on p "The typical cost of hiring an architect to work with lies can range from $2,015…" at bounding box center [678, 443] width 737 height 129
click at [694, 421] on p "The typical cost of hiring an architect to work with lies can range from $2,015…" at bounding box center [678, 443] width 737 height 129
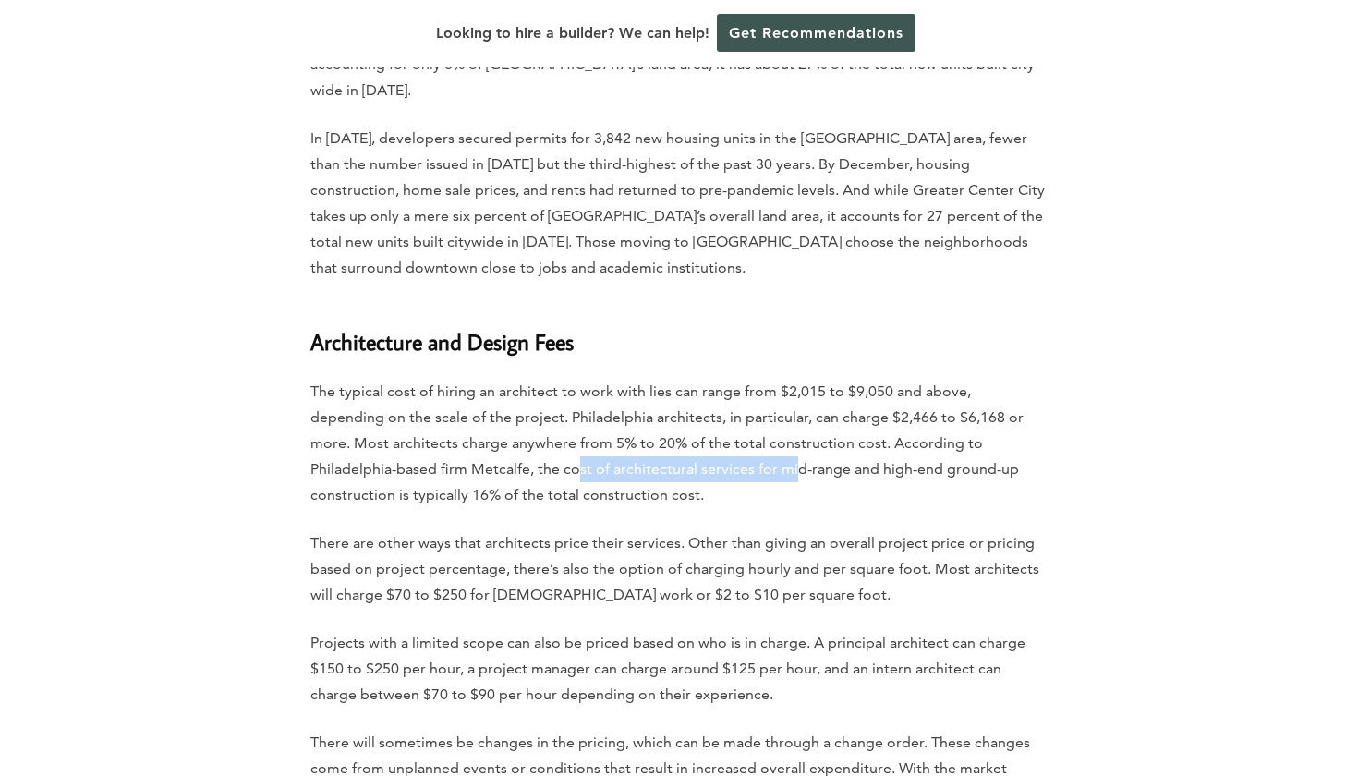
drag, startPoint x: 447, startPoint y: 446, endPoint x: 674, endPoint y: 445, distance: 227.2
click at [674, 445] on p "The typical cost of hiring an architect to work with lies can range from $2,015…" at bounding box center [678, 443] width 737 height 129
click at [676, 445] on p "The typical cost of hiring an architect to work with lies can range from $2,015…" at bounding box center [678, 443] width 737 height 129
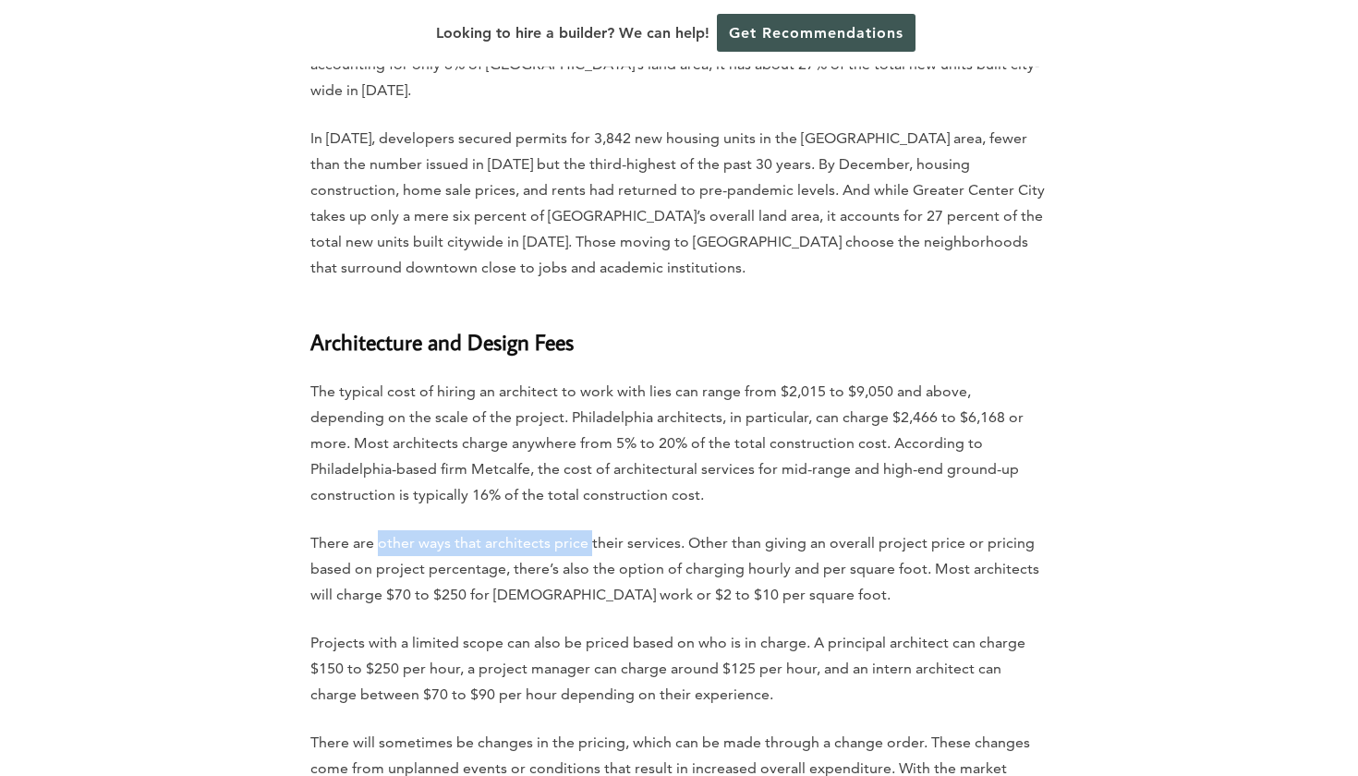
drag, startPoint x: 394, startPoint y: 514, endPoint x: 627, endPoint y: 515, distance: 232.8
click at [627, 530] on p "There are other ways that architects price their services. Other than giving an…" at bounding box center [678, 569] width 737 height 78
click at [635, 530] on p "There are other ways that architects price their services. Other than giving an…" at bounding box center [678, 569] width 737 height 78
click at [695, 530] on p "There are other ways that architects price their services. Other than giving an…" at bounding box center [678, 569] width 737 height 78
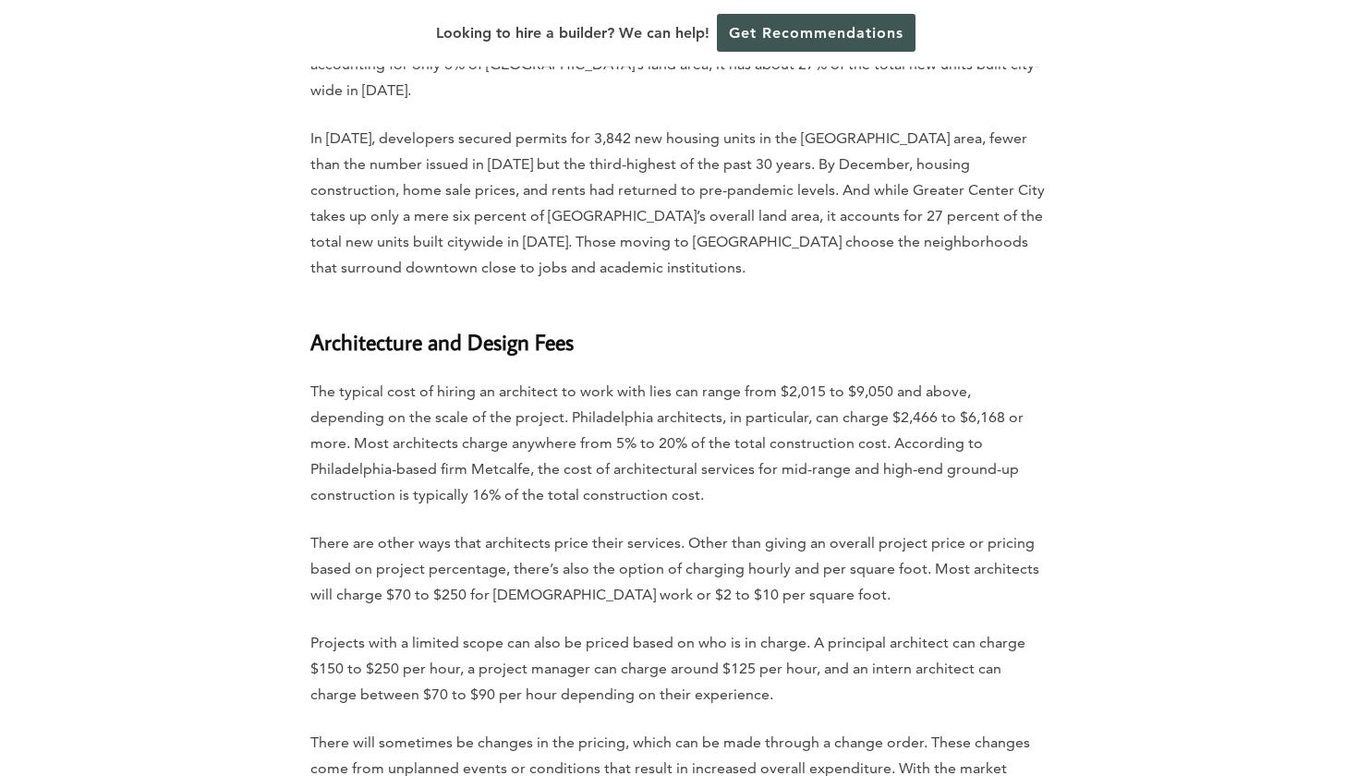
click at [695, 530] on p "There are other ways that architects price their services. Other than giving an…" at bounding box center [678, 569] width 737 height 78
click at [496, 568] on p "There are other ways that architects price their services. Other than giving an…" at bounding box center [678, 569] width 737 height 78
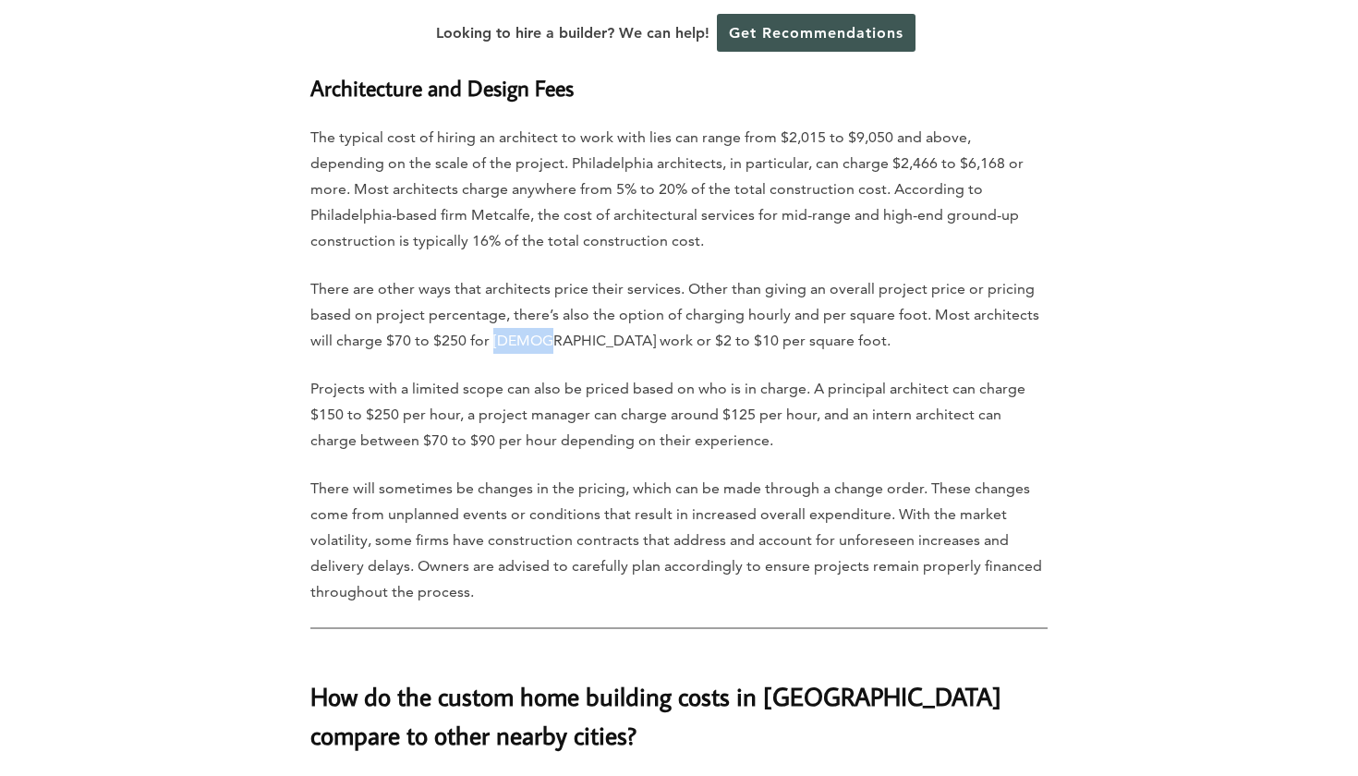
scroll to position [5893, 0]
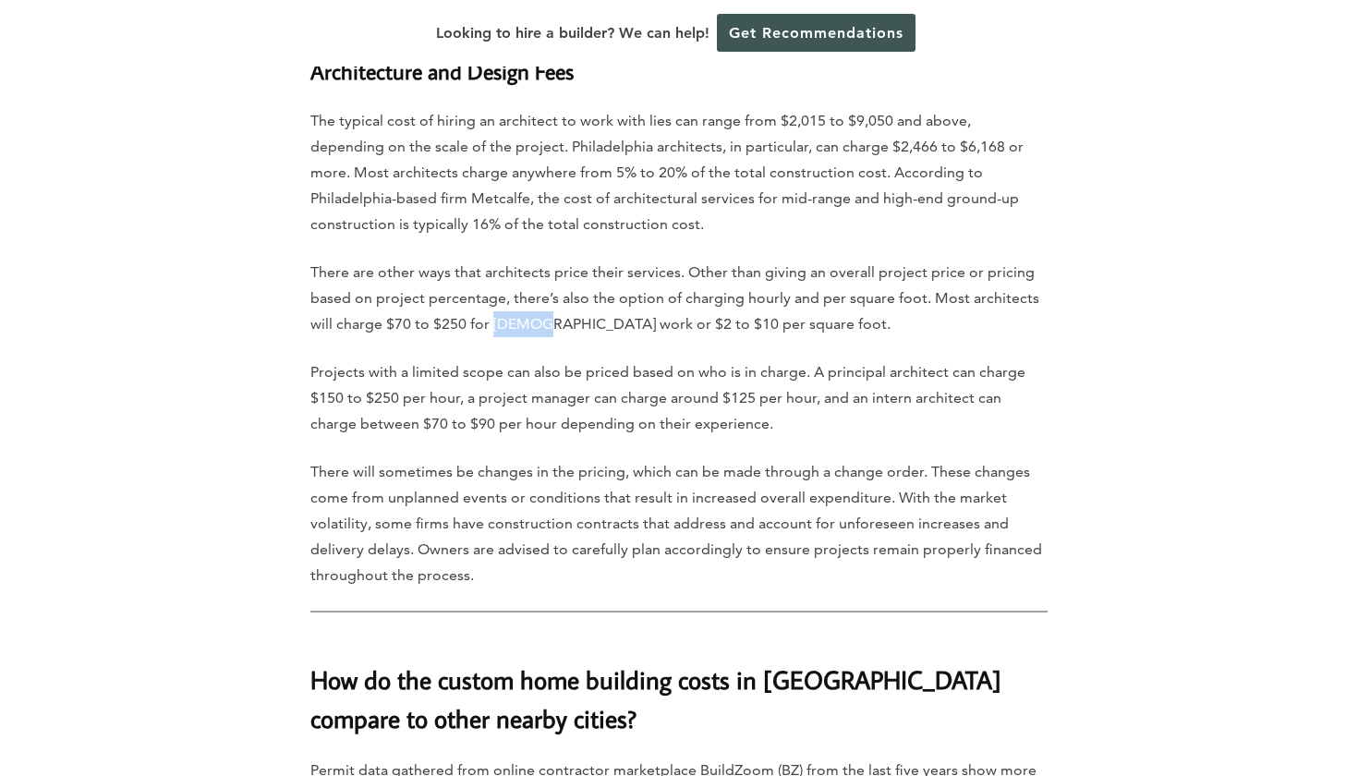
click at [390, 359] on p "Projects with a limited scope can also be priced based on who is in charge. A p…" at bounding box center [678, 398] width 737 height 78
click at [475, 359] on p "Projects with a limited scope can also be priced based on who is in charge. A p…" at bounding box center [678, 398] width 737 height 78
click at [614, 359] on p "Projects with a limited scope can also be priced based on who is in charge. A p…" at bounding box center [678, 398] width 737 height 78
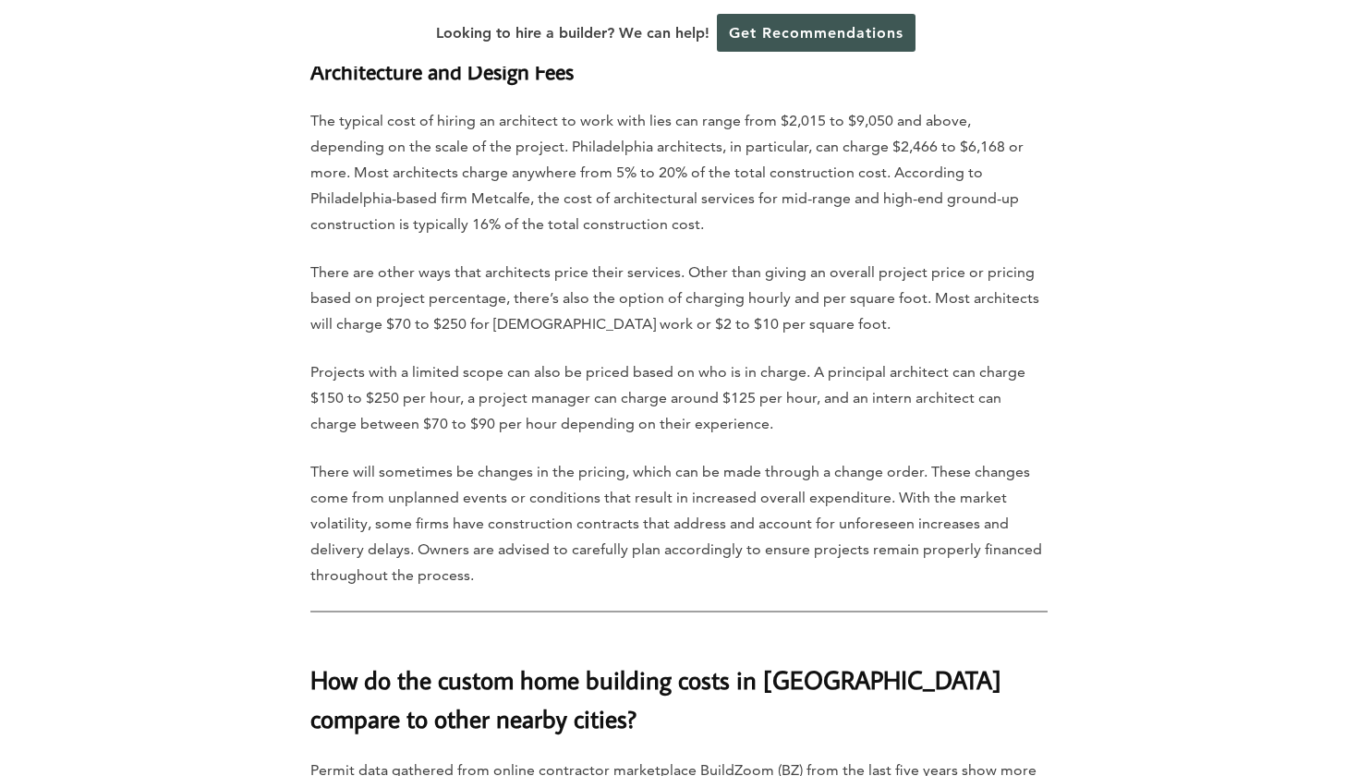
click at [653, 359] on p "Projects with a limited scope can also be priced based on who is in charge. A p…" at bounding box center [678, 398] width 737 height 78
click at [789, 359] on p "Projects with a limited scope can also be priced based on who is in charge. A p…" at bounding box center [678, 398] width 737 height 78
click at [595, 359] on p "Projects with a limited scope can also be priced based on who is in charge. A p…" at bounding box center [678, 398] width 737 height 78
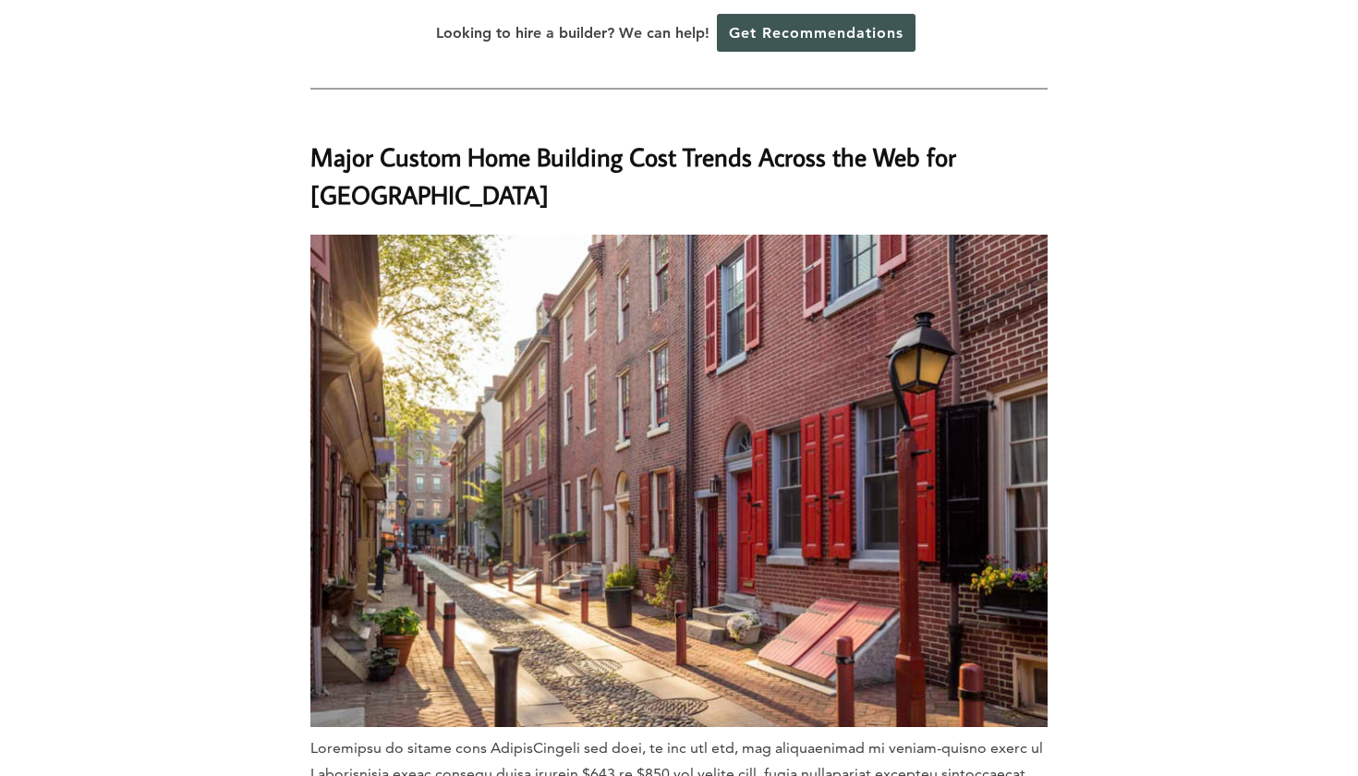
scroll to position [6791, 0]
click at [447, 140] on strong "Major Custom Home Building Cost Trends Across the Web for [GEOGRAPHIC_DATA]" at bounding box center [633, 175] width 646 height 71
click at [520, 140] on strong "Major Custom Home Building Cost Trends Across the Web for [GEOGRAPHIC_DATA]" at bounding box center [633, 175] width 646 height 71
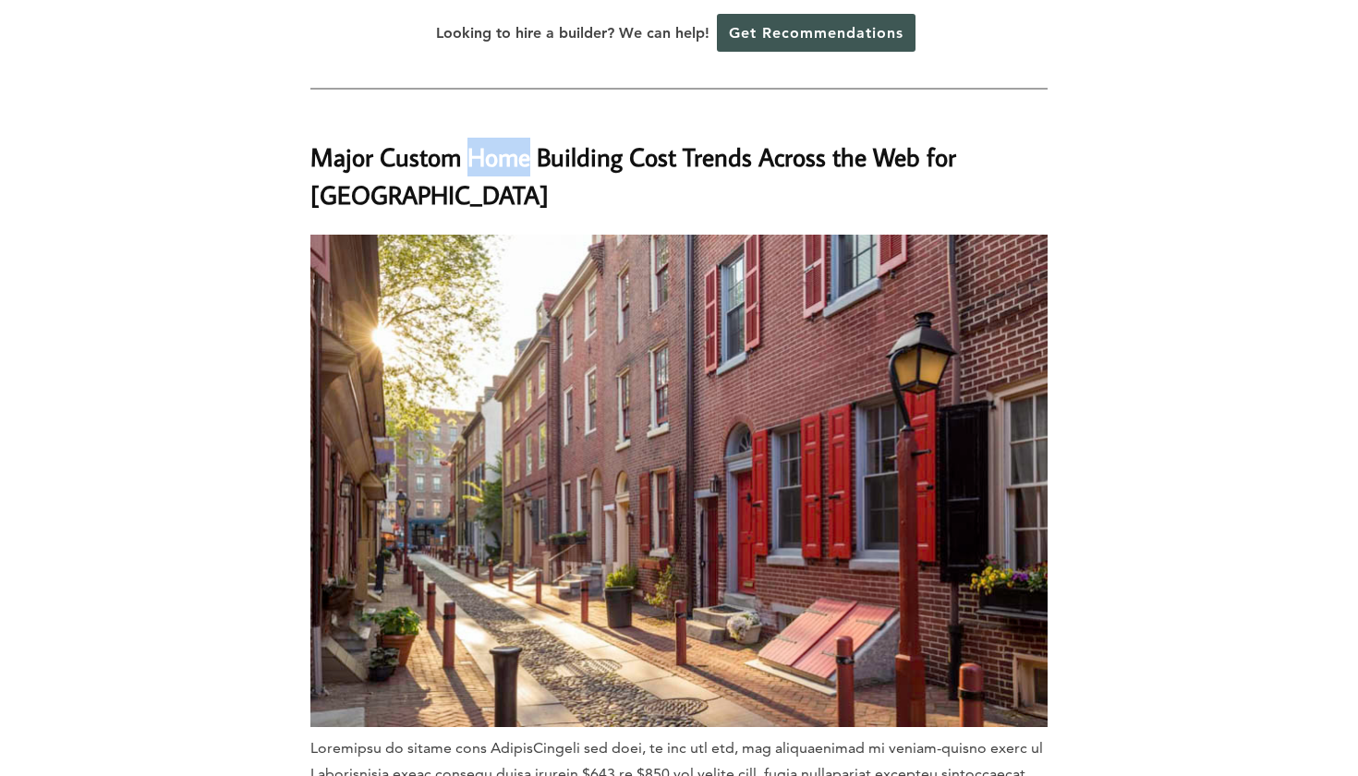
click at [520, 140] on strong "Major Custom Home Building Cost Trends Across the Web for [GEOGRAPHIC_DATA]" at bounding box center [633, 175] width 646 height 71
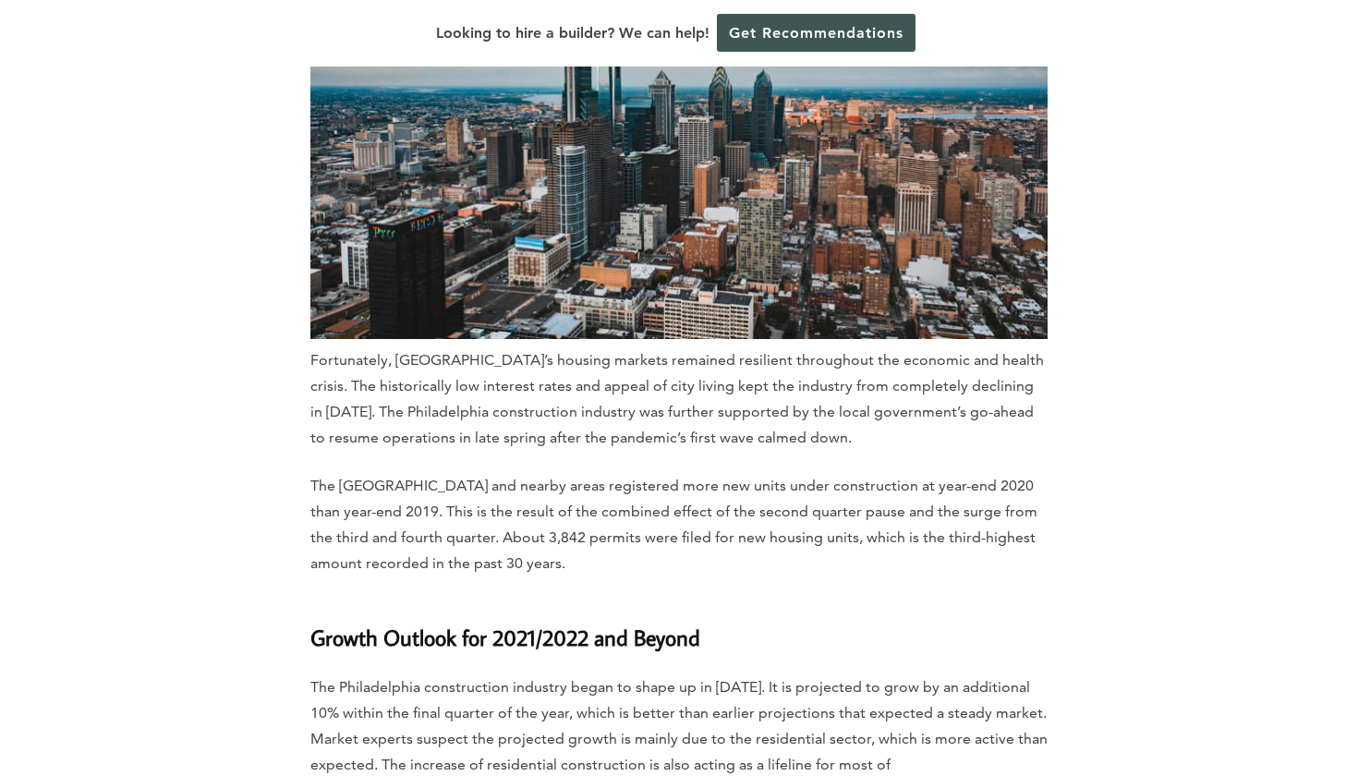
scroll to position [9486, 0]
